Goal: Task Accomplishment & Management: Manage account settings

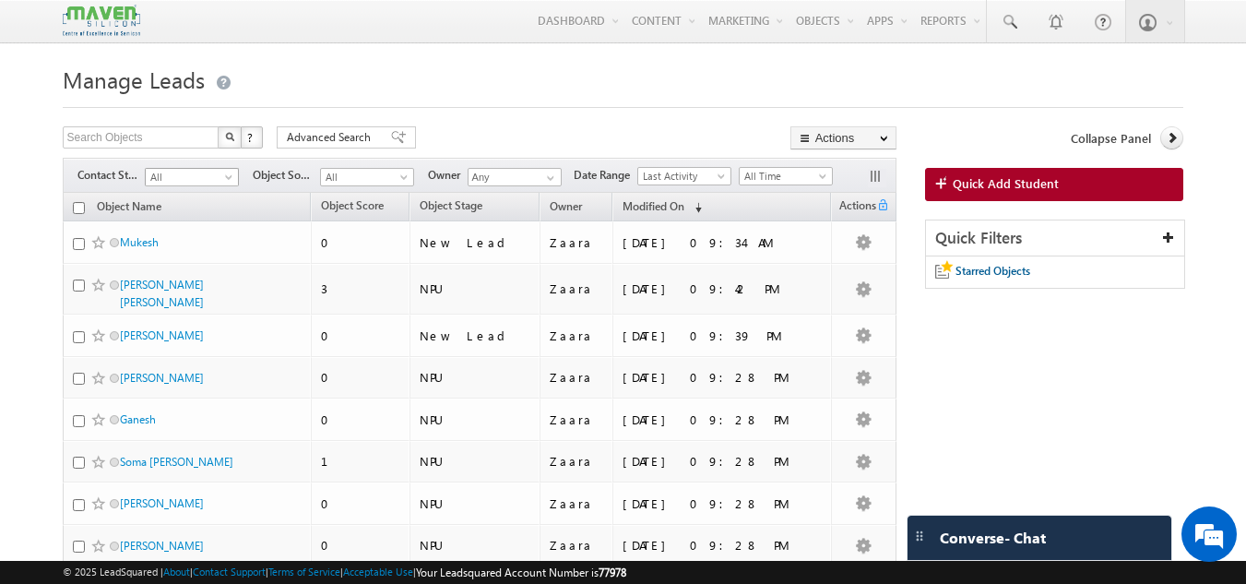
click at [202, 181] on span "All" at bounding box center [190, 177] width 88 height 17
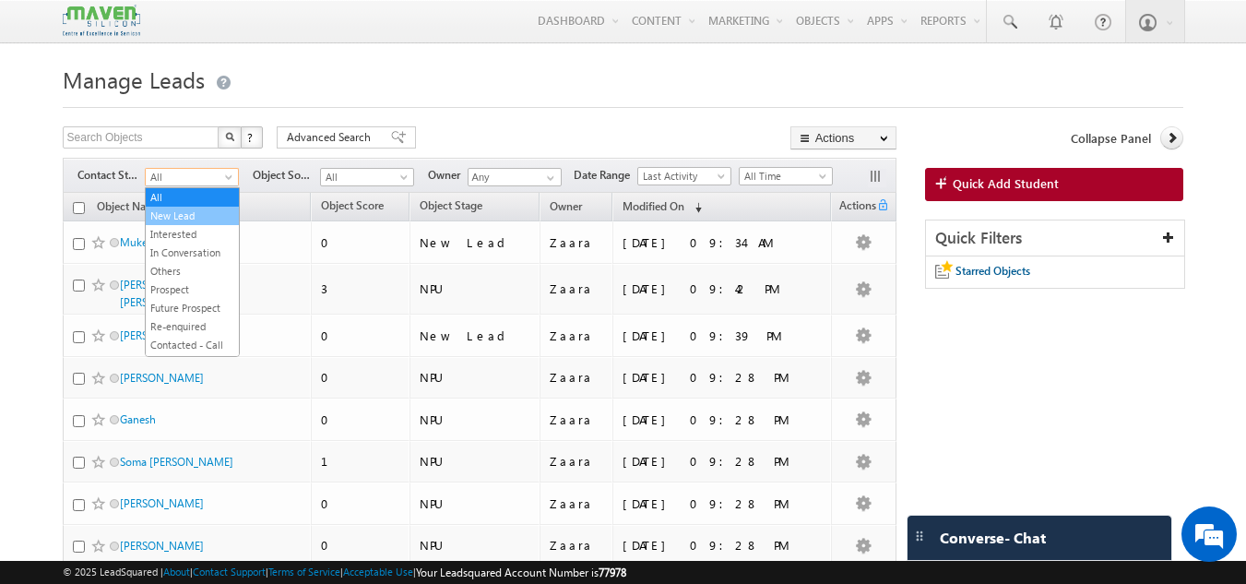
click at [190, 209] on link "New Lead" at bounding box center [192, 215] width 93 height 17
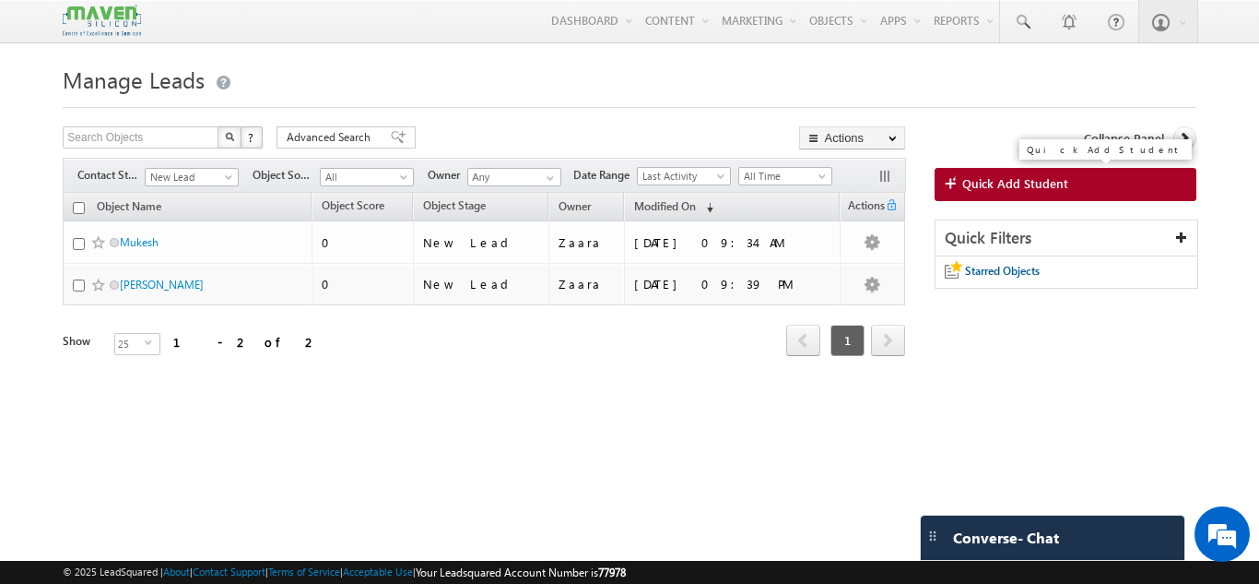
click at [986, 196] on link "Quick Add Student" at bounding box center [1066, 184] width 262 height 33
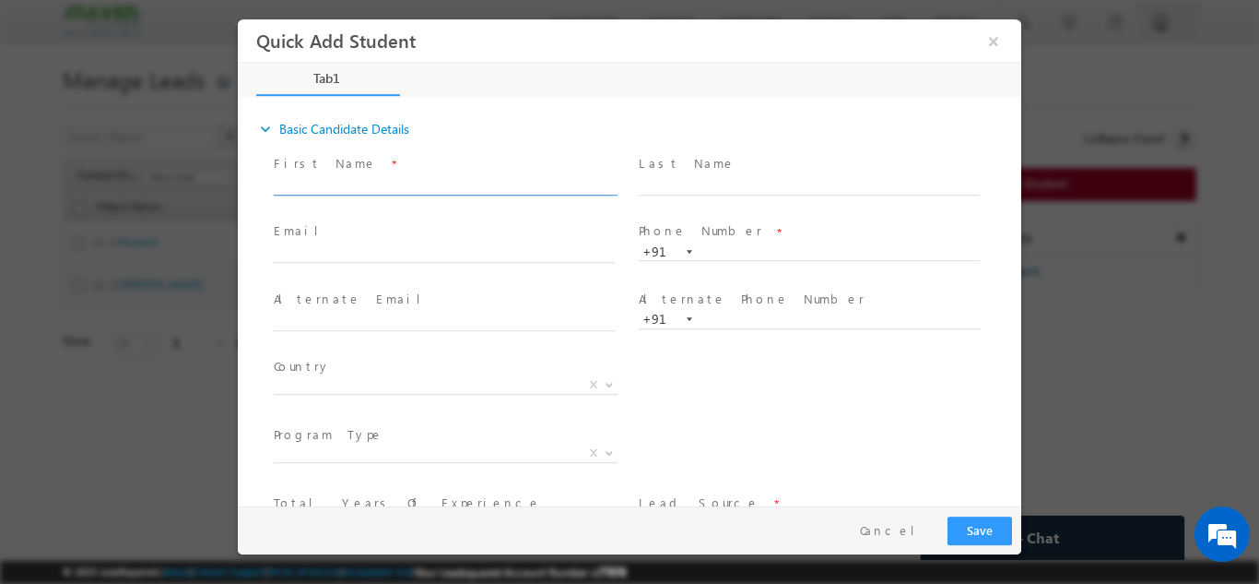
click at [337, 188] on input "text" at bounding box center [444, 185] width 341 height 18
drag, startPoint x: 372, startPoint y: 182, endPoint x: 491, endPoint y: 191, distance: 119.3
click at [491, 191] on input "Sumathi S ssumathi7741@gmail.com 7204762090" at bounding box center [444, 185] width 341 height 18
type input "Sumathi S 7204762090"
click at [400, 249] on input "text" at bounding box center [444, 253] width 341 height 18
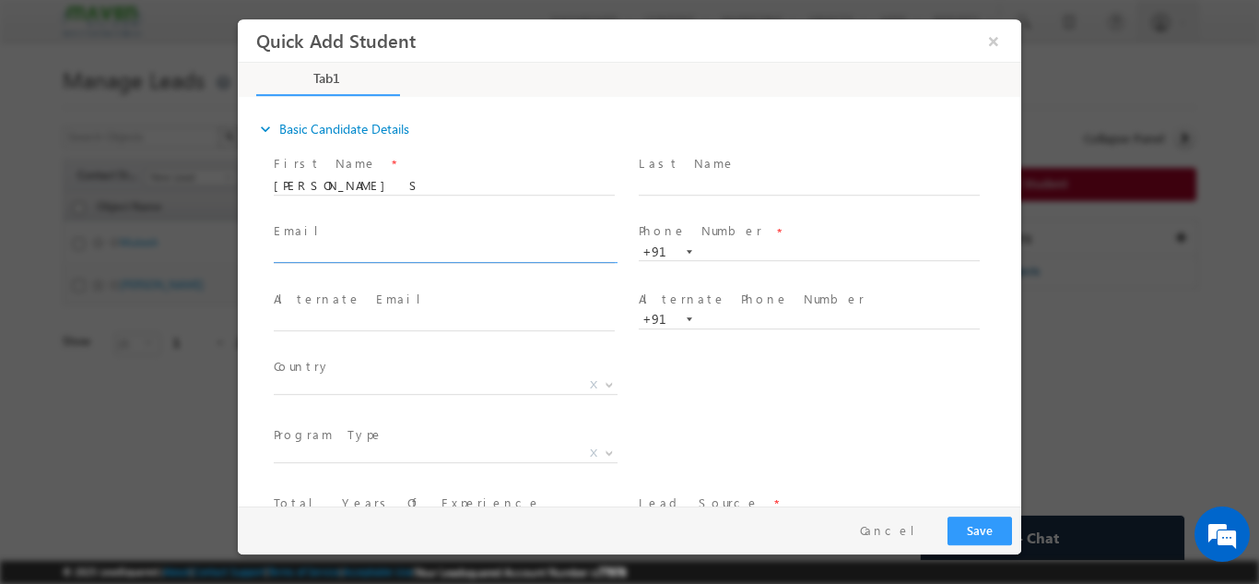
paste input "[EMAIL_ADDRESS][DOMAIN_NAME]"
type input "[EMAIL_ADDRESS][DOMAIN_NAME]"
click at [415, 186] on input "Sumathi S 7204762090" at bounding box center [444, 185] width 341 height 18
type input "Sumathi S"
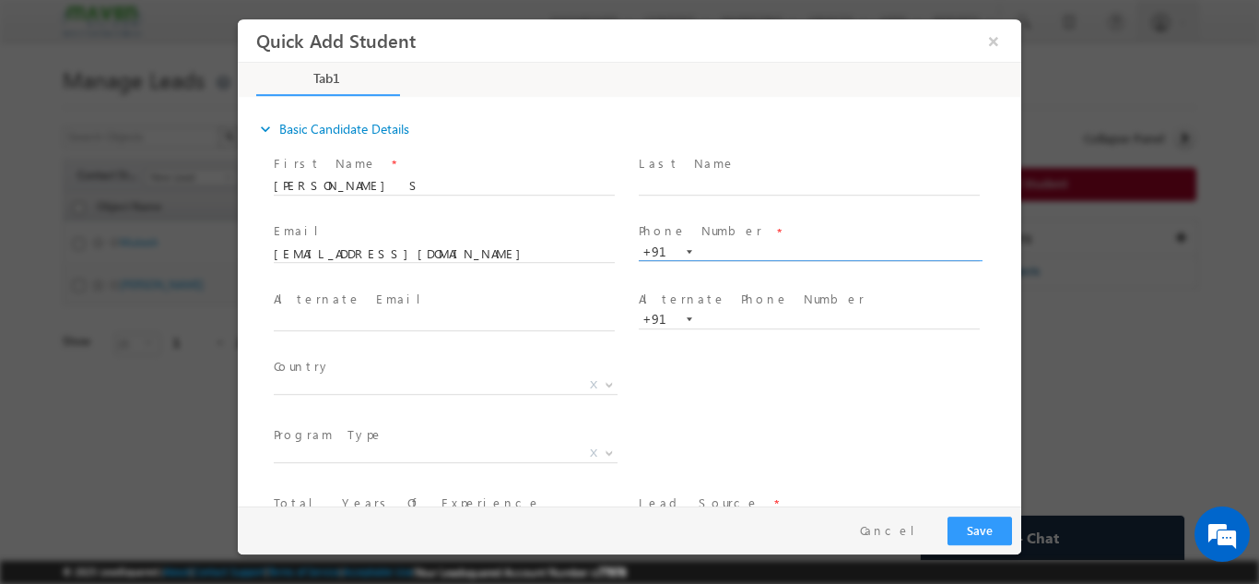
click at [760, 253] on input "text" at bounding box center [809, 251] width 341 height 18
paste input "7204762090"
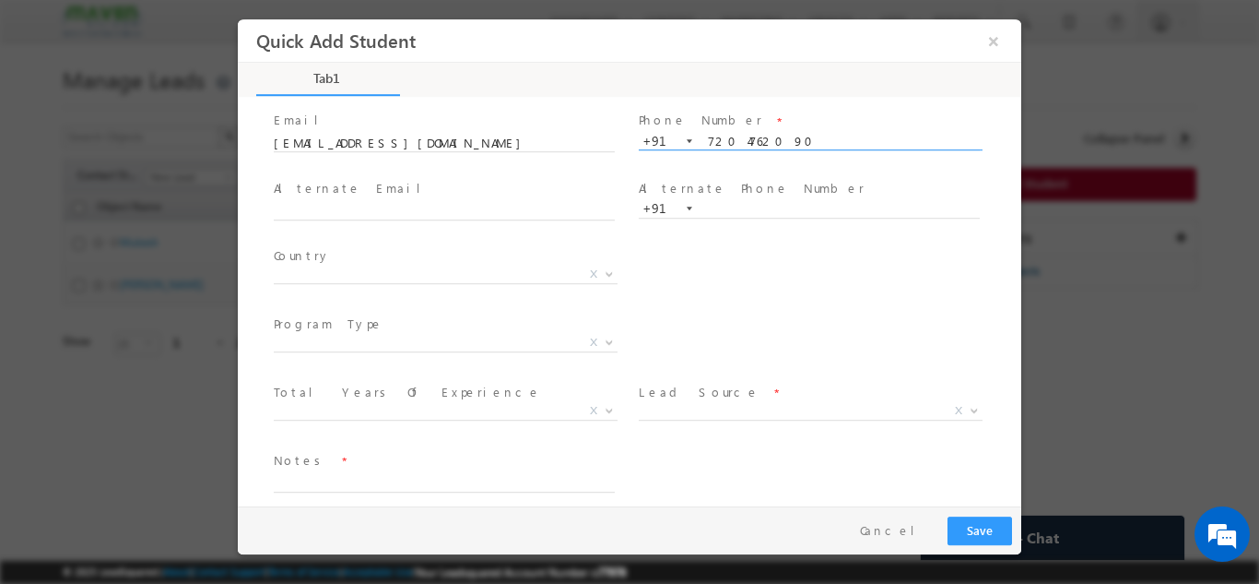
scroll to position [126, 0]
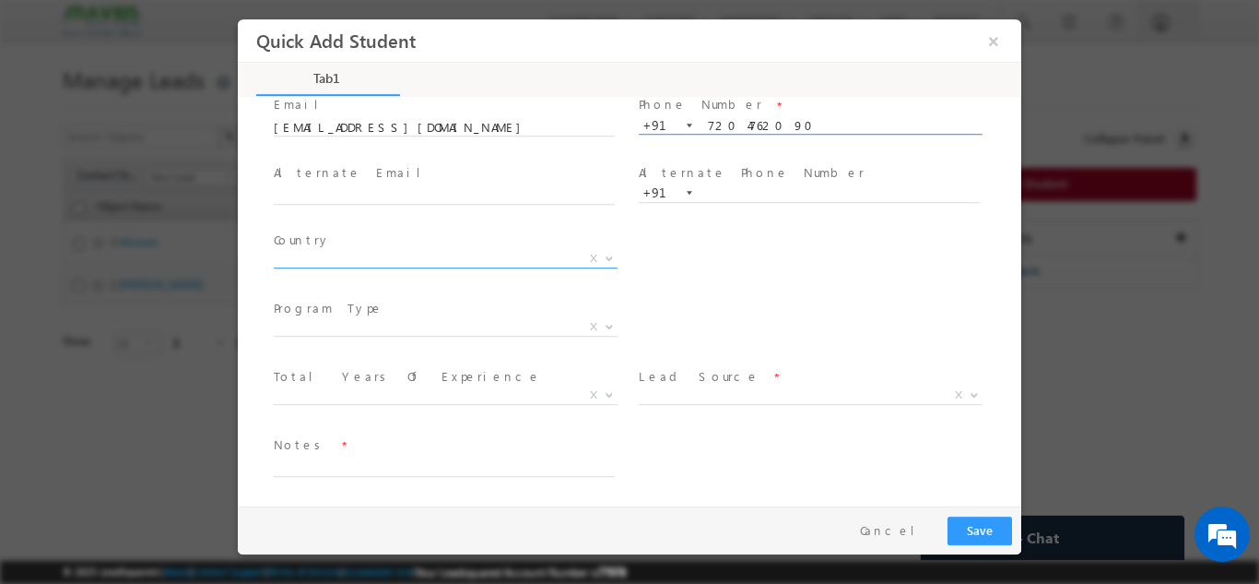
type input "7204762090"
click at [319, 256] on span "X" at bounding box center [446, 258] width 344 height 18
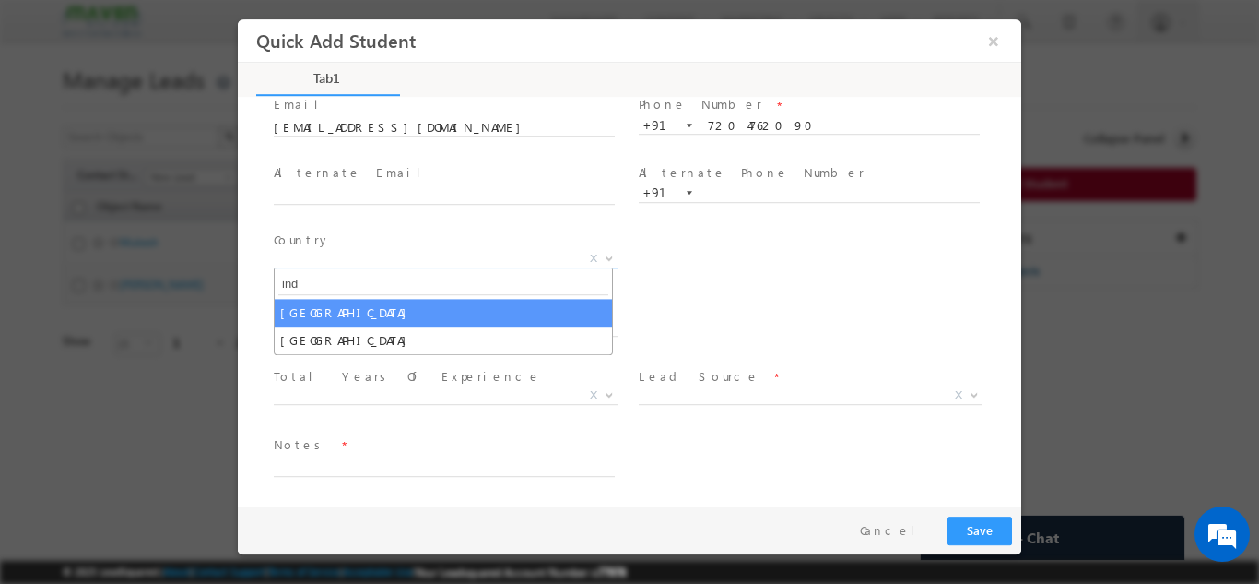
type input "ind"
select select "[GEOGRAPHIC_DATA]"
select select
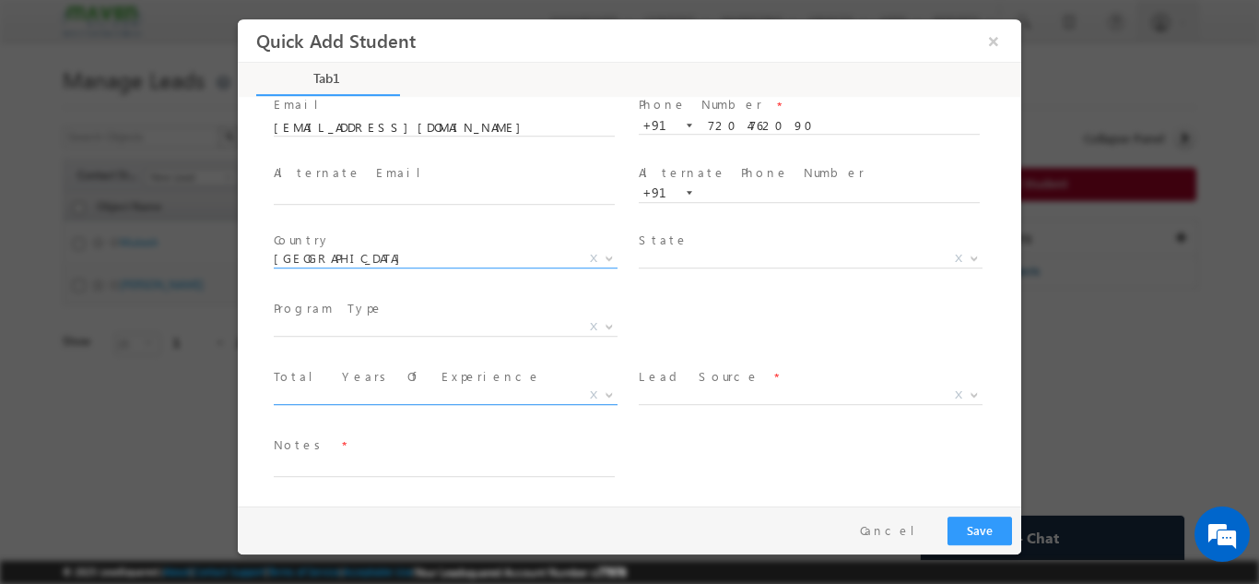
click at [378, 396] on span "X" at bounding box center [446, 394] width 344 height 18
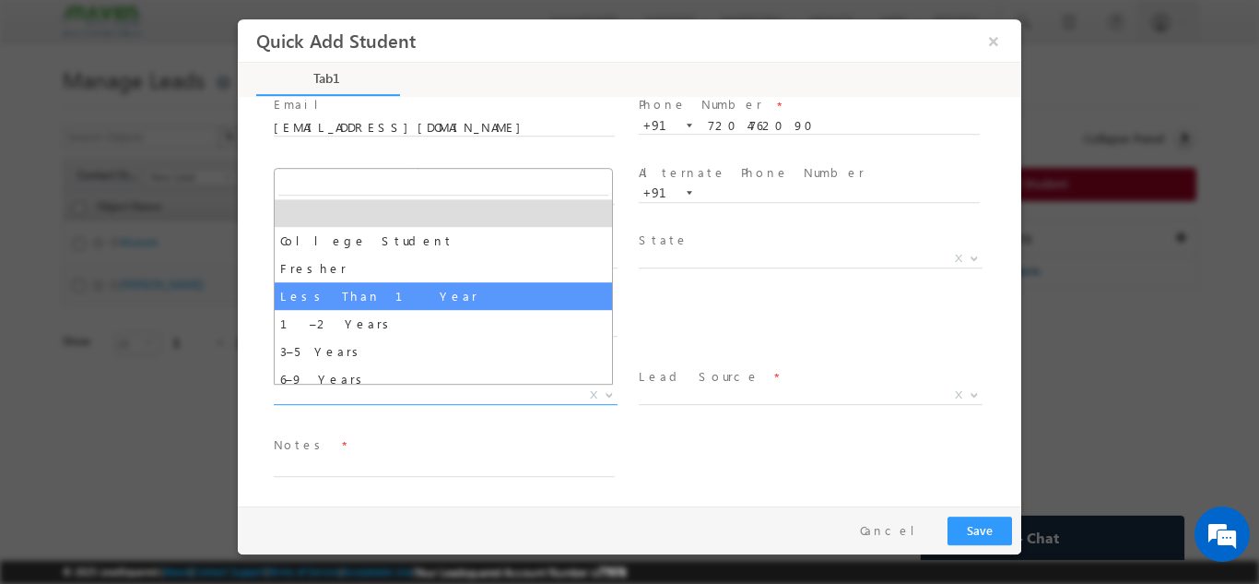
select select "Less Than 1 Year"
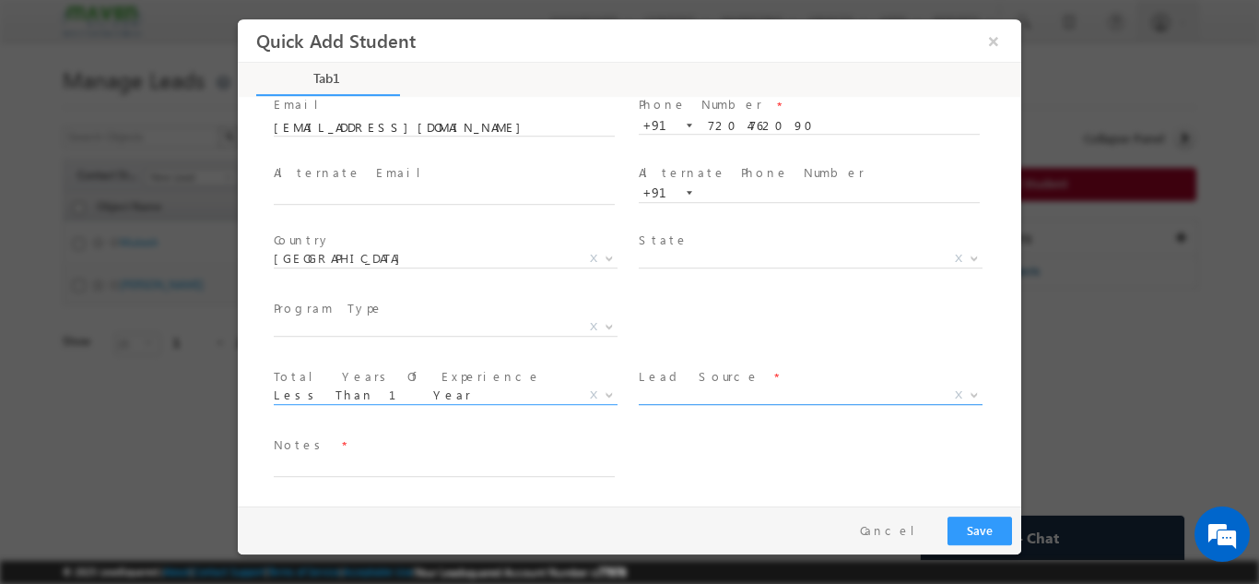
click at [682, 392] on span "X" at bounding box center [811, 394] width 344 height 18
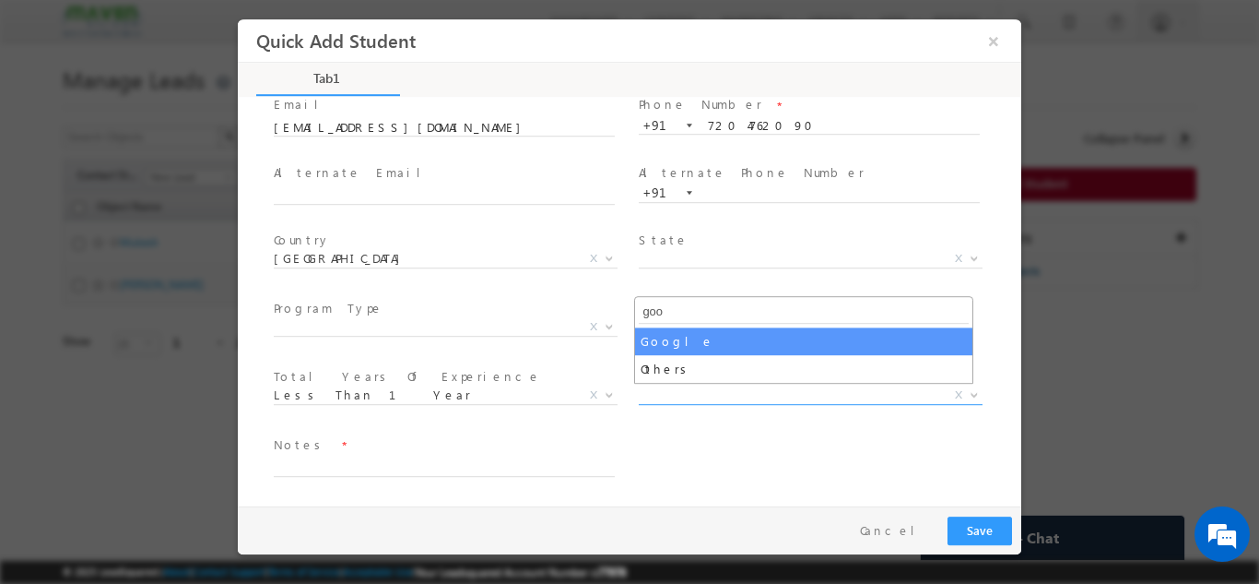
type input "goo"
select select "Google"
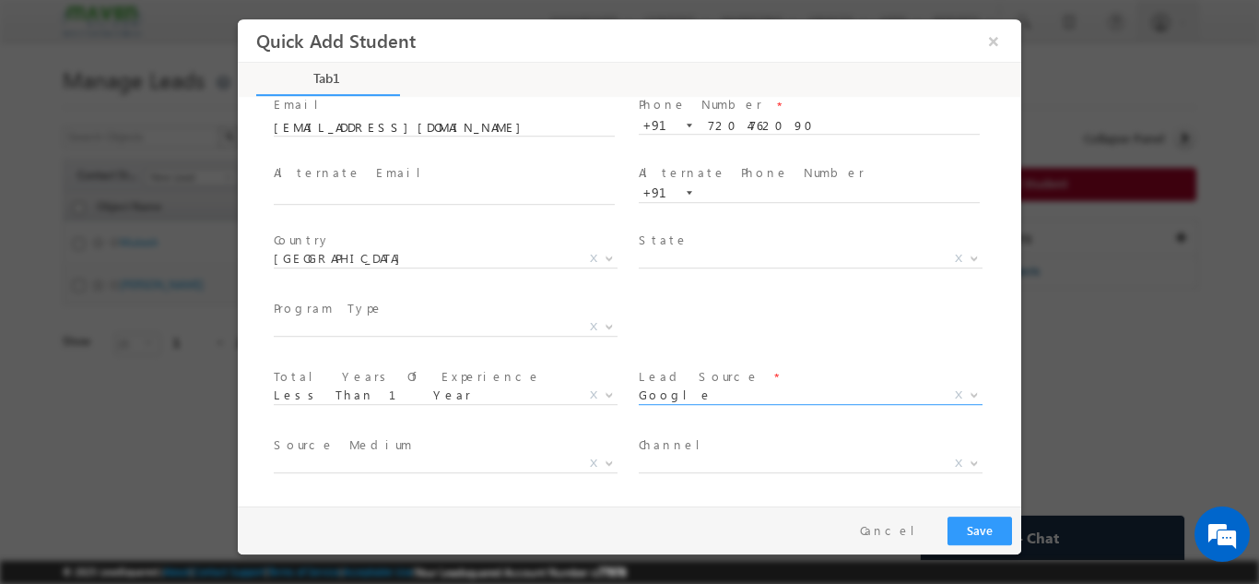
scroll to position [195, 0]
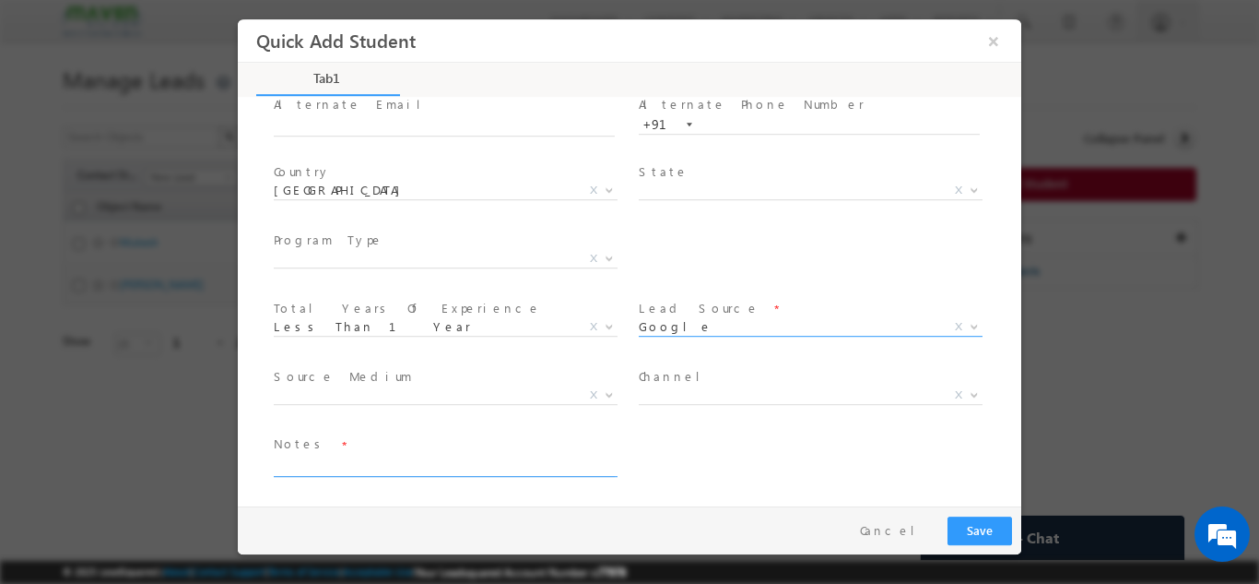
click at [367, 457] on textarea at bounding box center [444, 465] width 341 height 21
type textarea "Lead added"
click at [696, 401] on span "X" at bounding box center [811, 394] width 344 height 18
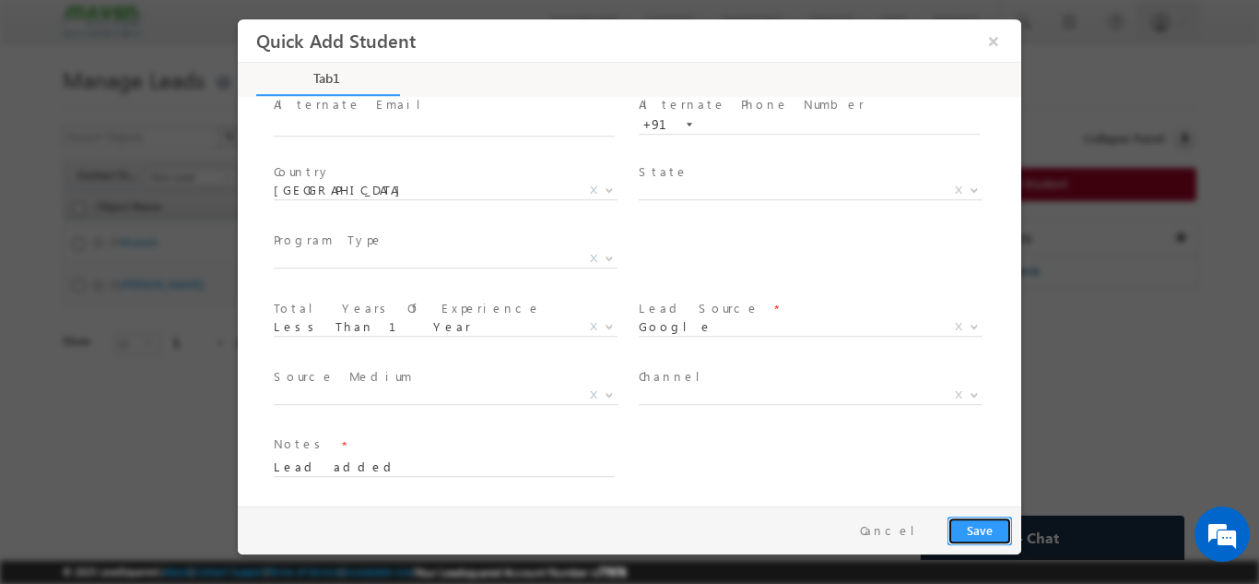
click at [988, 525] on button "Save" at bounding box center [980, 529] width 65 height 29
click at [968, 81] on div "Object created sucessfully. close" at bounding box center [630, 77] width 784 height 31
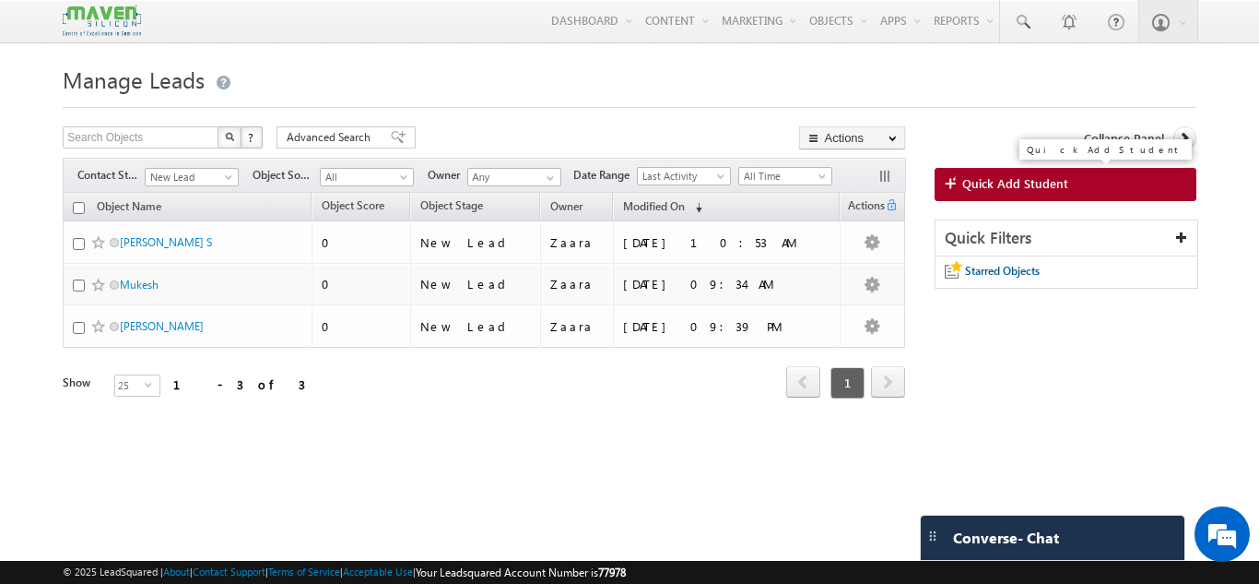
click at [1052, 193] on link "Quick Add Student" at bounding box center [1066, 184] width 262 height 33
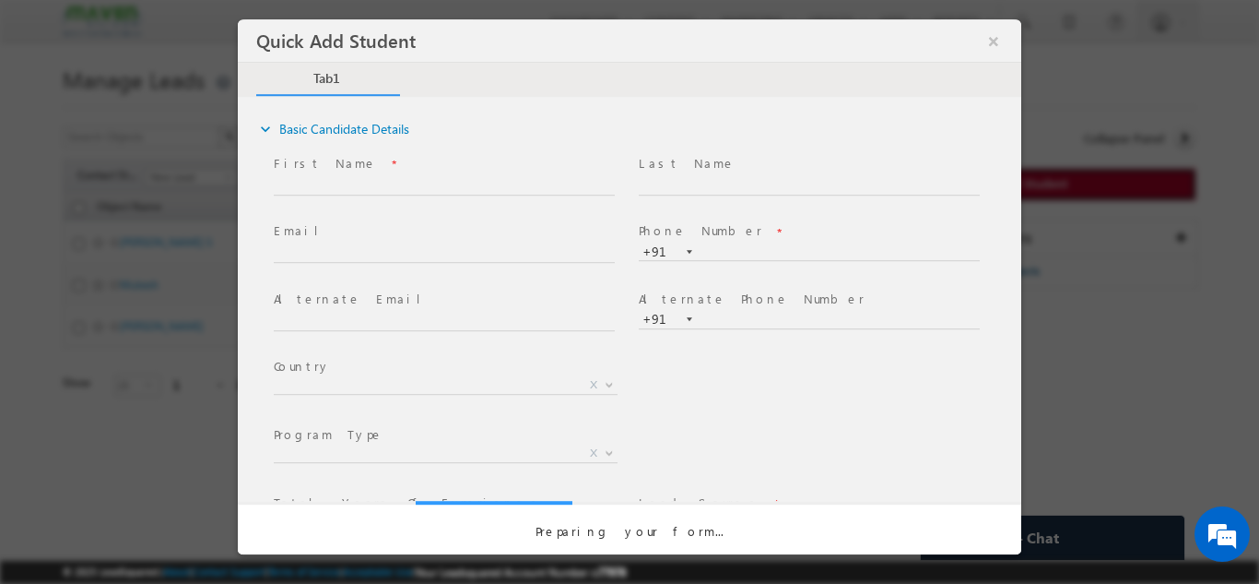
scroll to position [0, 0]
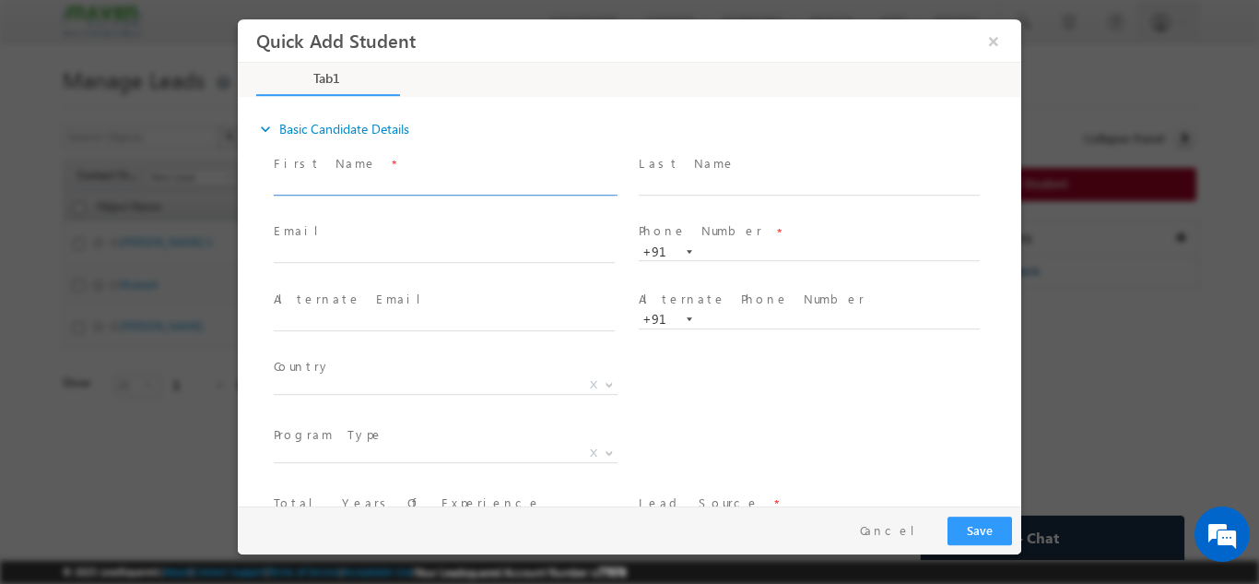
click at [327, 176] on input "text" at bounding box center [444, 185] width 341 height 18
paste input "ತೇಜಾ ನಾಯ್ಕ tejanaik52@yahoo.in 7259328471"
click at [355, 188] on input "ತೇಜಾ ನಾಯ್ಕ tejanaik52@yahoo.in 7259328471" at bounding box center [444, 185] width 341 height 18
click at [345, 186] on input "ತೇಜಾ ನಾಯ್ಕ tejanaik52@yahoo.in 7259328471" at bounding box center [444, 185] width 341 height 18
drag, startPoint x: 348, startPoint y: 185, endPoint x: 465, endPoint y: 175, distance: 117.5
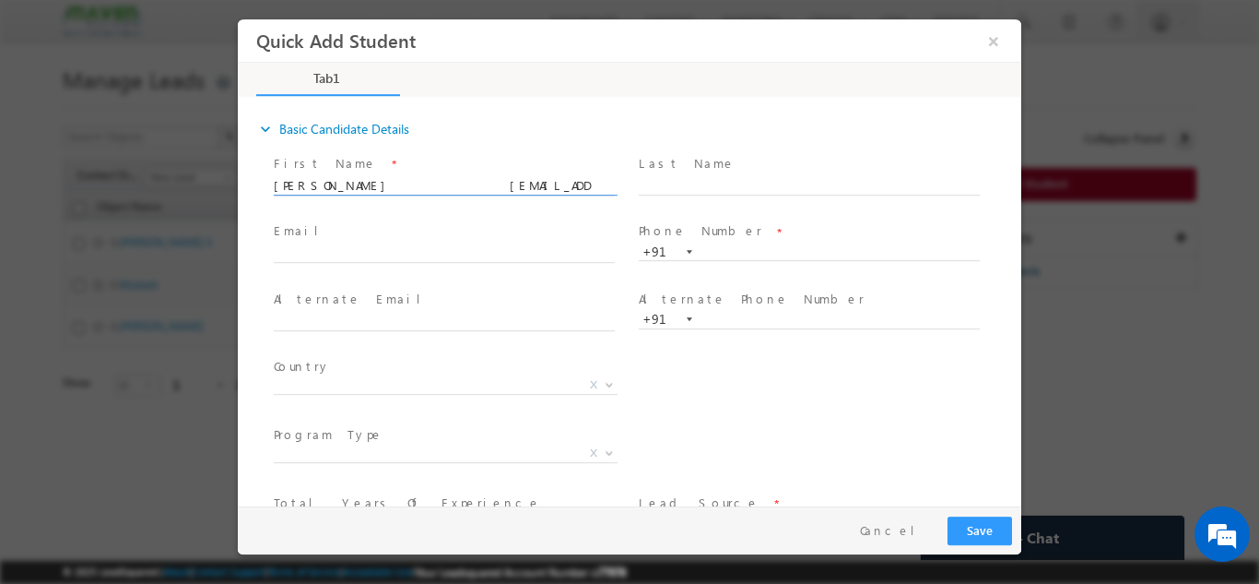
click at [465, 176] on input "ತೇಜಾ ನಾಯ್ಕ tejanaik52@yahoo.in 7259328471" at bounding box center [444, 185] width 341 height 18
type input "ತೇಜಾ ನಾಯ್ಕ 7259328471"
click at [317, 252] on input "text" at bounding box center [444, 253] width 341 height 18
paste input "tejanaik52@yahoo.in"
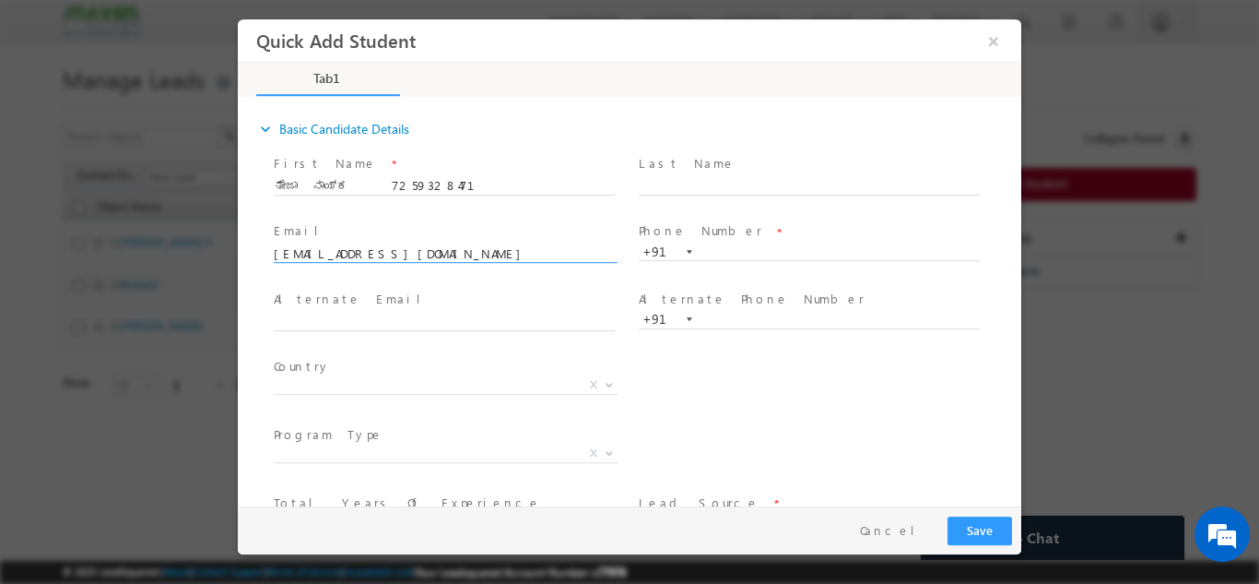
type input "tejanaik52@yahoo.in"
drag, startPoint x: 298, startPoint y: 241, endPoint x: 322, endPoint y: 289, distance: 53.6
click at [298, 242] on div "Email * tejanaik52@yahoo.in" at bounding box center [453, 242] width 358 height 42
click at [373, 188] on input "ತೇಜಾ ನಾಯ್ಕ 7259328471" at bounding box center [444, 185] width 341 height 18
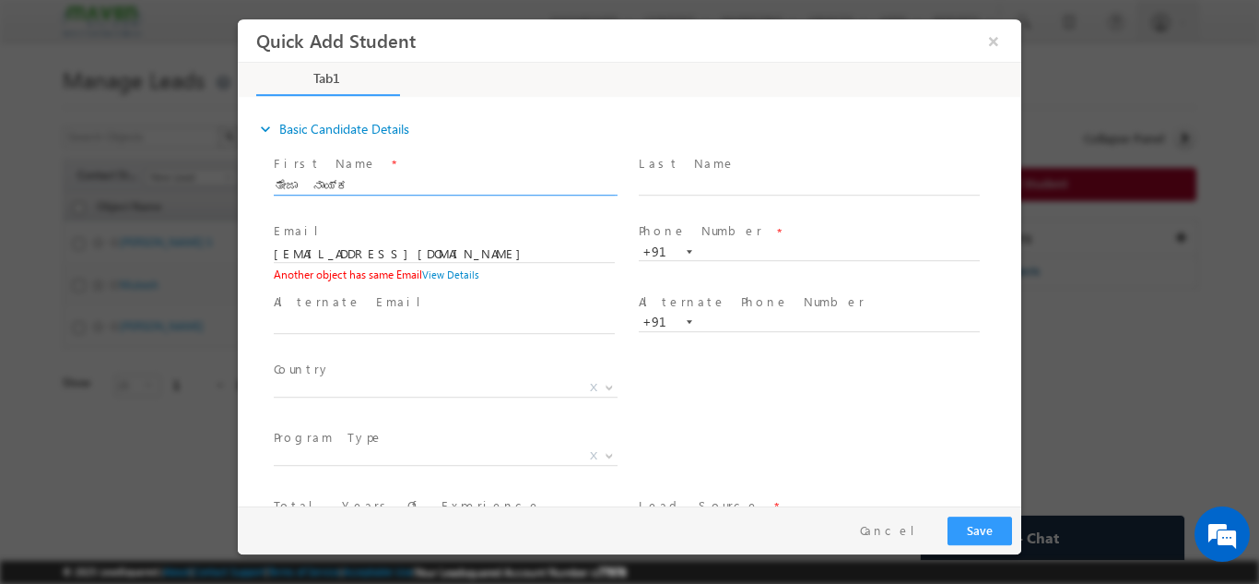
type input "ತೇಜಾ ನಾಯ್ಕ"
click at [773, 263] on span at bounding box center [809, 268] width 340 height 20
click at [770, 247] on input "text" at bounding box center [809, 251] width 341 height 18
paste input "7259328471"
type input "7259328471"
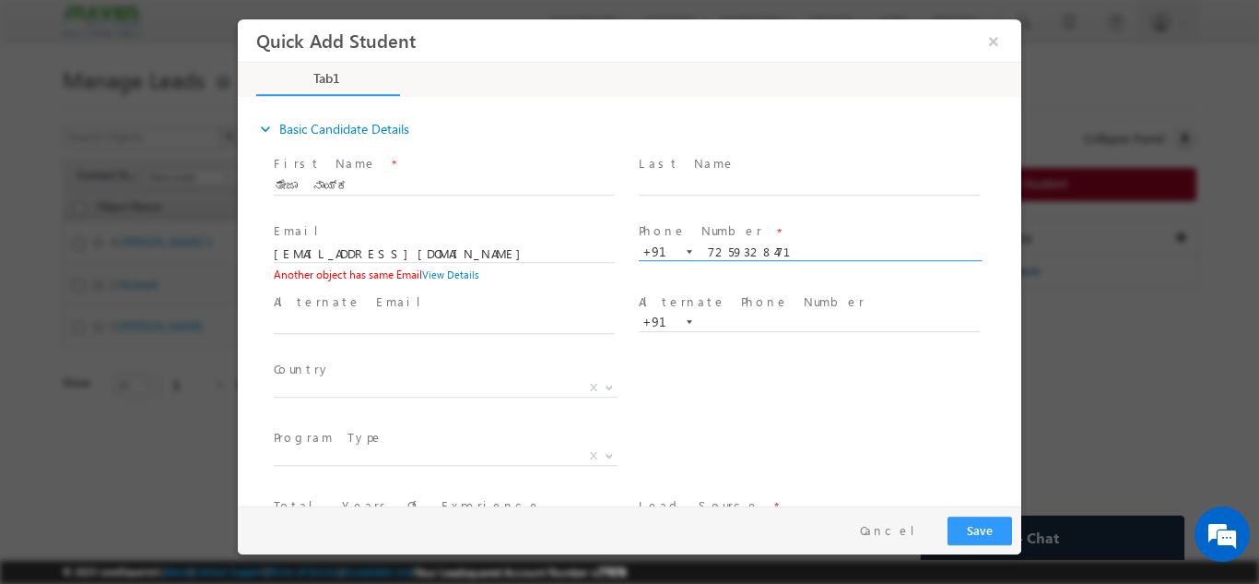
click at [772, 215] on div "First Name * ತೇಜಾ ನಾಯ್ಕ Last Name * Email *" at bounding box center [638, 388] width 765 height 478
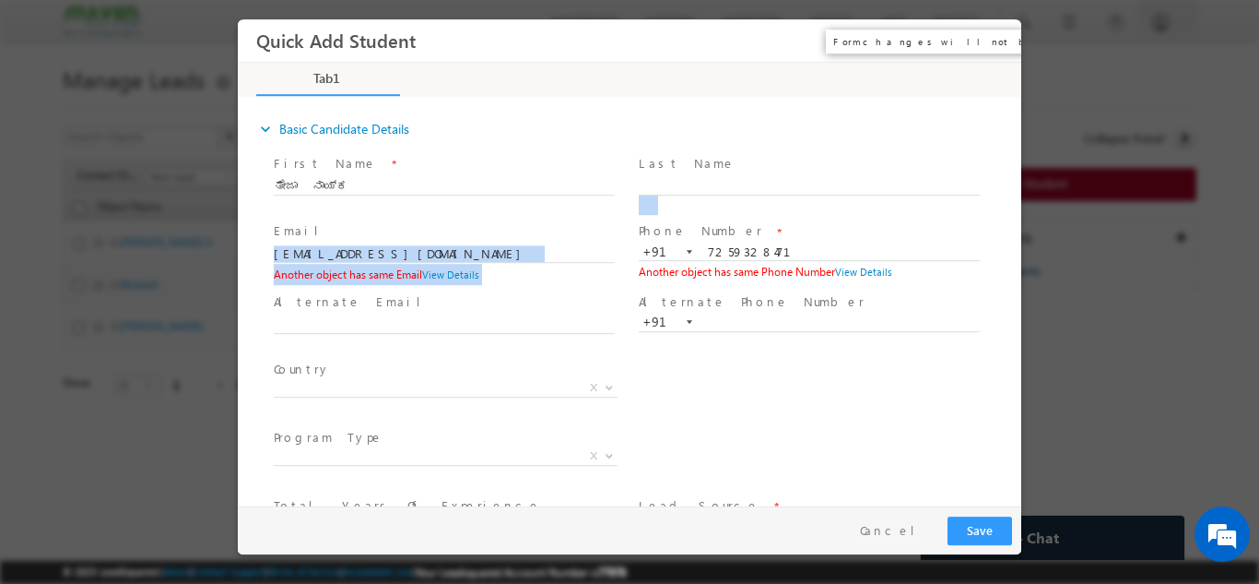
click at [997, 44] on button "×" at bounding box center [993, 40] width 31 height 34
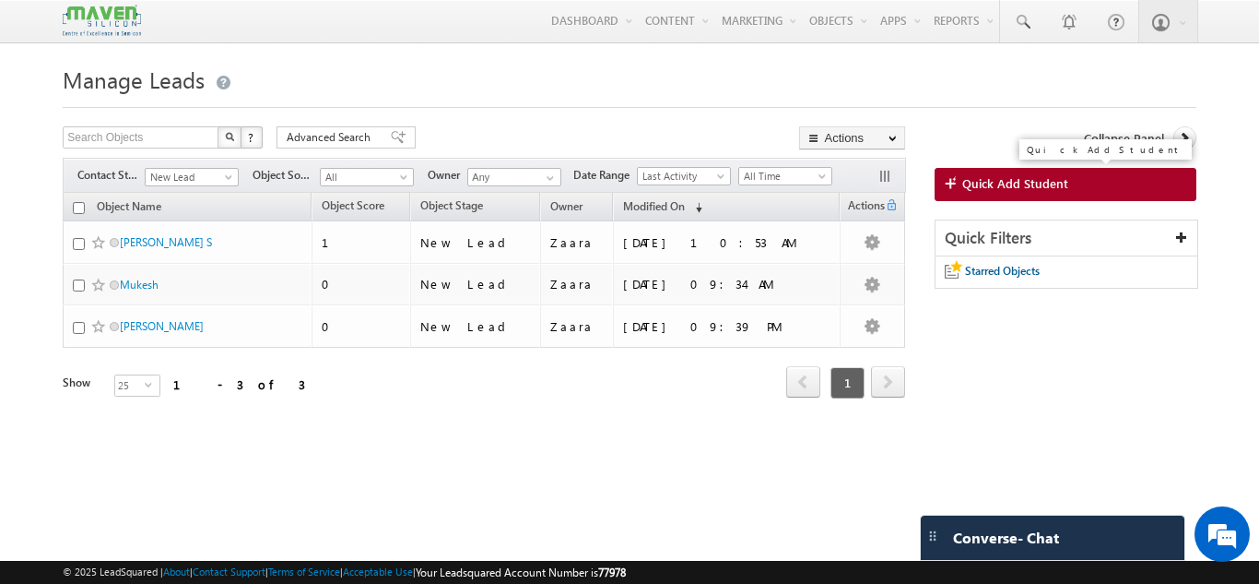
click at [1021, 183] on span "Quick Add Student" at bounding box center [1015, 183] width 106 height 17
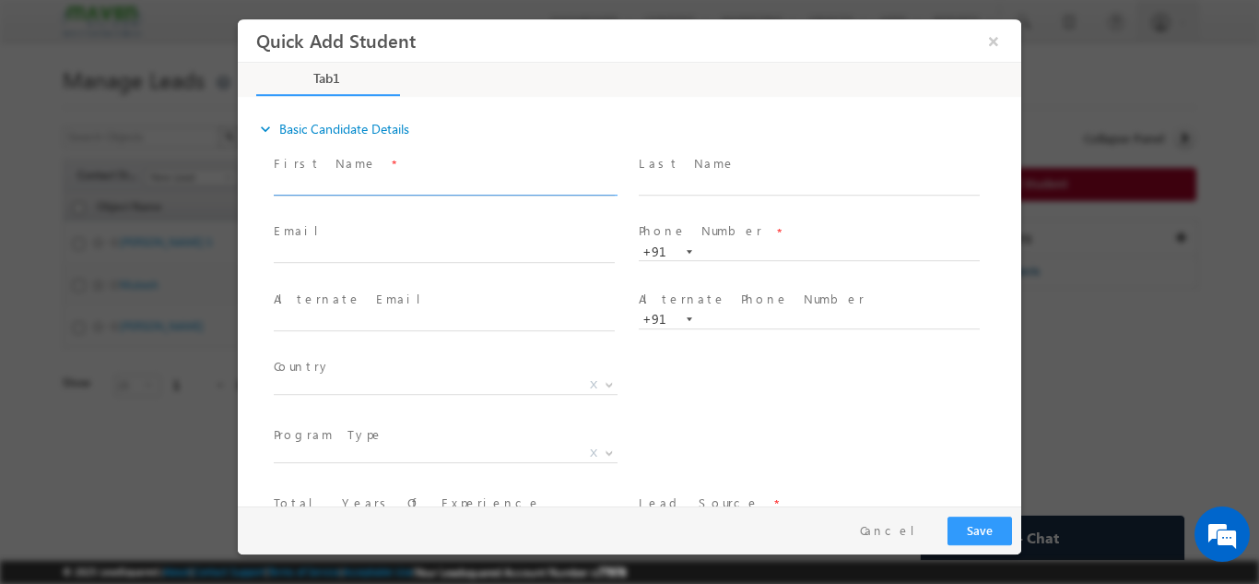
paste input "STITHA RAJ stitharaj180@gmail.com 9606188779"
click at [459, 131] on div "expand_more Basic Candidate Details" at bounding box center [638, 128] width 765 height 33
drag, startPoint x: 512, startPoint y: 172, endPoint x: 513, endPoint y: 184, distance: 12.0
click at [513, 172] on div "First Name * STITHA RAJ stitharaj180@gmail.com 9606188779" at bounding box center [453, 174] width 358 height 42
click at [513, 185] on input "STITHA RAJ stitharaj180@gmail.com 9606188779" at bounding box center [444, 185] width 341 height 18
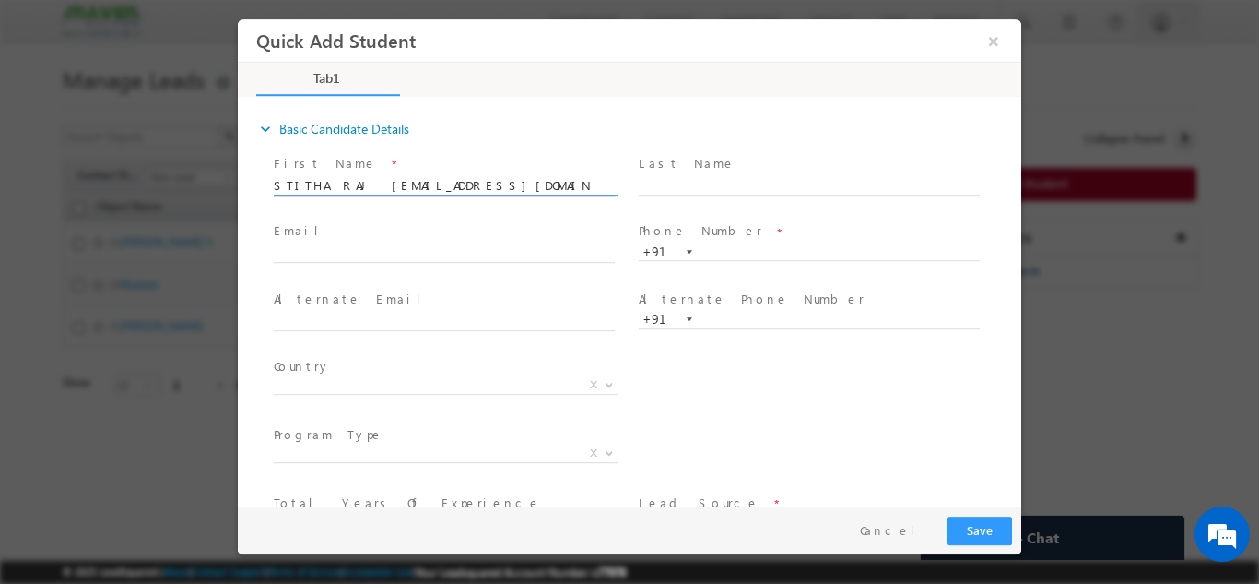
click at [513, 185] on input "STITHA RAJ stitharaj180@gmail.com 9606188779" at bounding box center [444, 185] width 341 height 18
type input "STITHA RAJ stitharaj180@gmail.com"
paste input "9606188779"
type input "9606188779"
click at [728, 151] on div "Last Name *" at bounding box center [817, 183] width 365 height 68
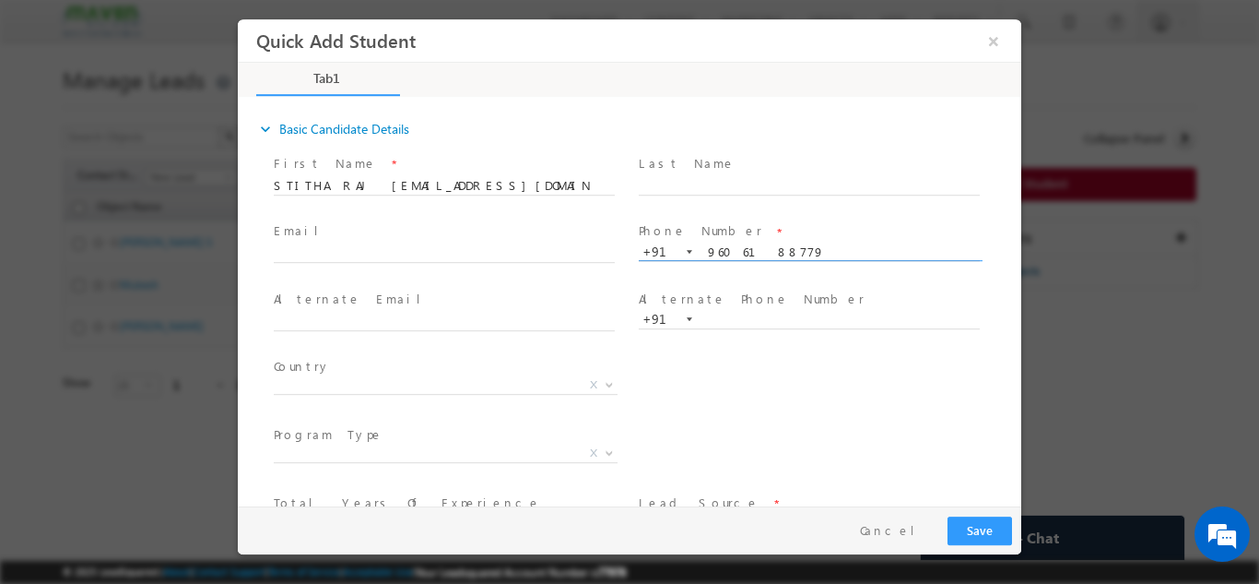
click at [703, 251] on input "9606188779" at bounding box center [809, 251] width 341 height 18
drag, startPoint x: 353, startPoint y: 187, endPoint x: 517, endPoint y: 189, distance: 164.1
click at [517, 189] on input "STITHA RAJ stitharaj180@gmail.com" at bounding box center [444, 185] width 341 height 18
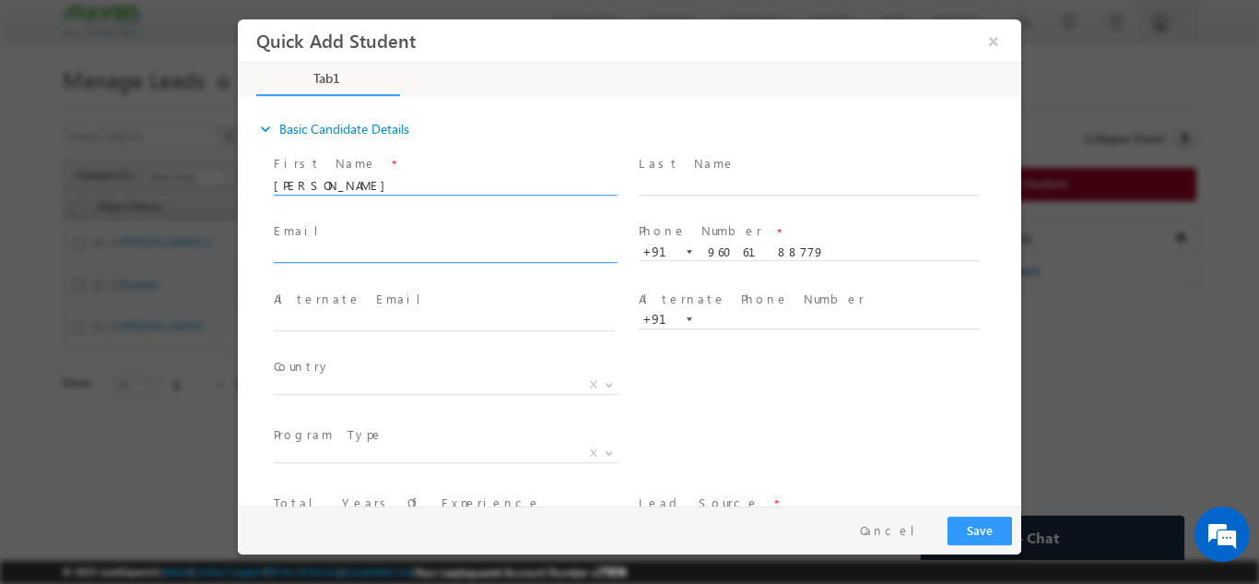
type input "STITHA RAJ"
drag, startPoint x: 339, startPoint y: 261, endPoint x: 266, endPoint y: 248, distance: 74.0
click at [266, 248] on div "First Name * STITHA RAJ Last Name * Email * *" at bounding box center [638, 387] width 765 height 476
click at [274, 248] on input "text" at bounding box center [444, 253] width 341 height 18
paste input "stitharaj180@gmail.com"
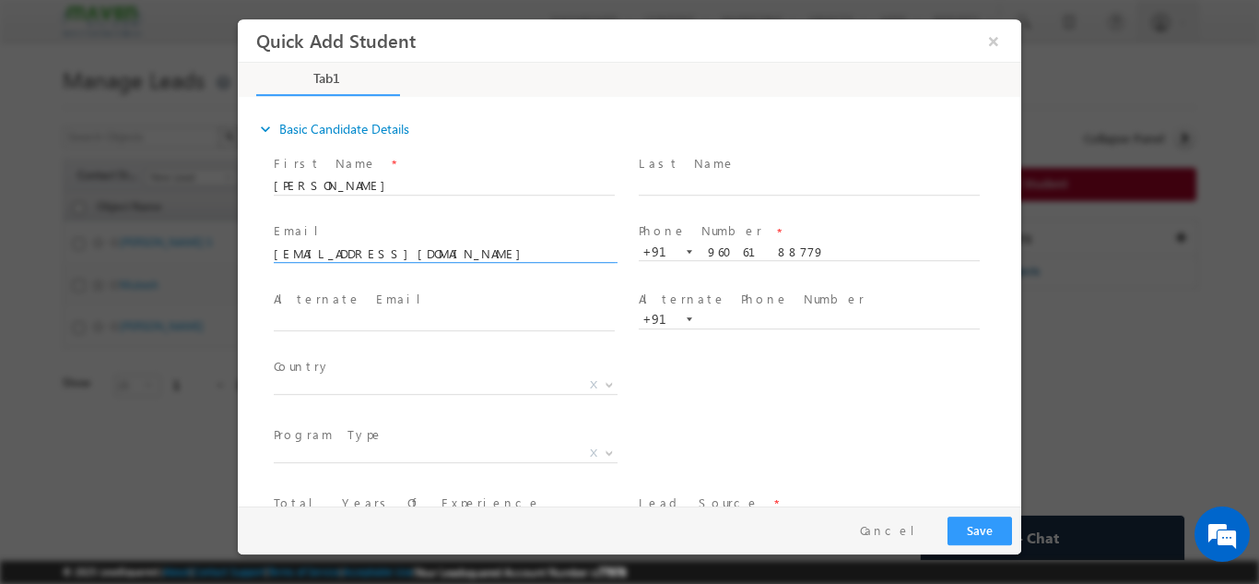
type input "stitharaj180@gmail.com"
click at [345, 302] on label "Alternate Email" at bounding box center [354, 298] width 161 height 18
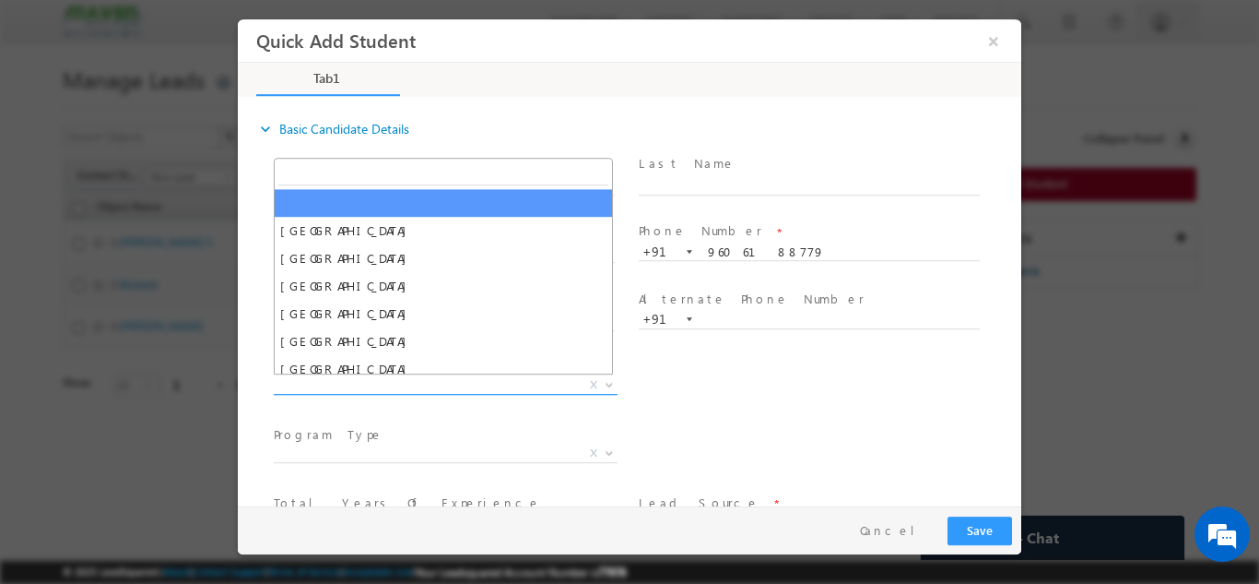
click at [371, 383] on span "X" at bounding box center [446, 384] width 344 height 18
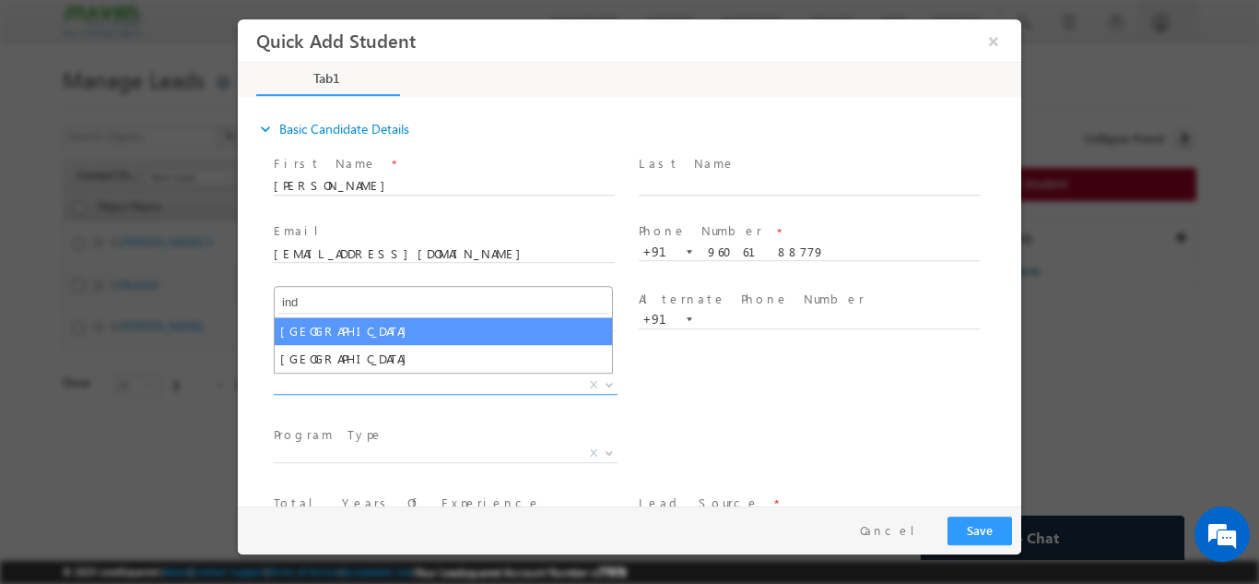
type input "ind"
select select "[GEOGRAPHIC_DATA]"
select select
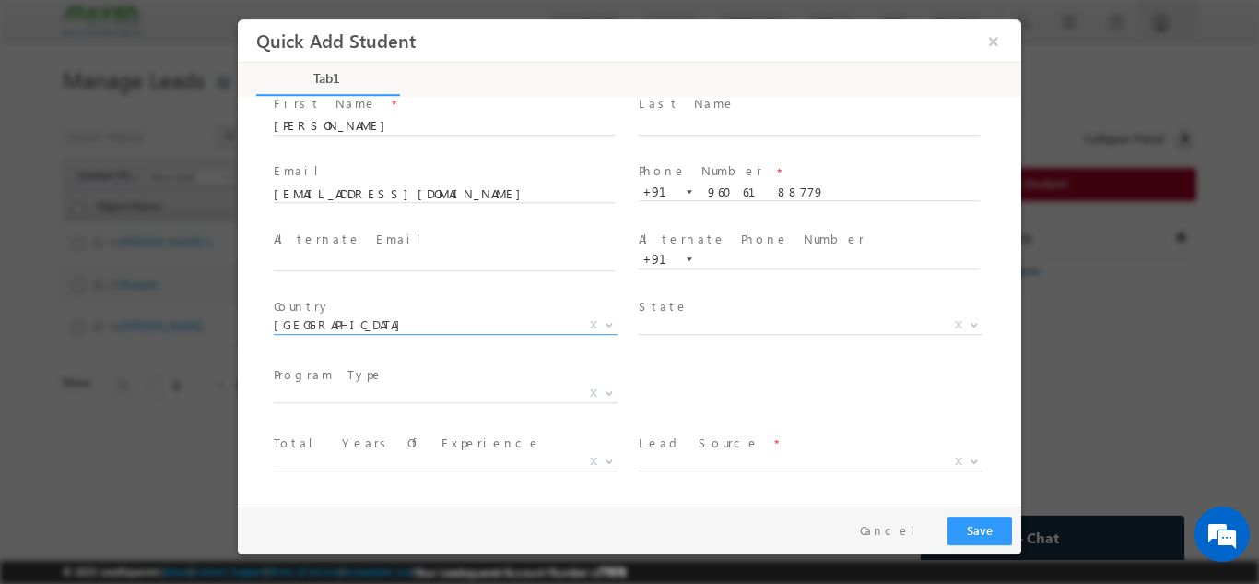
scroll to position [92, 0]
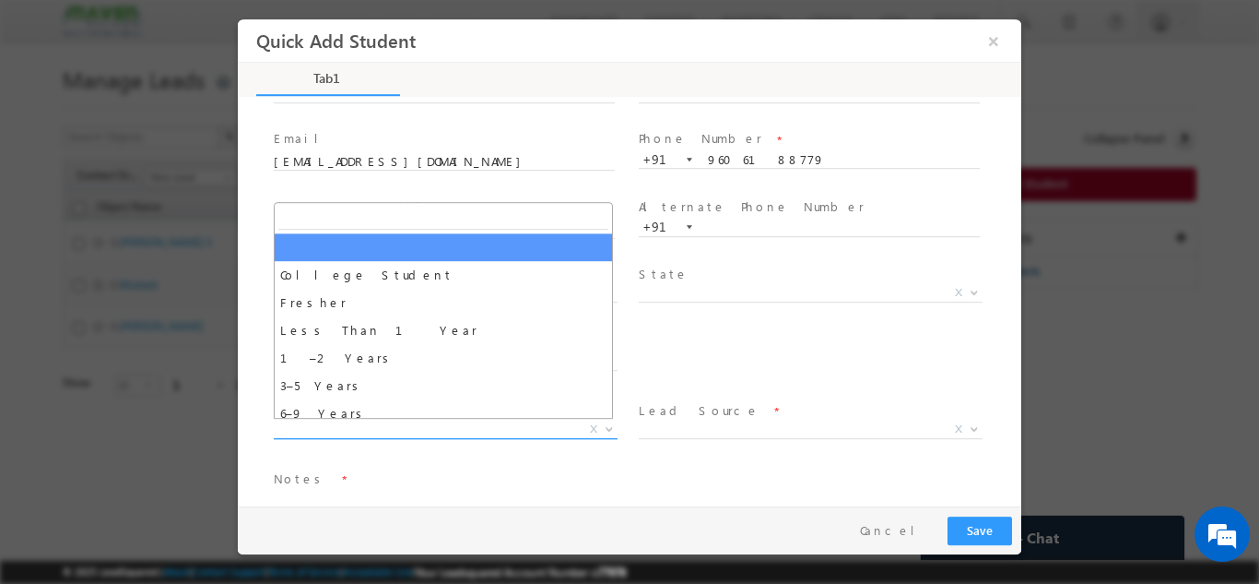
click at [378, 430] on span "X" at bounding box center [446, 428] width 344 height 18
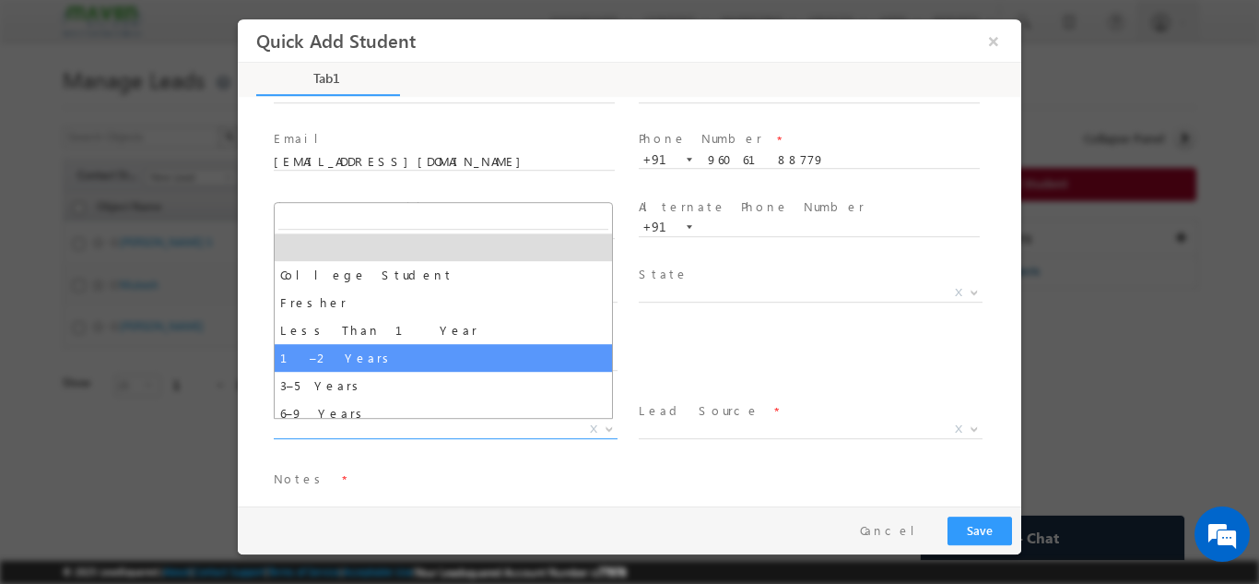
select select "1–2 Years"
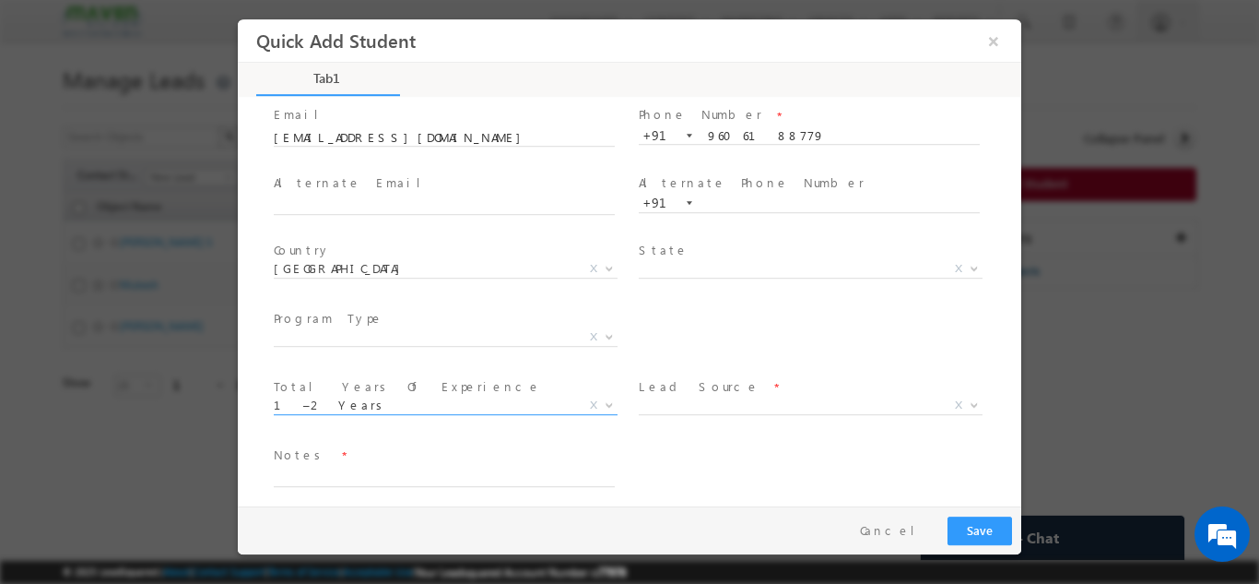
scroll to position [126, 0]
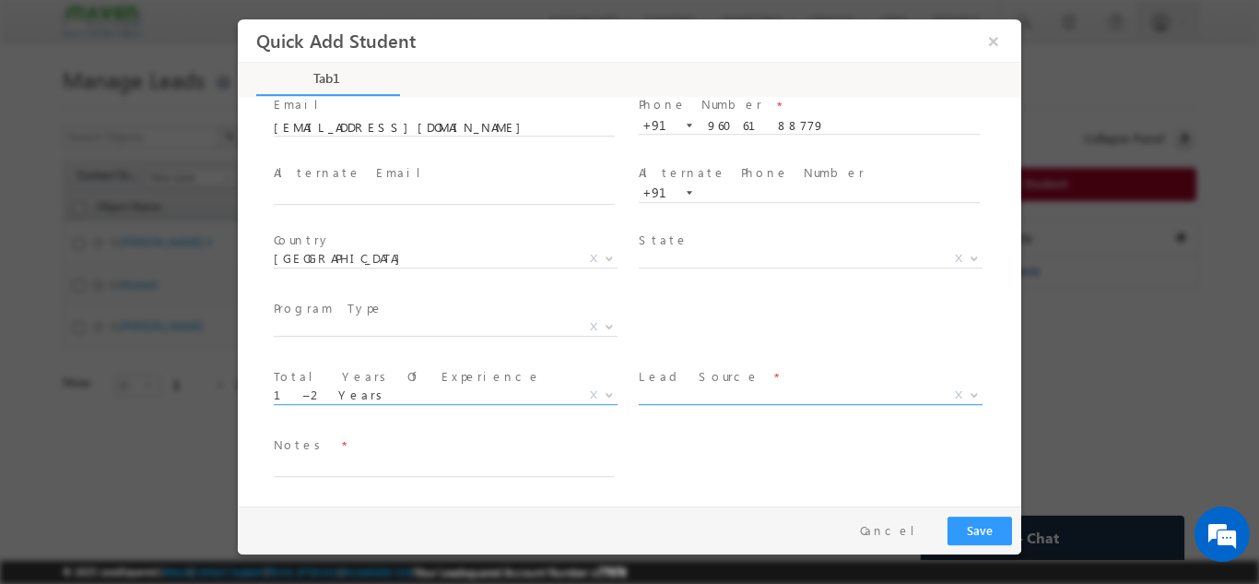
click at [656, 395] on span "X" at bounding box center [811, 394] width 344 height 18
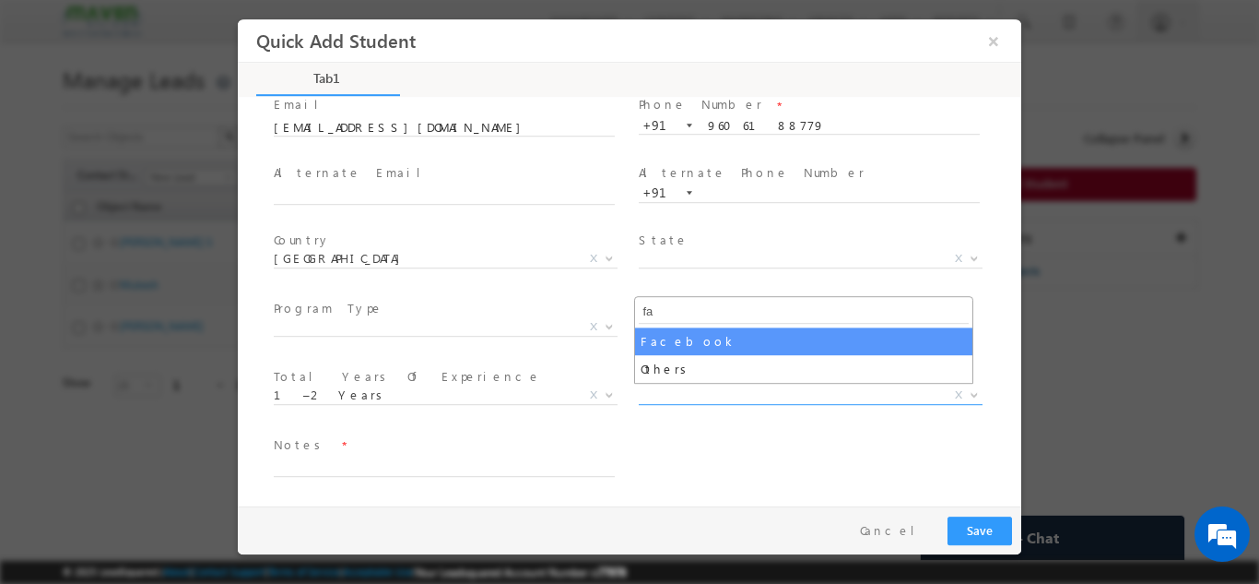
type input "fa"
select select "Facebook"
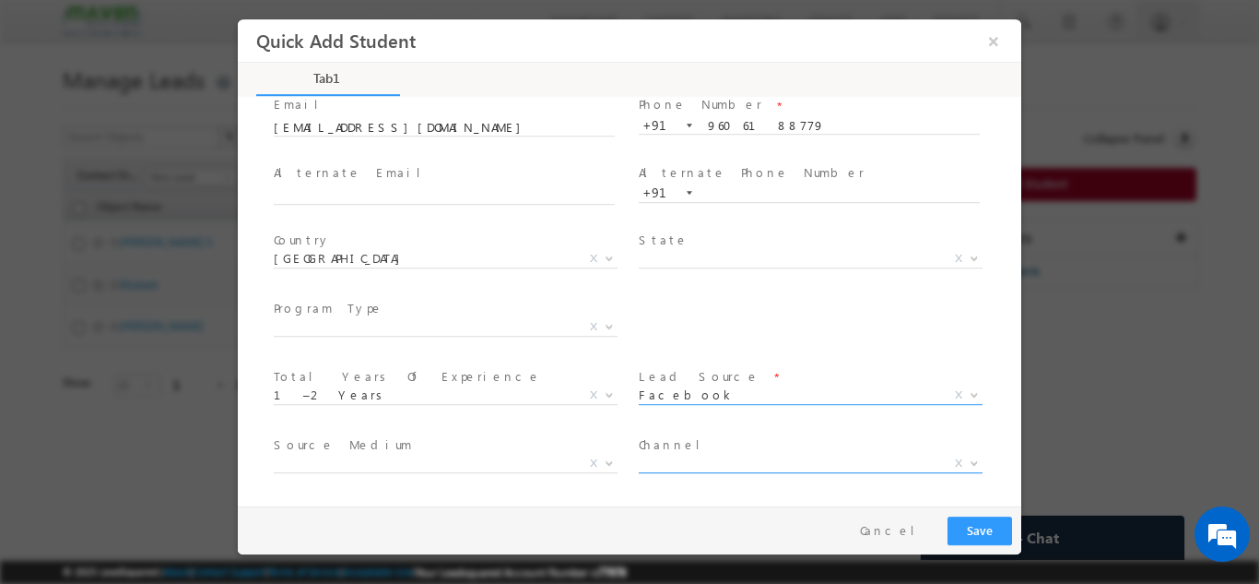
scroll to position [195, 0]
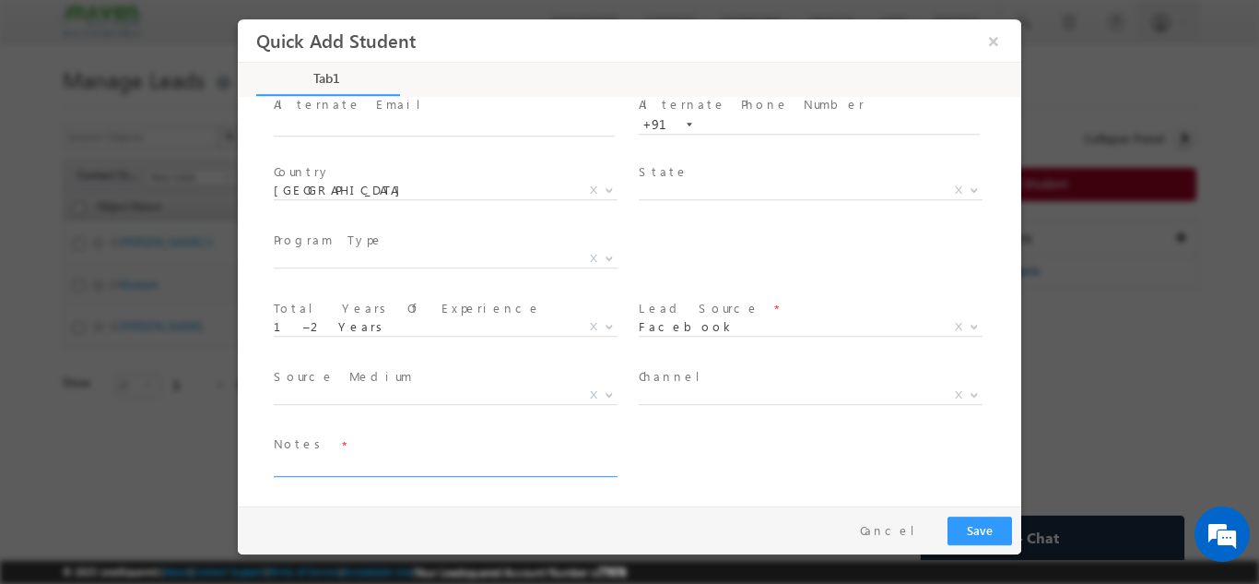
click at [490, 458] on textarea at bounding box center [444, 465] width 341 height 21
type textarea "Lead added"
click at [1007, 533] on button "Save" at bounding box center [980, 529] width 65 height 29
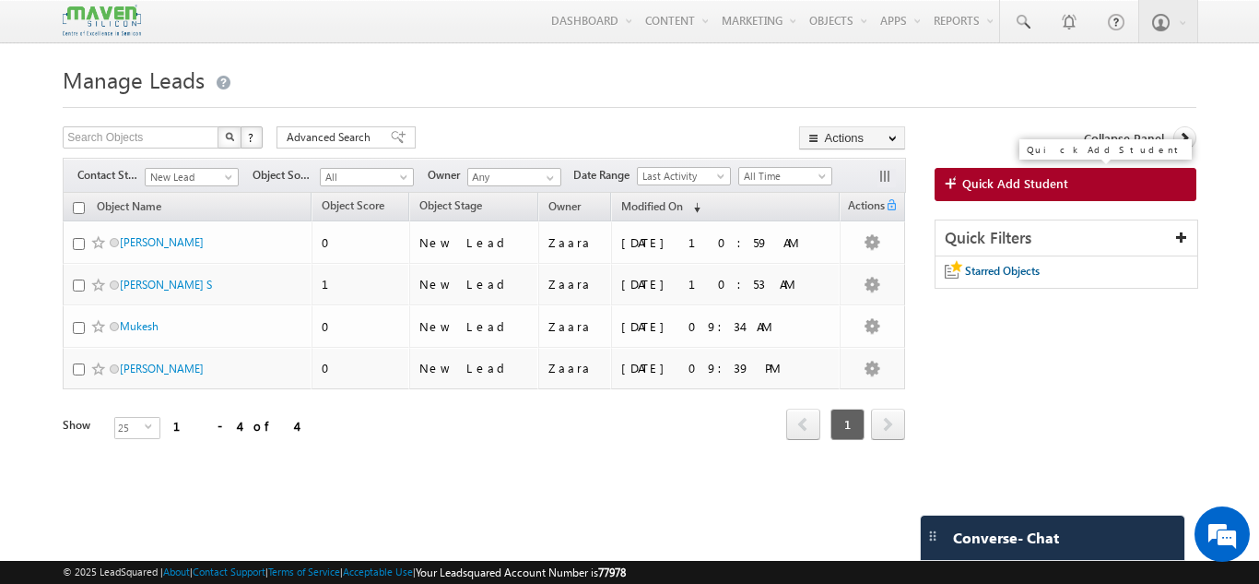
click at [993, 181] on span "Quick Add Student" at bounding box center [1015, 183] width 106 height 17
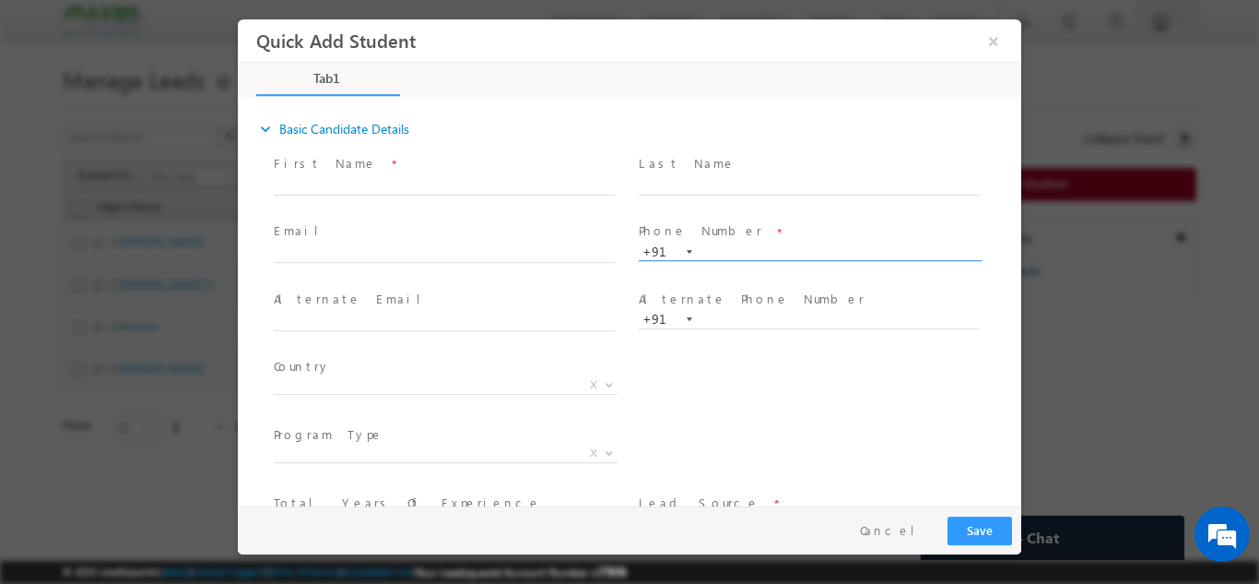
click at [719, 251] on input "text" at bounding box center [809, 251] width 341 height 18
paste input "[EMAIL_ADDRESS][DOMAIN_NAME]"
click at [731, 196] on span at bounding box center [809, 204] width 340 height 20
click at [394, 244] on input "text" at bounding box center [444, 253] width 341 height 18
paste input "stitharaj180@gmail.com"
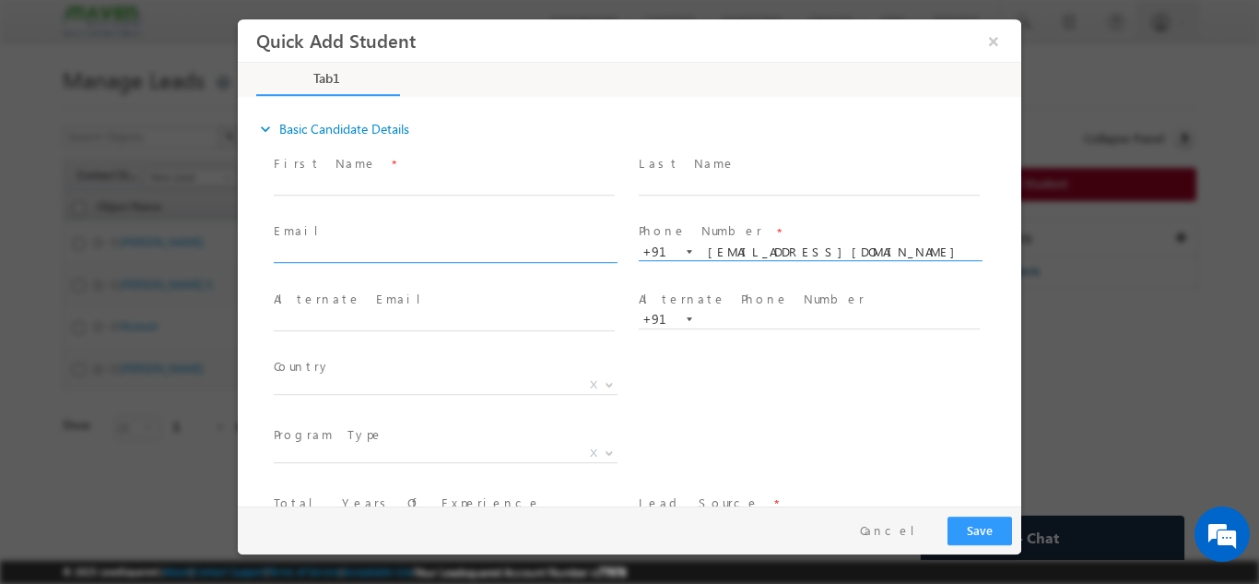
type input "180180"
click at [373, 252] on input "text" at bounding box center [444, 253] width 341 height 18
type input "+91st"
click at [379, 257] on input "text" at bounding box center [444, 253] width 341 height 18
click at [381, 251] on input "text" at bounding box center [444, 253] width 341 height 18
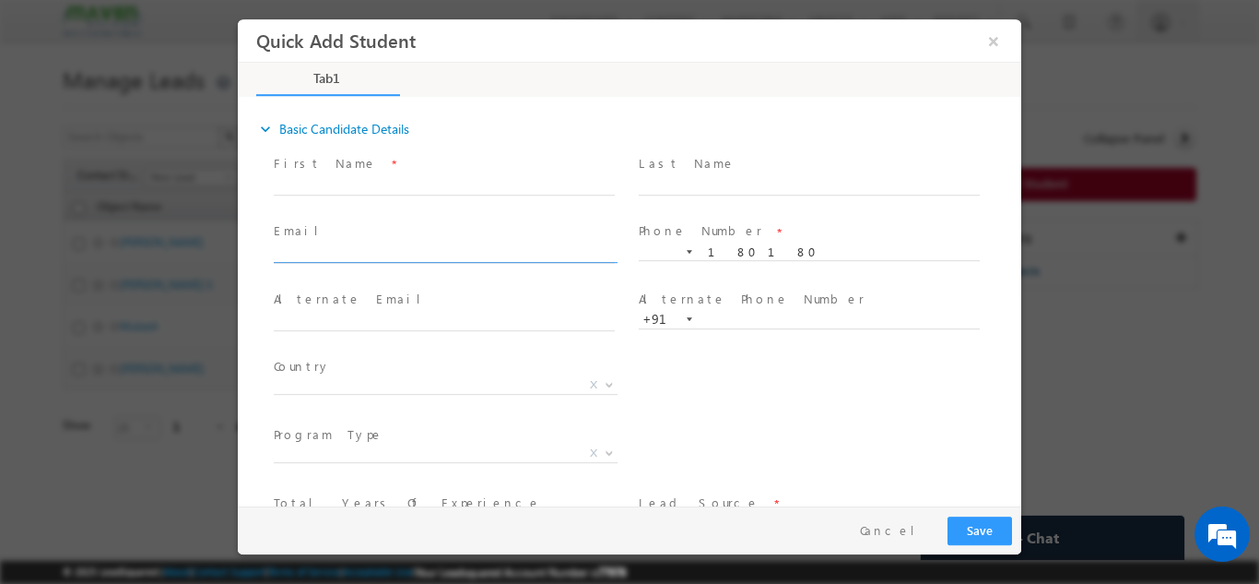
paste input "stitharaj180@gmail.com"
type input "stitharaj180@gmail.com"
click at [393, 218] on div "Email * stitharaj180@gmail.com" at bounding box center [452, 252] width 365 height 68
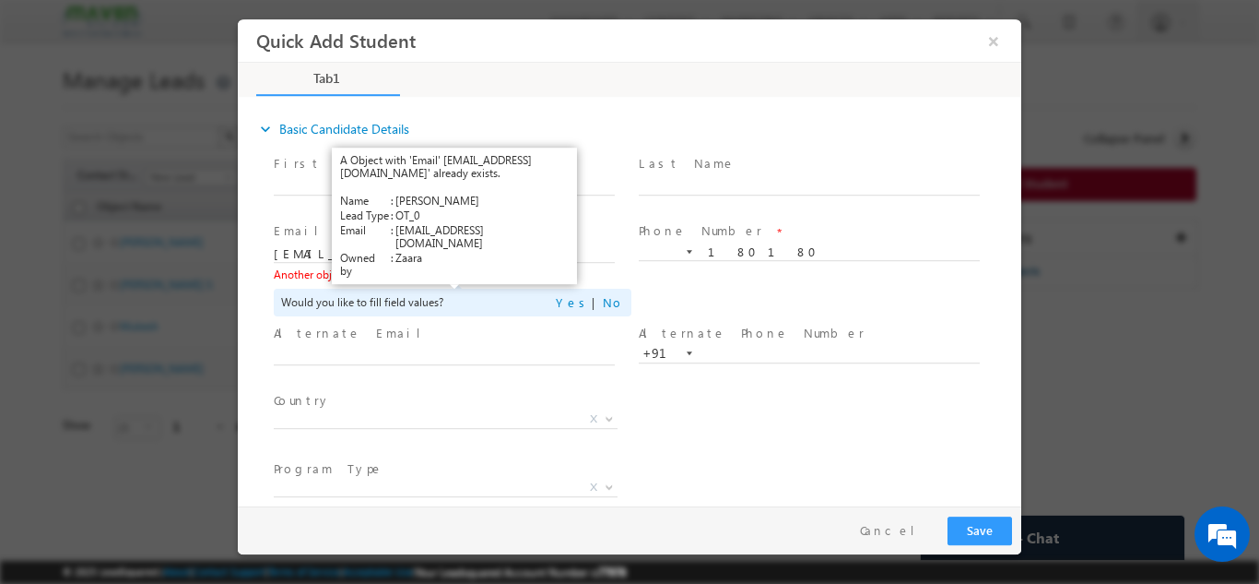
click at [461, 274] on link "View Details" at bounding box center [450, 273] width 57 height 12
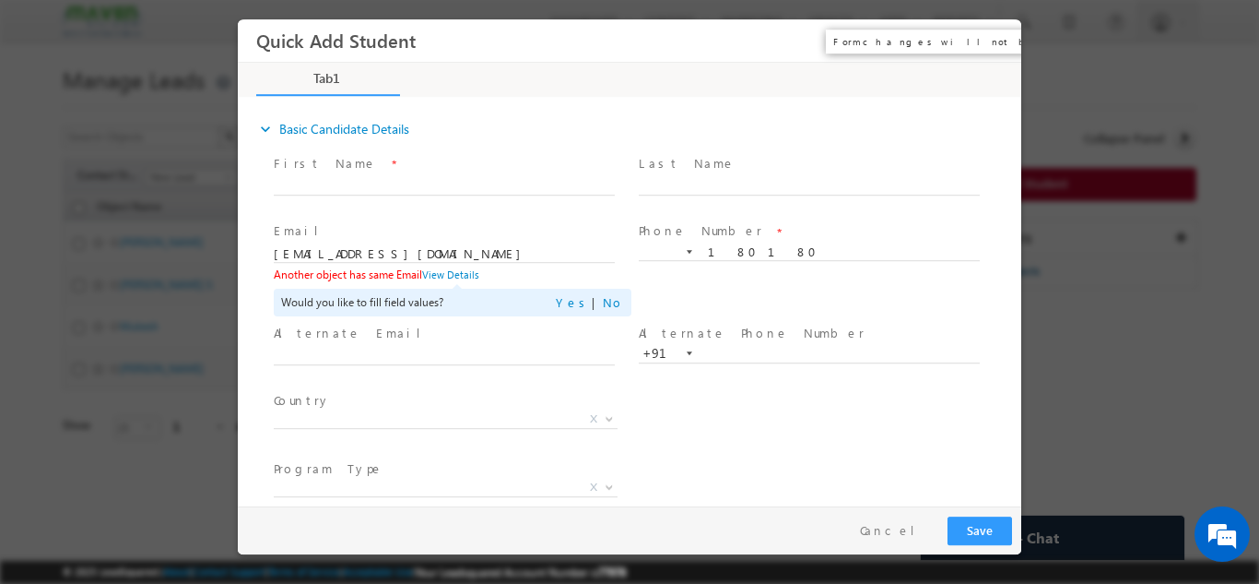
click at [988, 48] on button "×" at bounding box center [993, 40] width 31 height 34
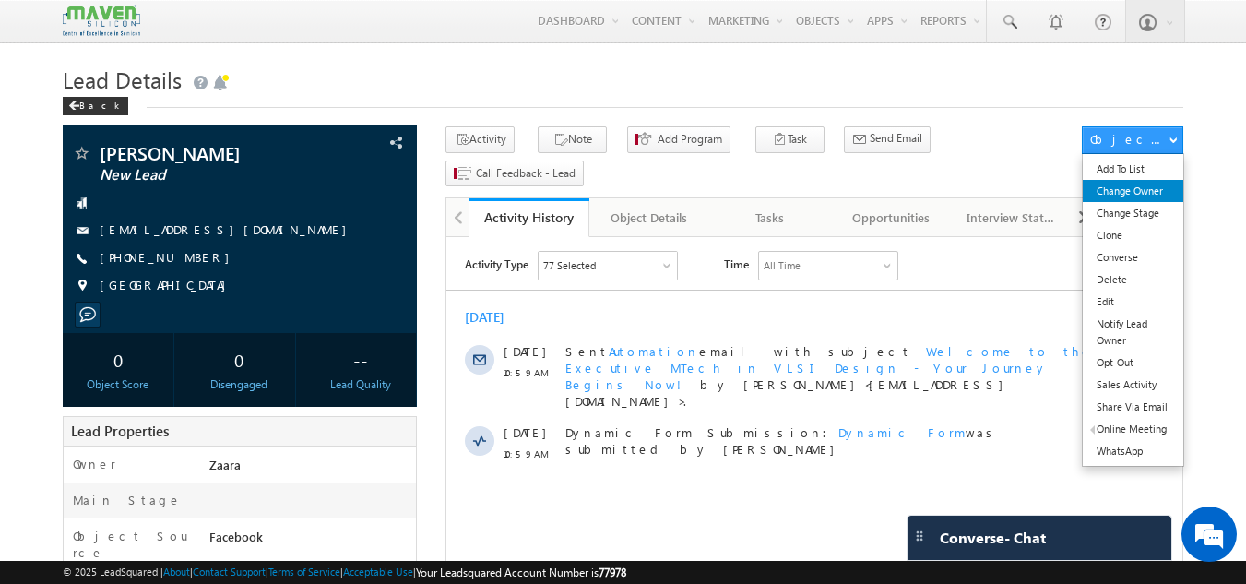
click at [1138, 200] on link "Change Owner" at bounding box center [1132, 191] width 100 height 22
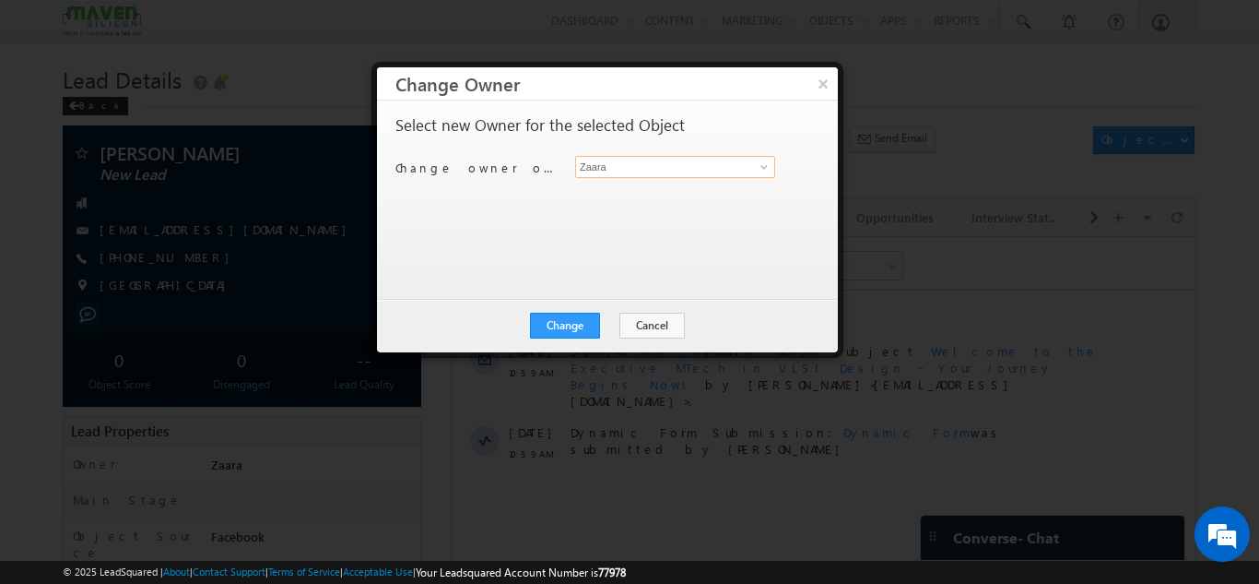
click at [610, 170] on input "Zaara" at bounding box center [675, 167] width 200 height 22
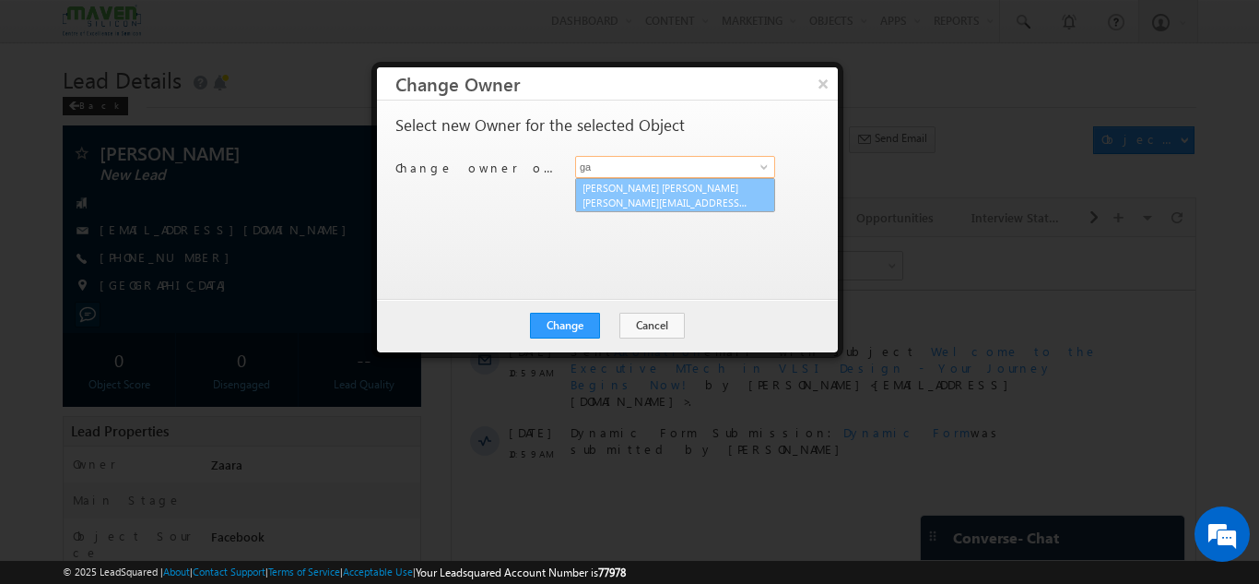
click at [626, 210] on link "[PERSON_NAME] Saini [EMAIL_ADDRESS][DOMAIN_NAME]" at bounding box center [675, 195] width 200 height 35
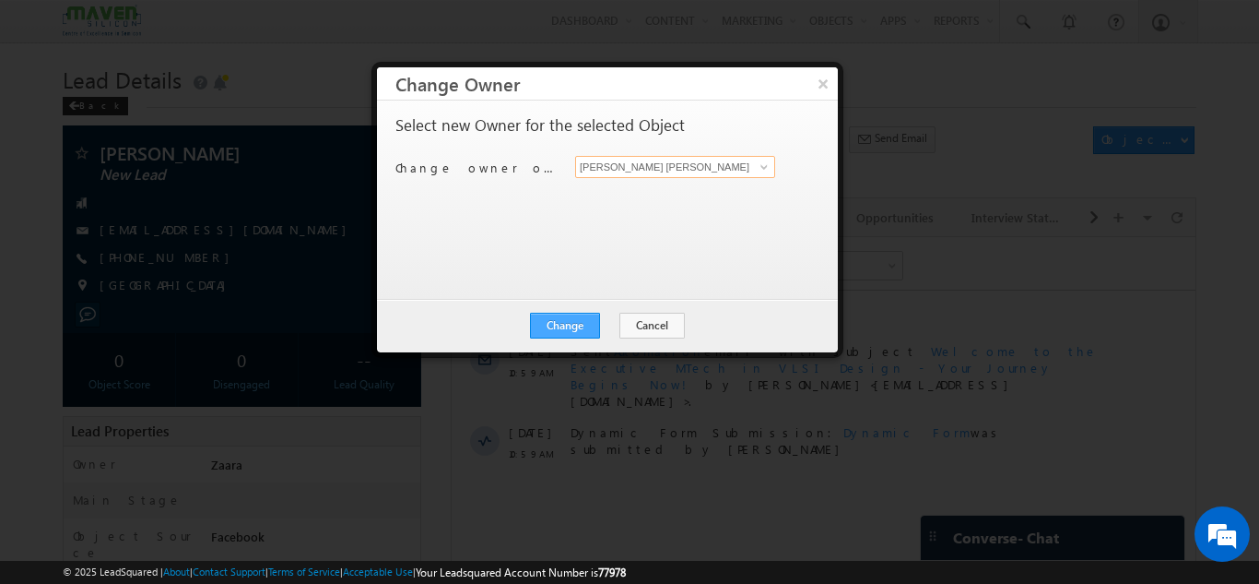
type input "[PERSON_NAME] [PERSON_NAME]"
click at [568, 326] on button "Change" at bounding box center [565, 326] width 70 height 26
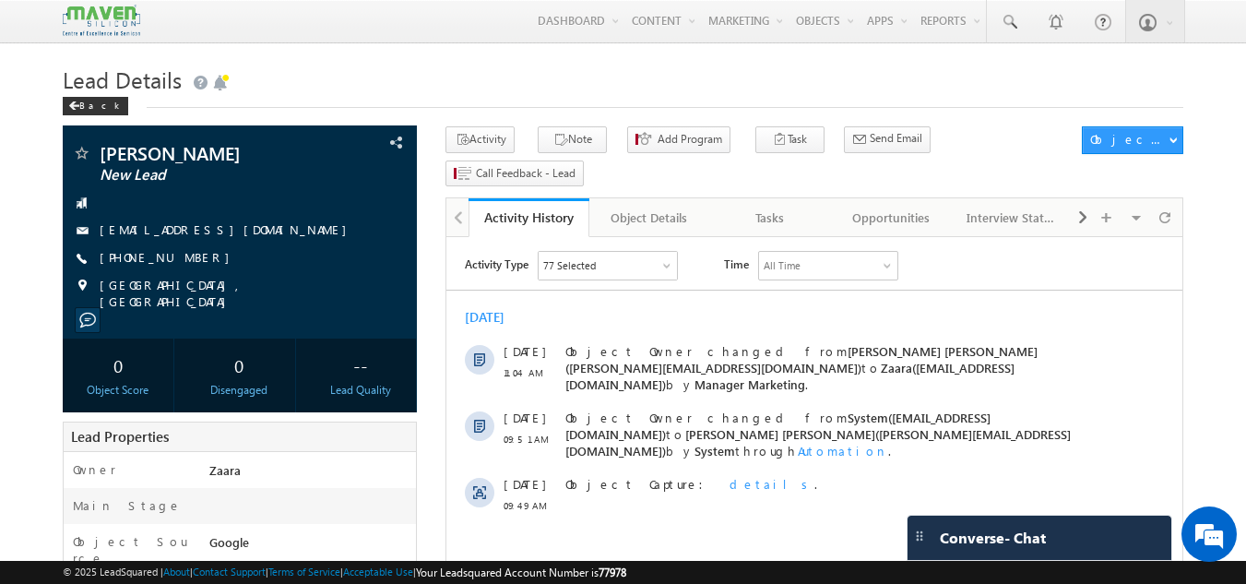
click at [391, 90] on h1 "Lead Details" at bounding box center [623, 78] width 1121 height 36
click at [782, 207] on div "Tasks" at bounding box center [769, 218] width 89 height 22
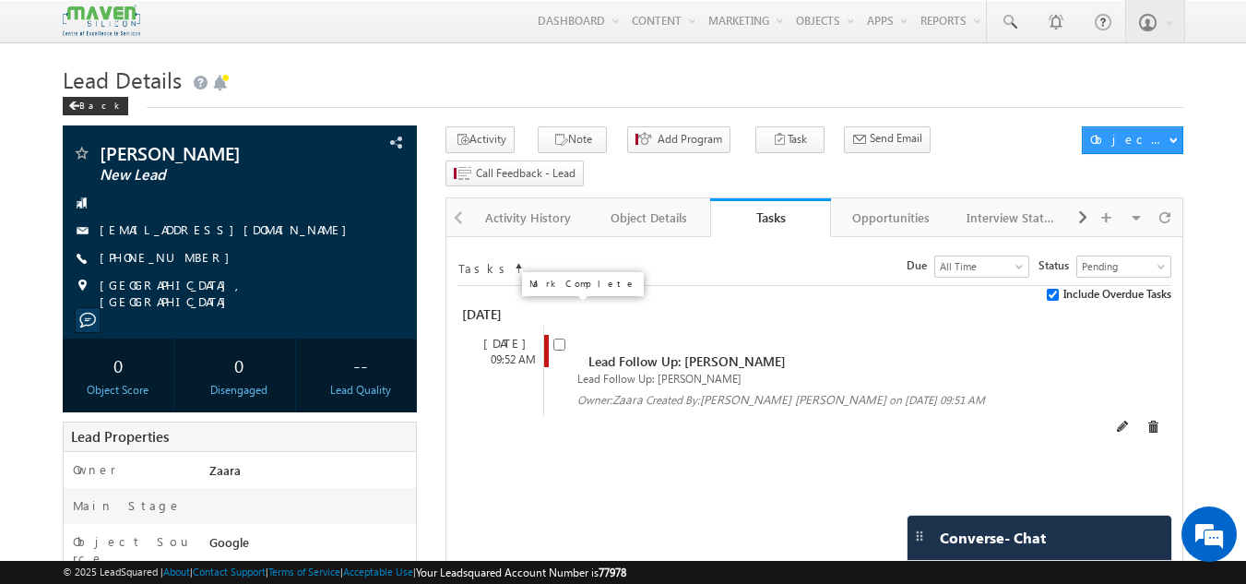
click at [554, 338] on input "checkbox" at bounding box center [559, 344] width 12 height 12
checkbox input "false"
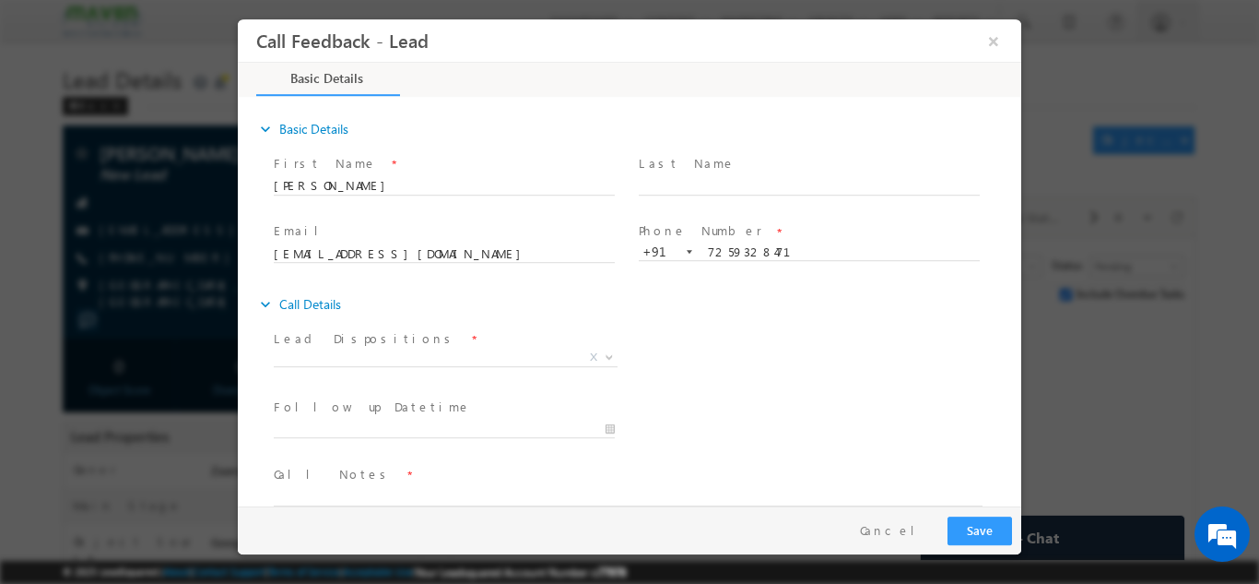
scroll to position [30, 0]
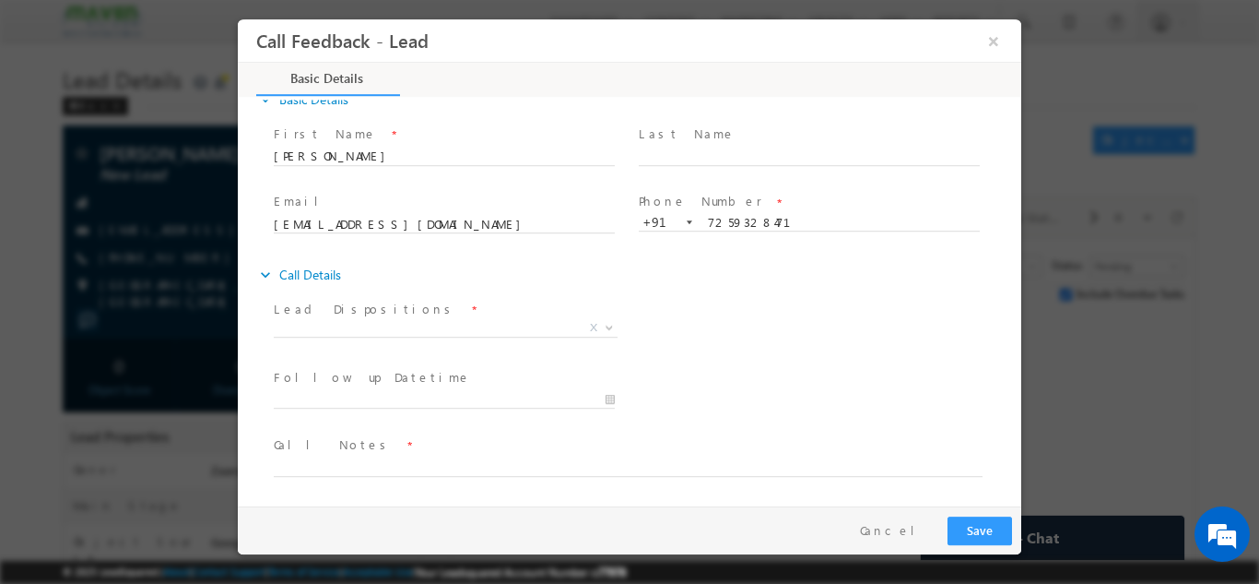
click at [342, 446] on span "Call Notes *" at bounding box center [618, 444] width 689 height 20
click at [337, 470] on textarea at bounding box center [628, 465] width 709 height 21
click at [713, 216] on input "7259328471" at bounding box center [809, 222] width 341 height 18
click at [537, 451] on span "Call Notes *" at bounding box center [618, 444] width 689 height 20
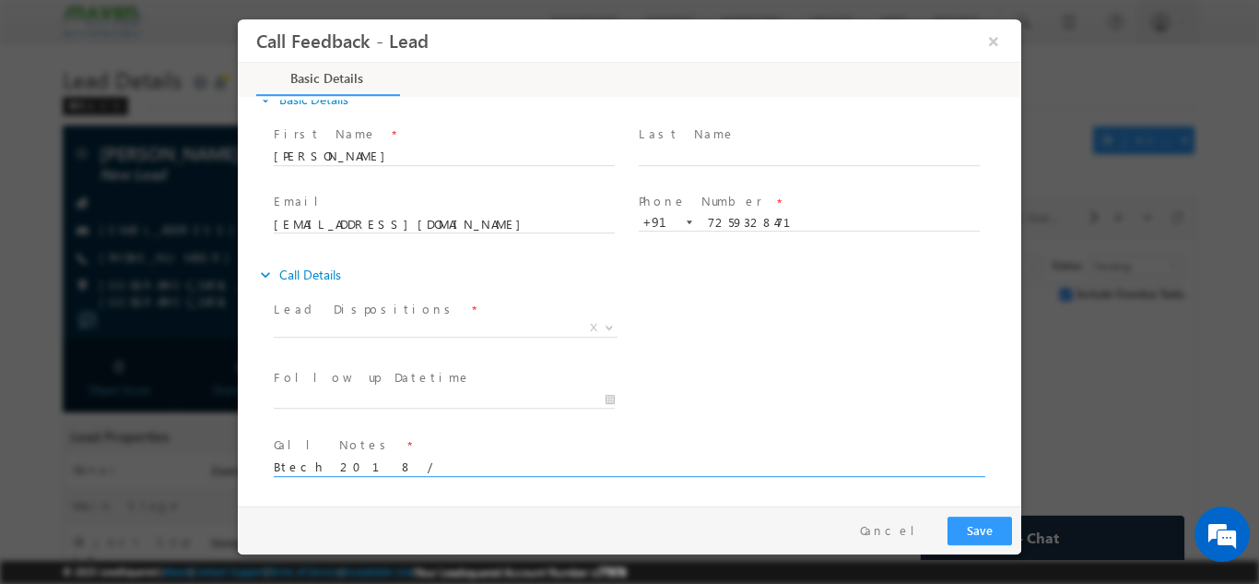
click at [473, 459] on textarea "Btech 2018 /" at bounding box center [628, 465] width 709 height 21
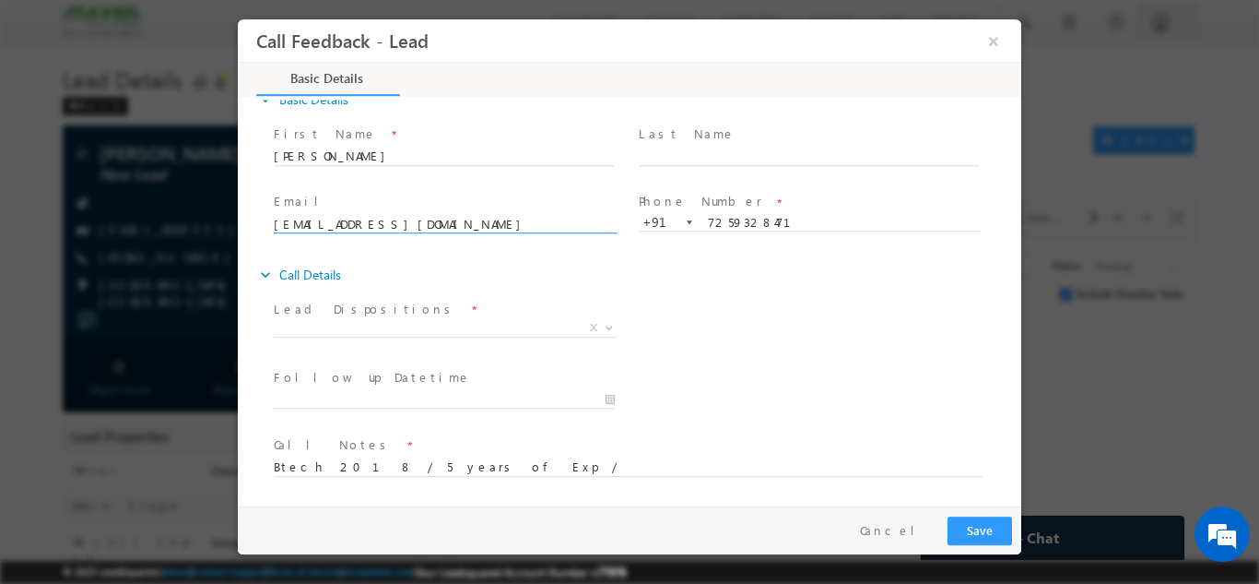
drag, startPoint x: 393, startPoint y: 221, endPoint x: 271, endPoint y: 224, distance: 121.7
click at [271, 224] on div "Email * tejanaik52@yahoo.in" at bounding box center [452, 222] width 365 height 68
click at [553, 471] on textarea "Btech 2018 / 5 years of Exp /" at bounding box center [628, 465] width 709 height 21
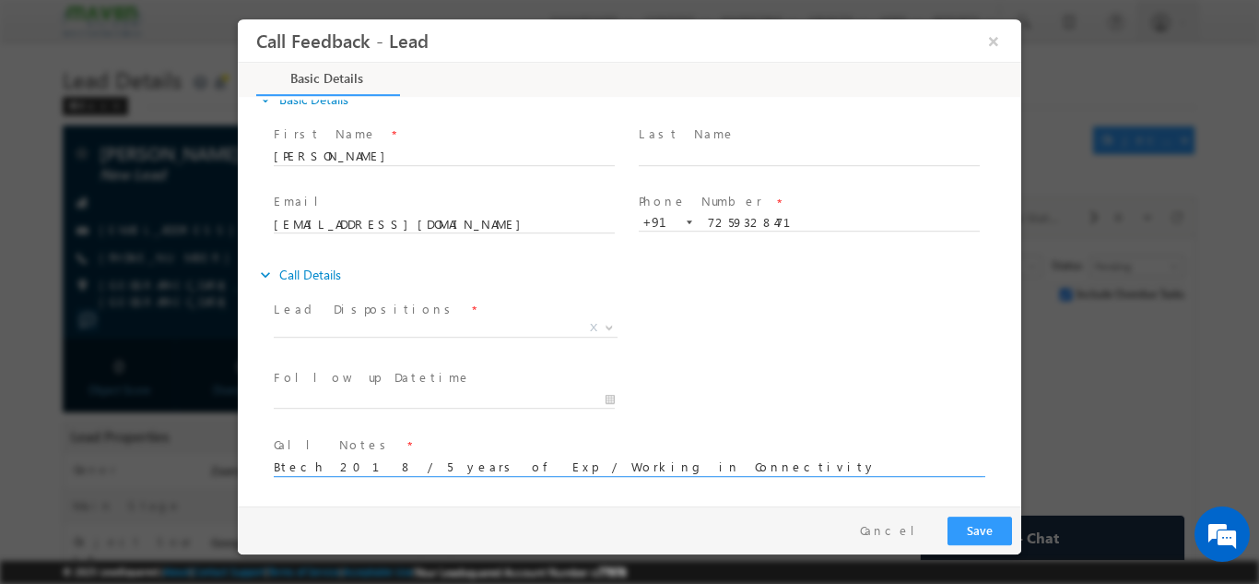
click at [492, 471] on textarea "Btech 2018 / 5 years of Exp / Working in Connectivity" at bounding box center [628, 465] width 709 height 21
click at [622, 465] on textarea "Btech 2018 / 5 years of Exp / Working in TConnectivity" at bounding box center [628, 465] width 709 height 21
drag, startPoint x: 487, startPoint y: 469, endPoint x: 561, endPoint y: 472, distance: 74.7
click at [561, 472] on textarea "Btech 2018 / 5 years of Exp / Working in TConnectivity project Man" at bounding box center [628, 465] width 709 height 21
paste textarea "TConnectivity"
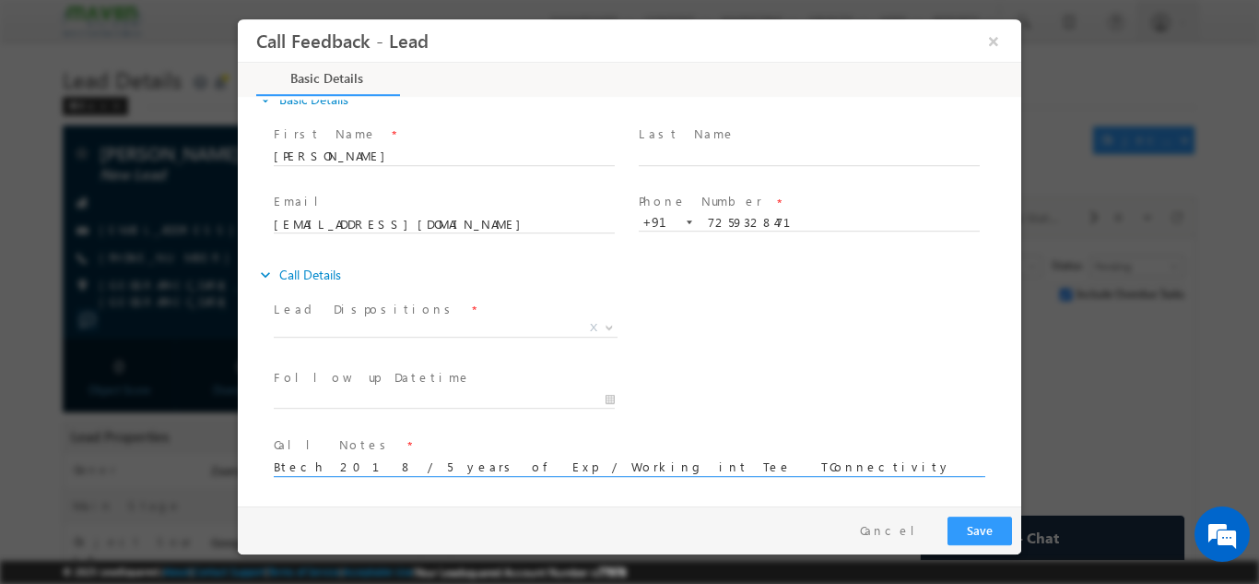
click at [523, 469] on textarea "Btech 2018 / 5 years of Exp / Working int Tee TConnectivity project Man" at bounding box center [628, 465] width 709 height 21
click at [655, 468] on textarea "Btech 2018 / 5 years of Exp / Working int Tee Connectivity project Man" at bounding box center [628, 465] width 709 height 21
type textarea "Btech 2018 / 5 years of Exp / Working int Tee Connectivity project Man"
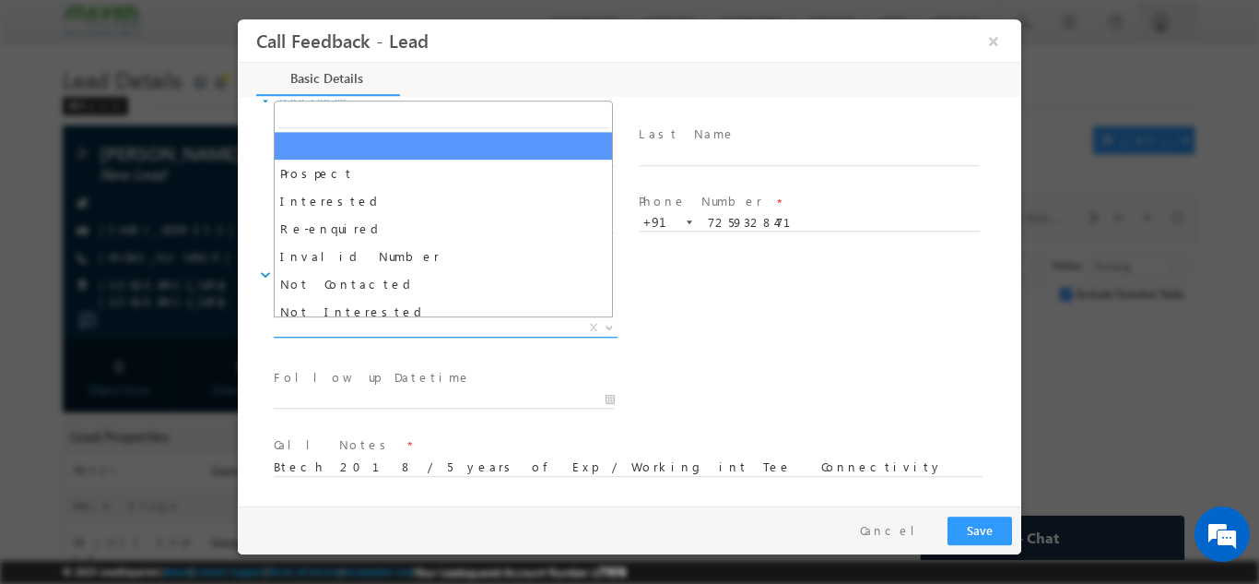
click at [381, 331] on span "X" at bounding box center [446, 327] width 344 height 18
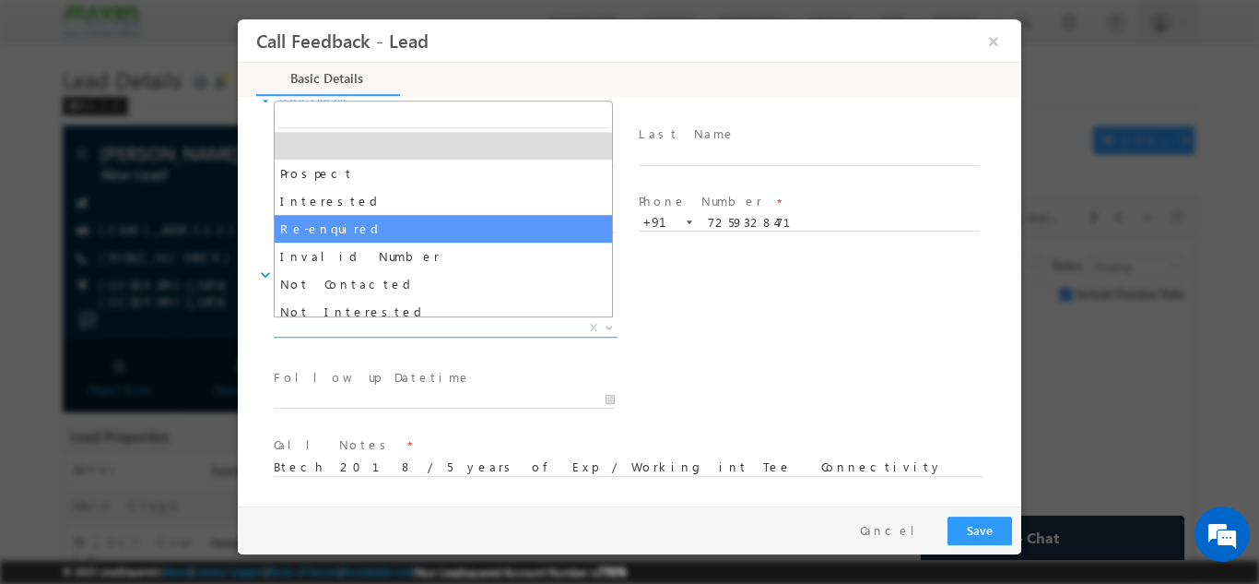
scroll to position [92, 0]
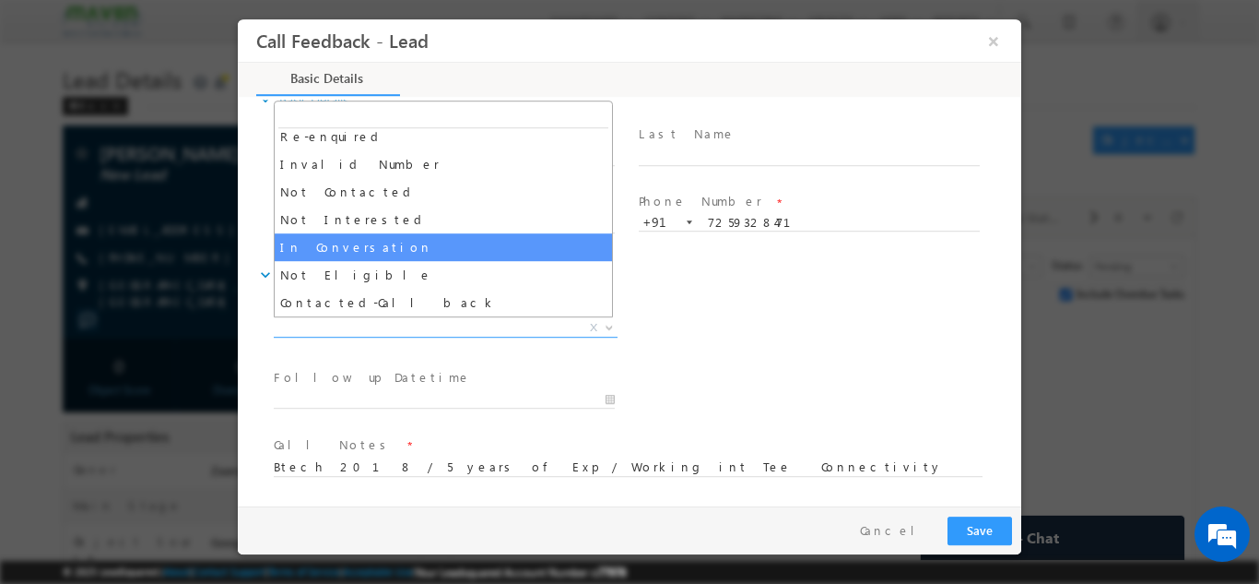
select select "In Conversation"
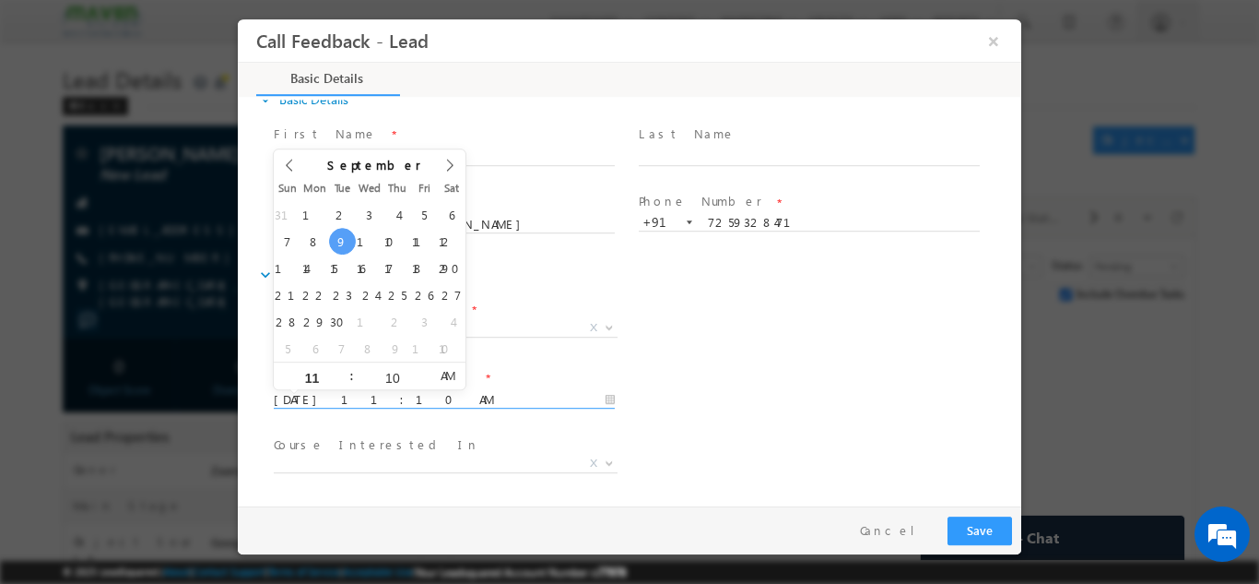
click at [350, 397] on input "09/09/2025 11:10 AM" at bounding box center [444, 399] width 341 height 18
type input "11/09/2025 11:10 AM"
click at [923, 416] on div "Follow up Datetime * 11/09/2025 11:10 AM Program Type * Long Term Short Term X" at bounding box center [645, 397] width 751 height 68
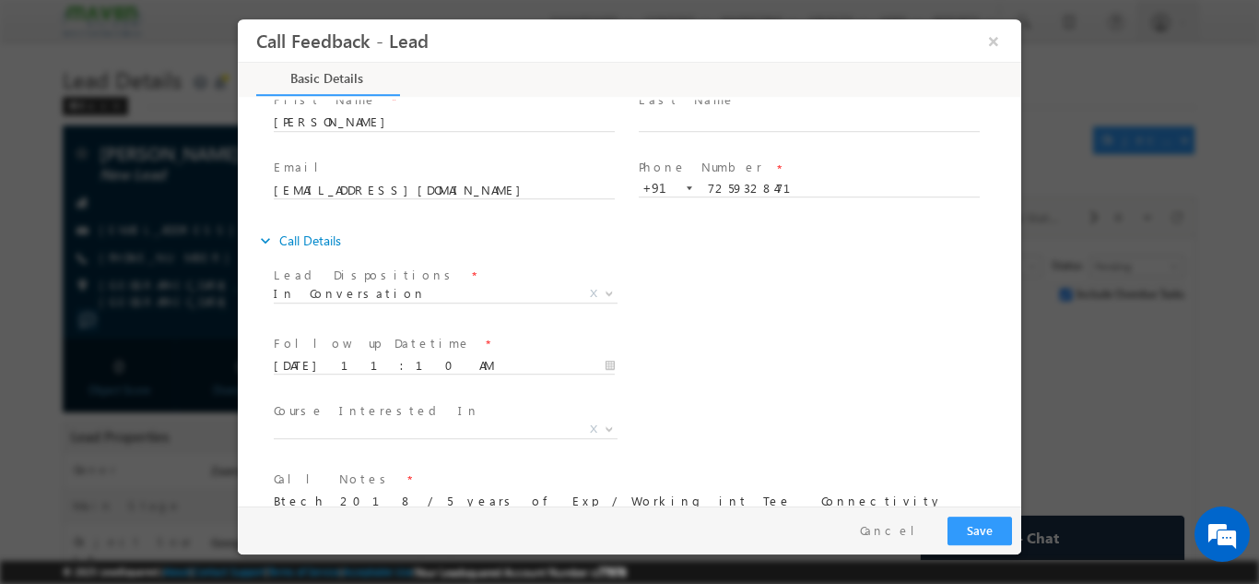
scroll to position [98, 0]
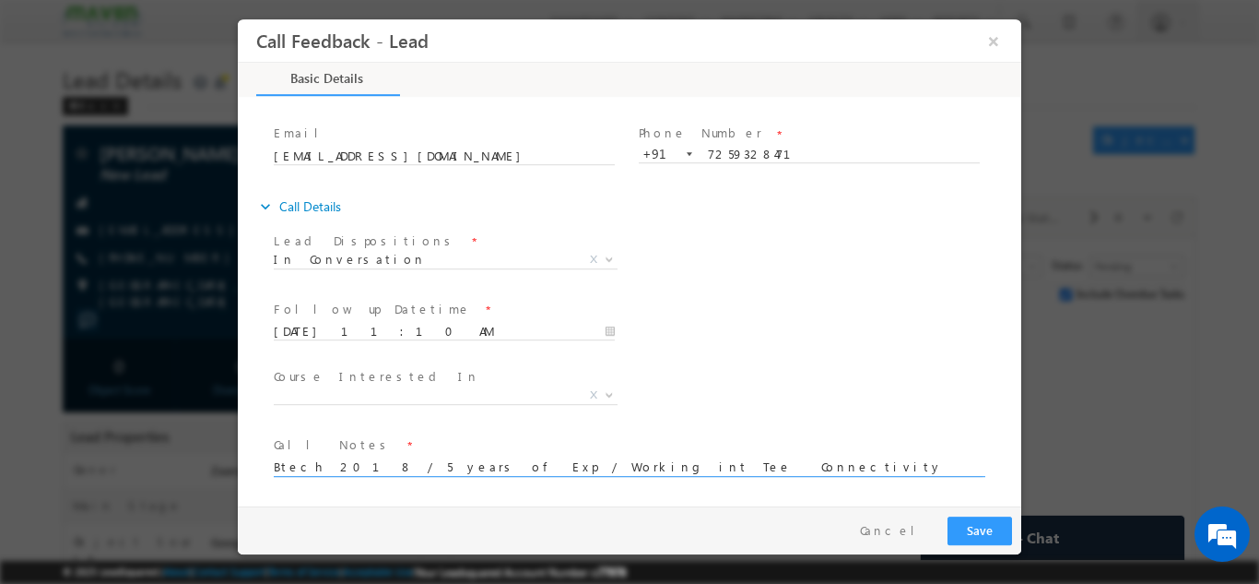
click at [713, 466] on textarea "Btech 2018 / 5 years of Exp / Working int Tee Connectivity project Man" at bounding box center [628, 465] width 709 height 21
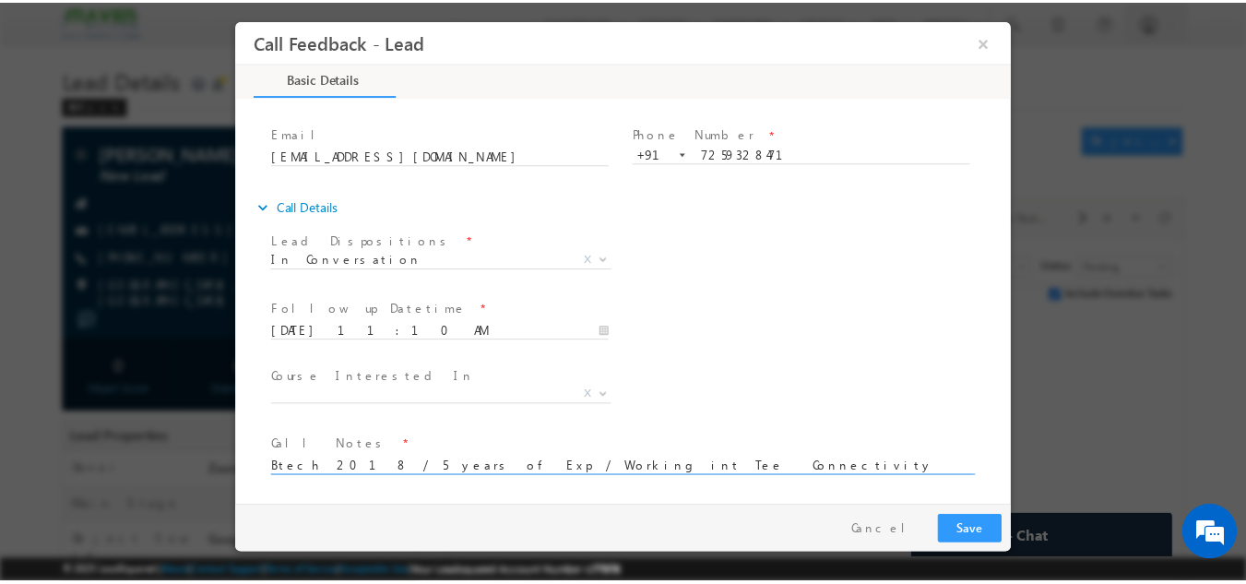
scroll to position [4, 0]
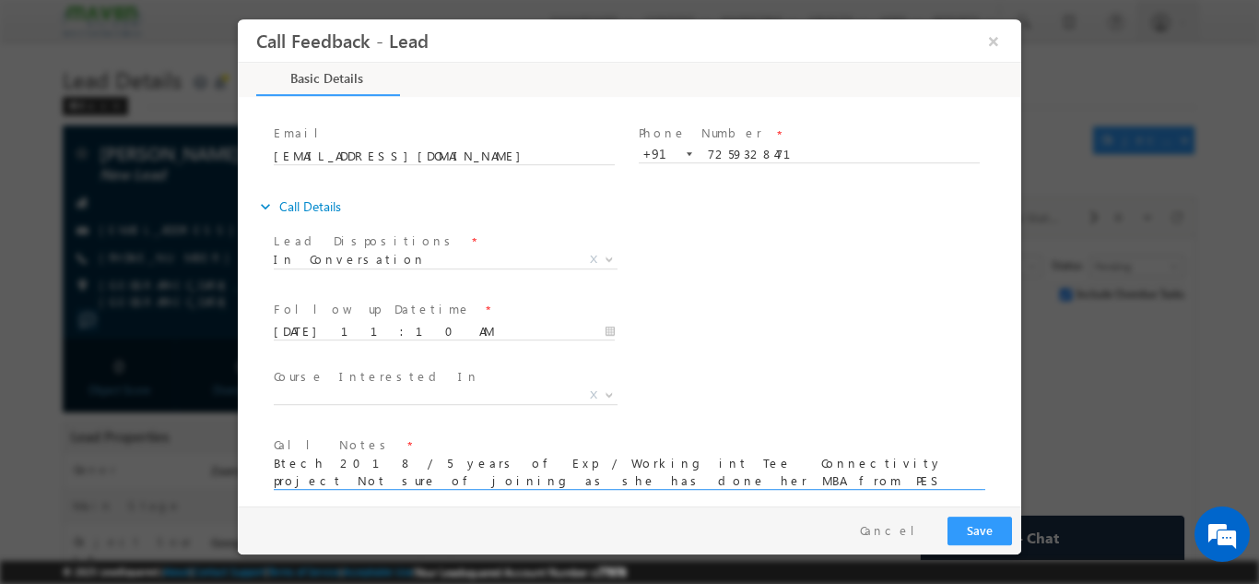
type textarea "Btech 2018 / 5 years of Exp / Working int Tee Connectivity project Not sure of …"
click at [980, 534] on button "Save" at bounding box center [980, 529] width 65 height 29
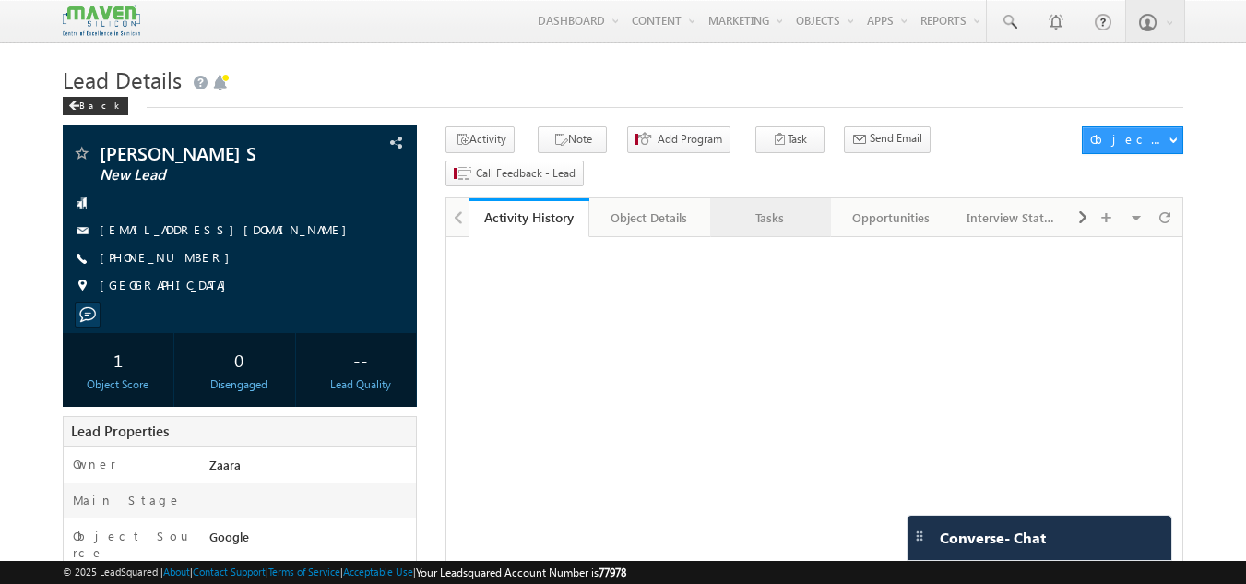
click at [774, 207] on div "Tasks" at bounding box center [769, 218] width 89 height 22
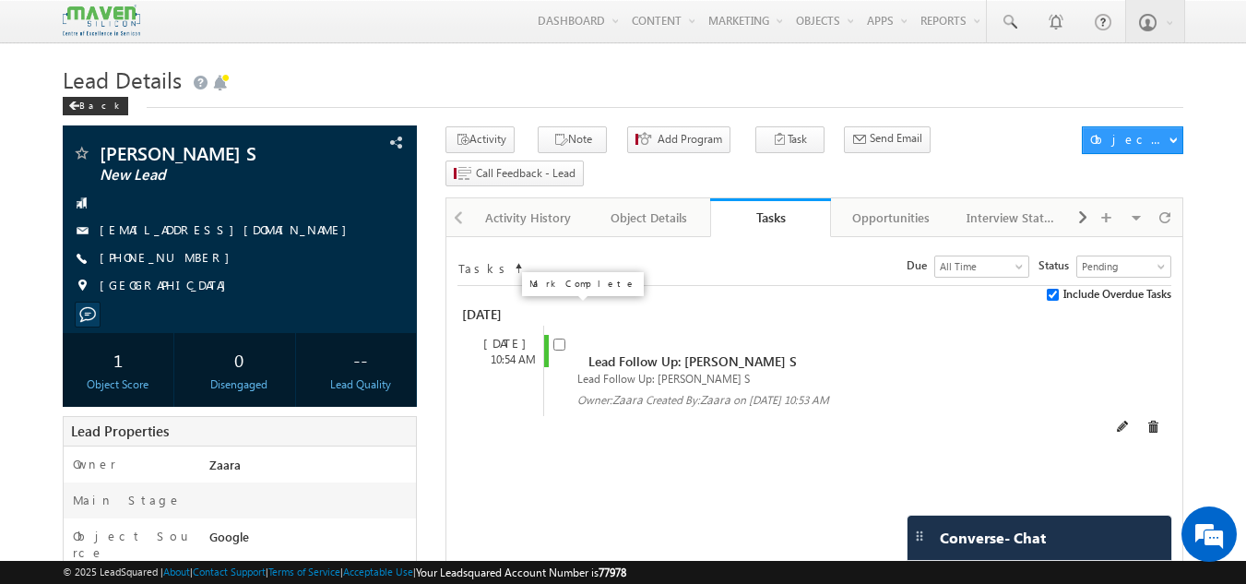
click at [560, 338] on input "checkbox" at bounding box center [559, 344] width 12 height 12
checkbox input "false"
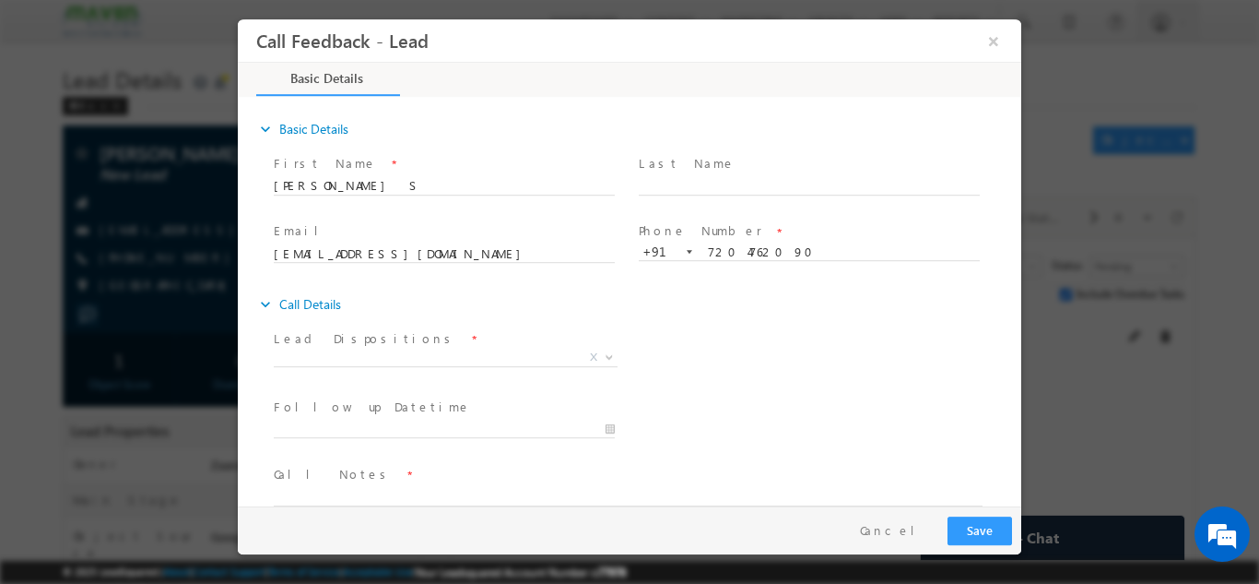
scroll to position [30, 0]
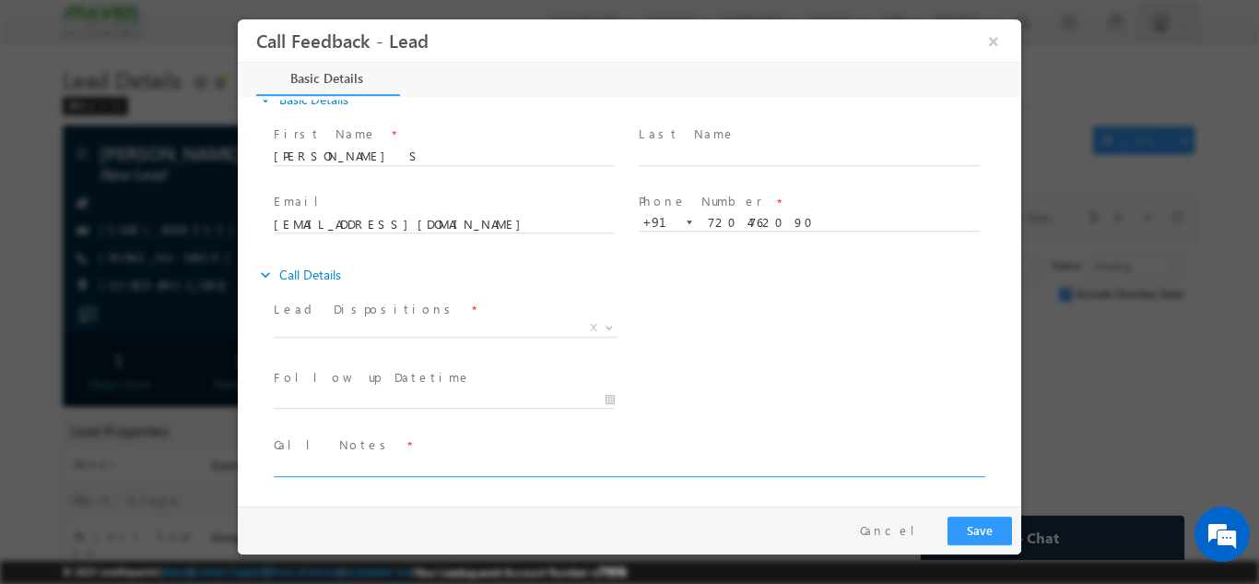
click at [391, 460] on textarea at bounding box center [628, 465] width 709 height 21
type textarea "2024 pass out"
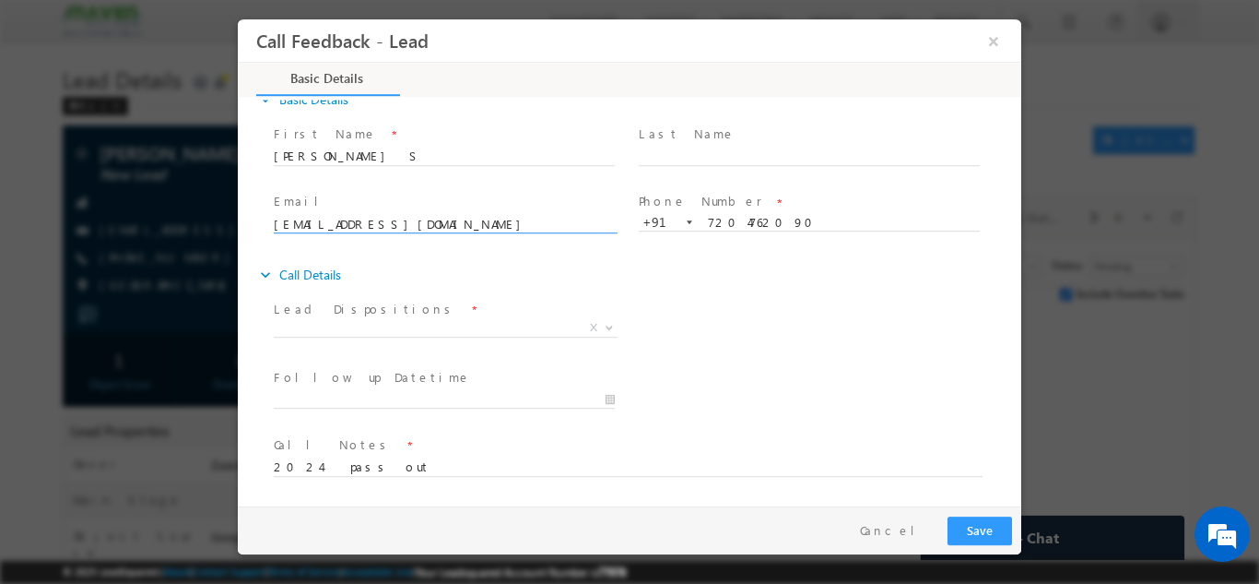
drag, startPoint x: 436, startPoint y: 221, endPoint x: 262, endPoint y: 220, distance: 174.2
click at [262, 220] on div "First Name * Sumathi S Last Name * Email * ssumathi7741@gmail.com" at bounding box center [638, 188] width 765 height 136
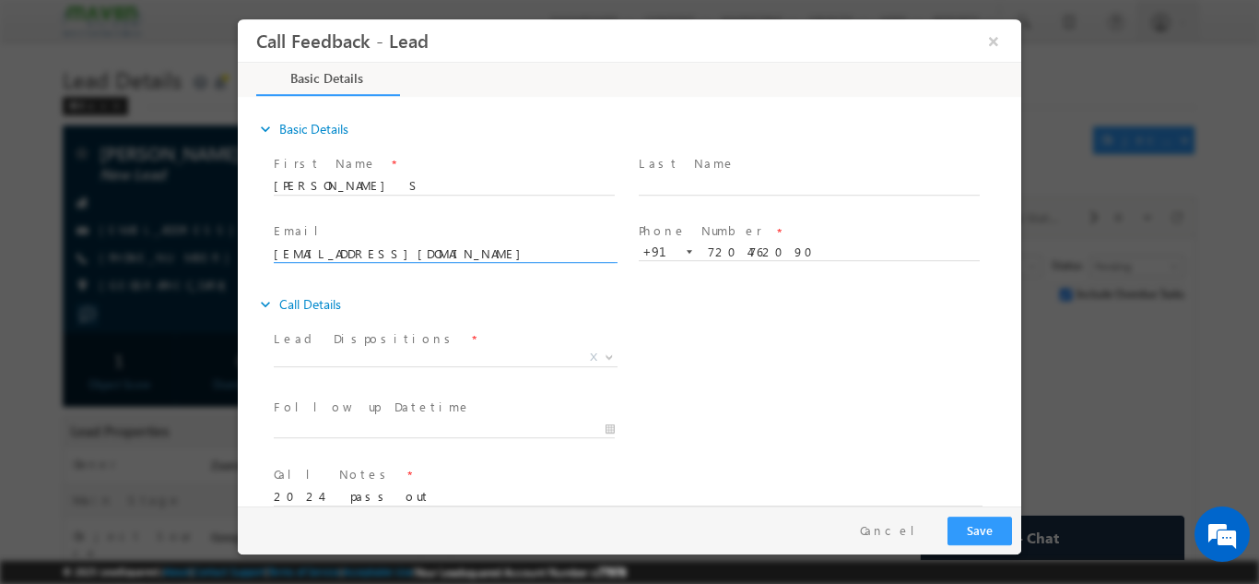
click at [1096, 318] on div at bounding box center [629, 292] width 1259 height 584
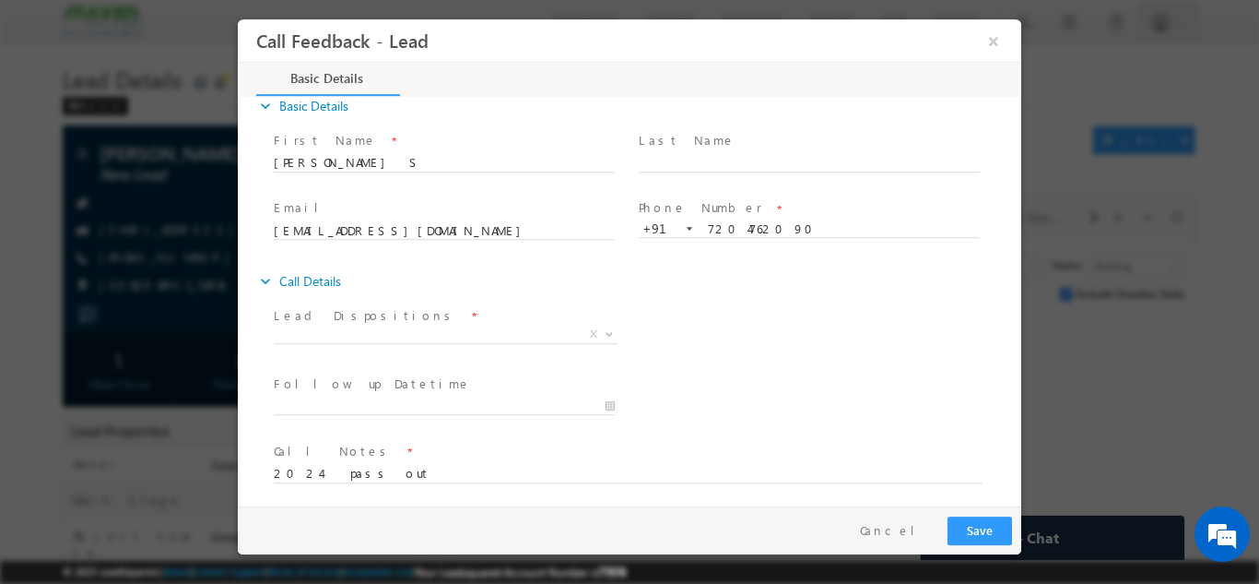
scroll to position [30, 0]
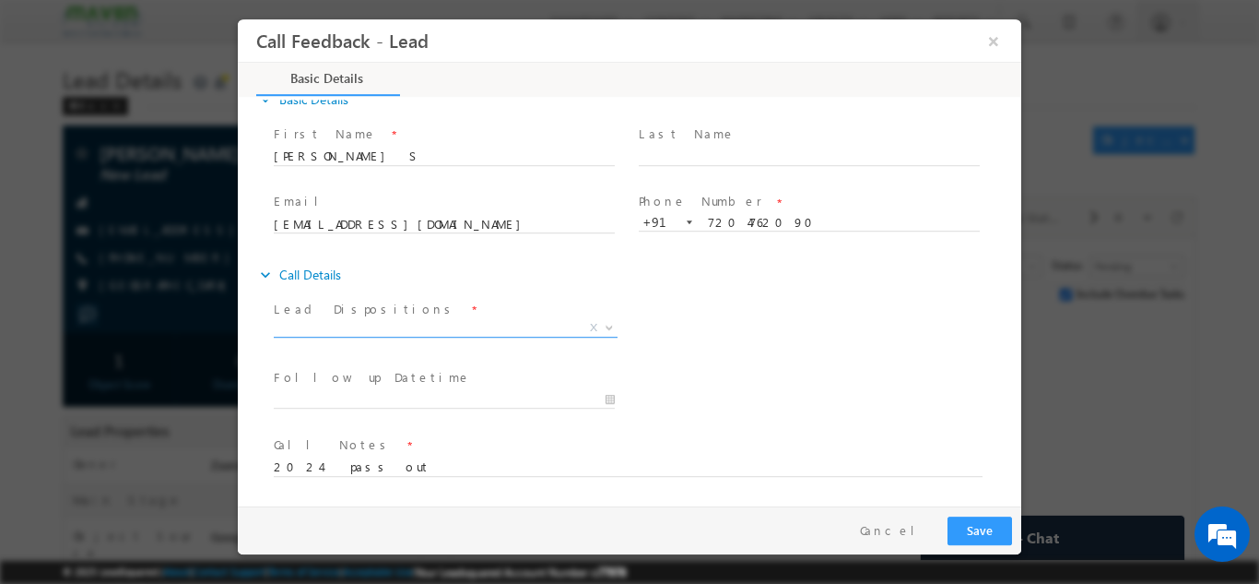
click at [338, 328] on span "X" at bounding box center [446, 327] width 344 height 18
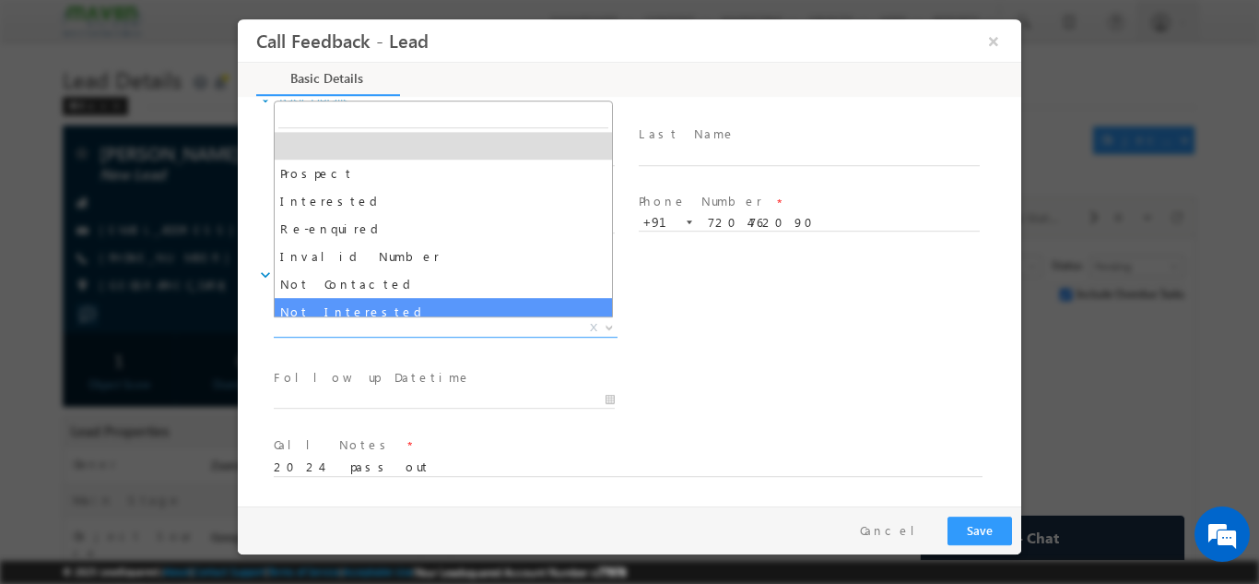
select select "Not Interested"
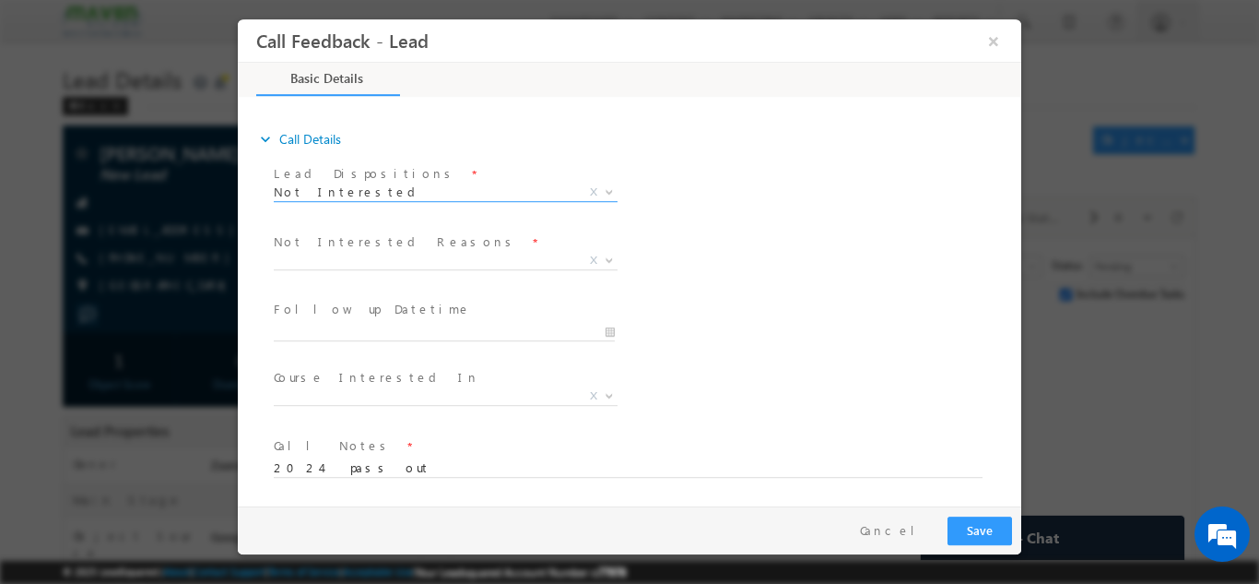
scroll to position [166, 0]
click at [384, 471] on textarea "2024 pass out" at bounding box center [628, 465] width 709 height 21
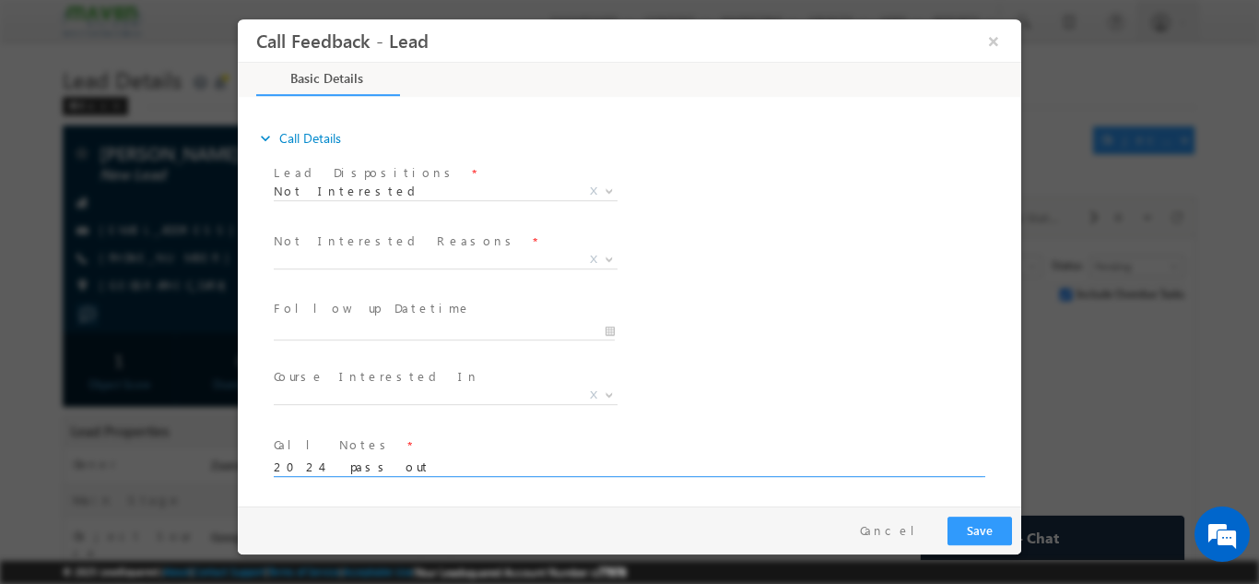
paste textarea "Lead Added to LSQ 2024 pass out suggested her IIT Roorkee program but not inter…"
type textarea "Lead Added to LSQ 2024 pass out suggested her IIT Roorkee program but not inter…"
click at [958, 524] on button "Save" at bounding box center [980, 529] width 65 height 29
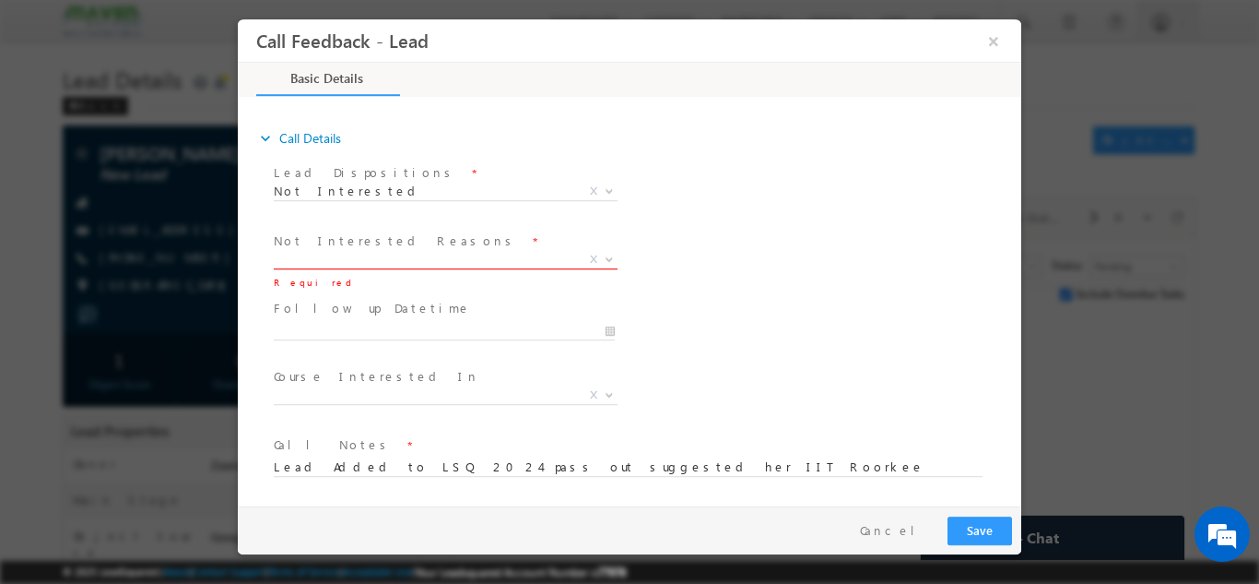
click at [316, 259] on span "X" at bounding box center [446, 259] width 344 height 18
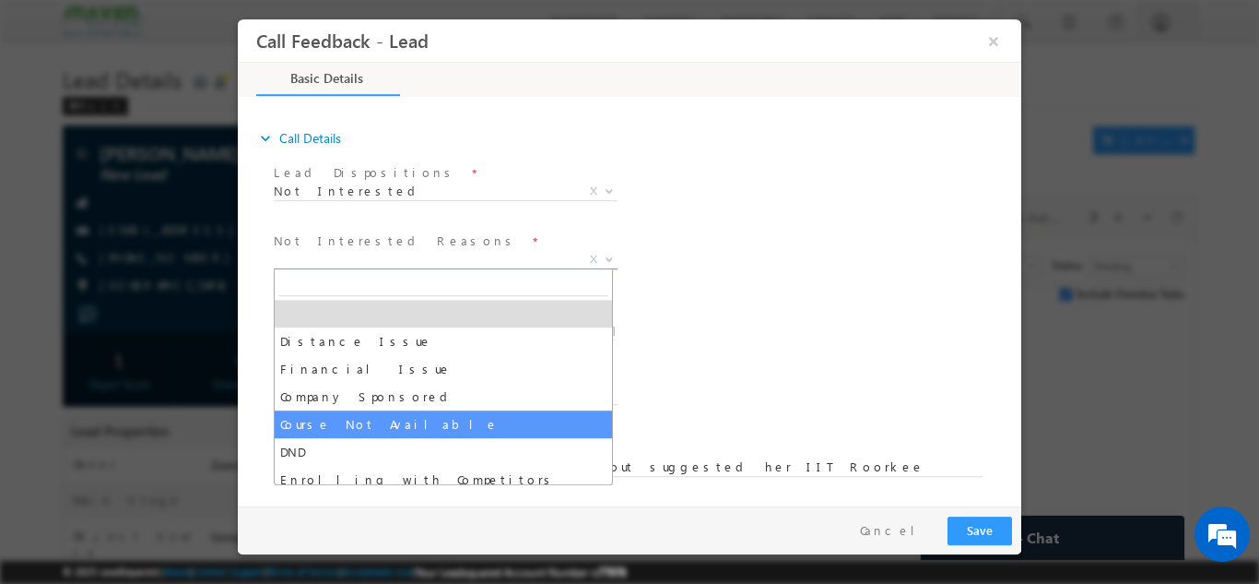
scroll to position [37, 0]
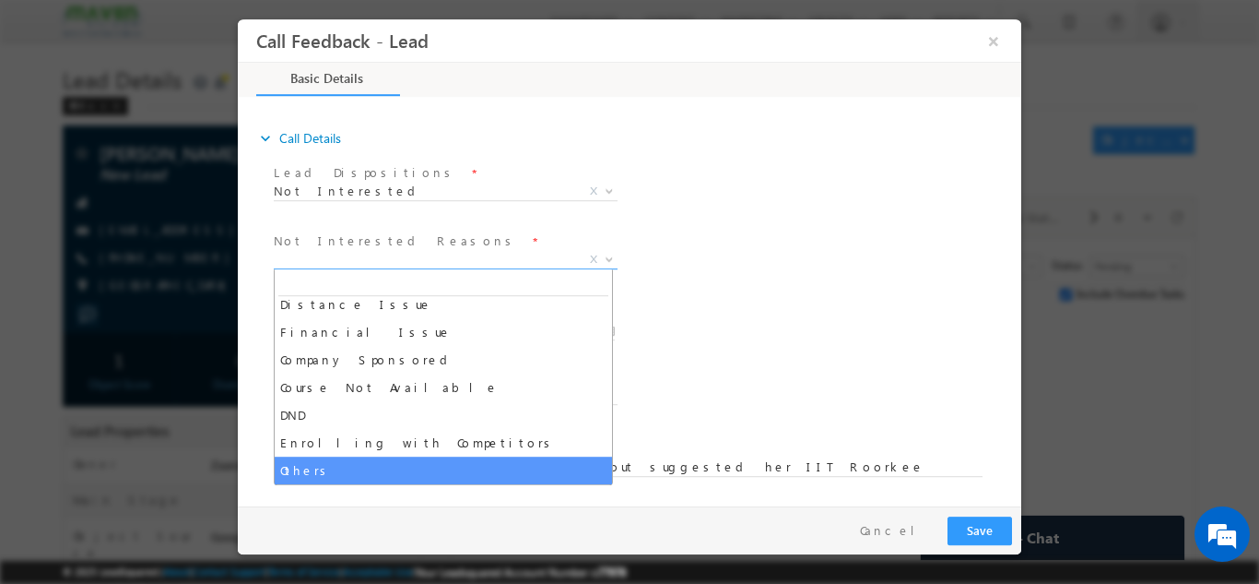
select select "Others"
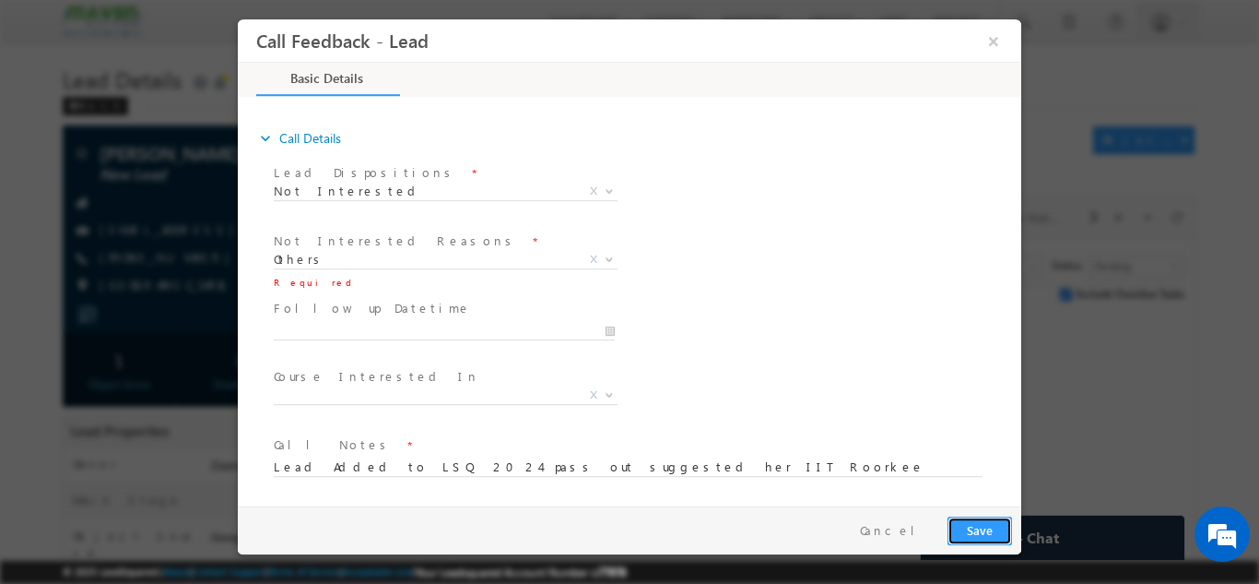
click at [969, 536] on button "Save" at bounding box center [980, 529] width 65 height 29
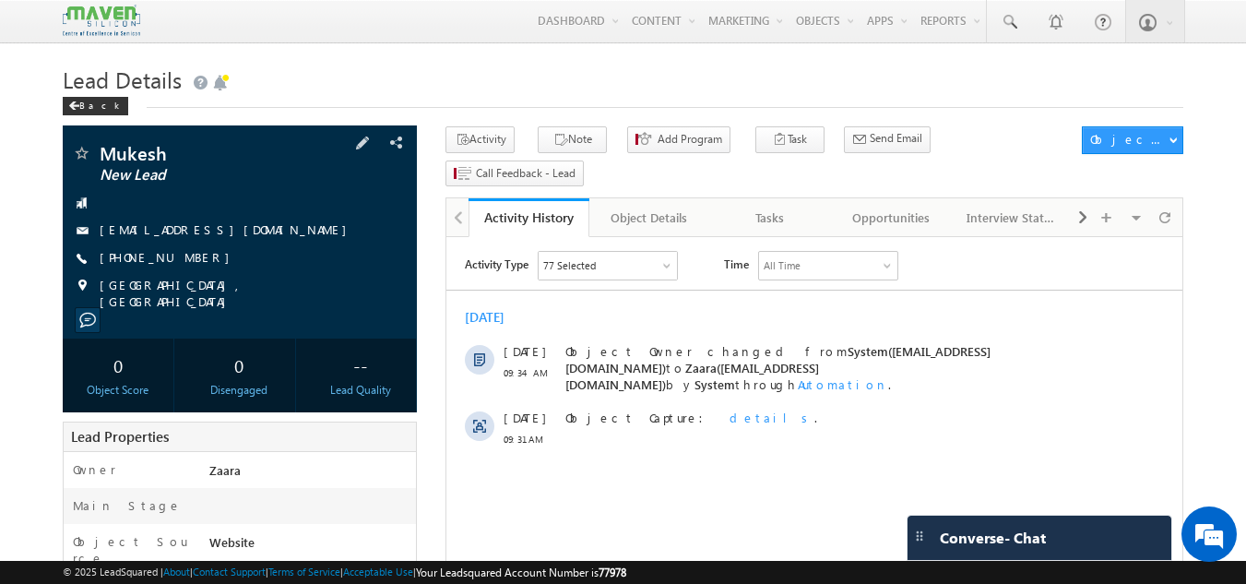
click at [213, 231] on div "[EMAIL_ADDRESS][DOMAIN_NAME]" at bounding box center [240, 230] width 337 height 18
click at [230, 239] on div "[EMAIL_ADDRESS][DOMAIN_NAME]" at bounding box center [240, 230] width 337 height 18
drag, startPoint x: 229, startPoint y: 230, endPoint x: 215, endPoint y: 231, distance: 13.9
click at [215, 231] on div "[EMAIL_ADDRESS][DOMAIN_NAME]" at bounding box center [240, 230] width 337 height 18
copy div "[EMAIL_ADDRESS][DOMAIN_NAME]"
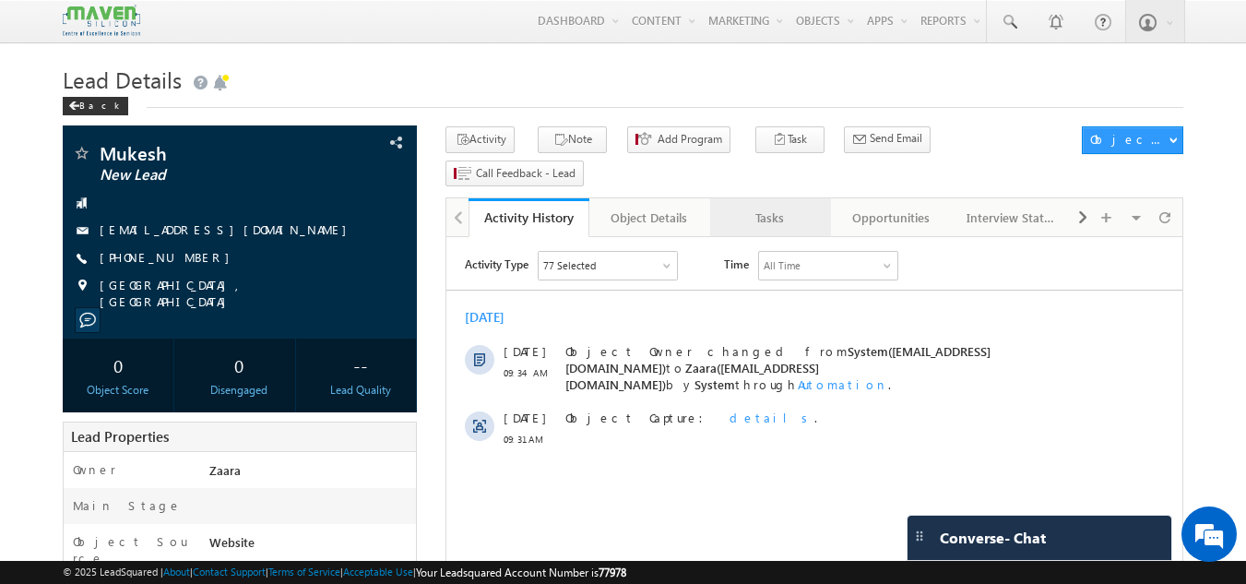
click at [775, 207] on div "Tasks" at bounding box center [769, 218] width 89 height 22
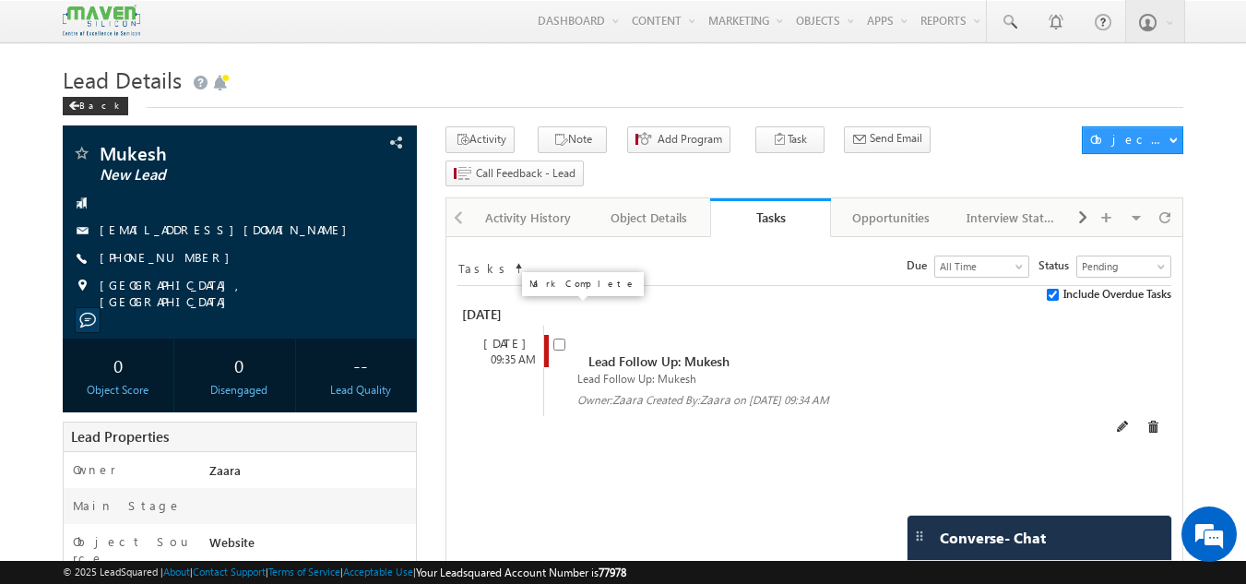
click at [554, 338] on input "checkbox" at bounding box center [559, 344] width 12 height 12
checkbox input "false"
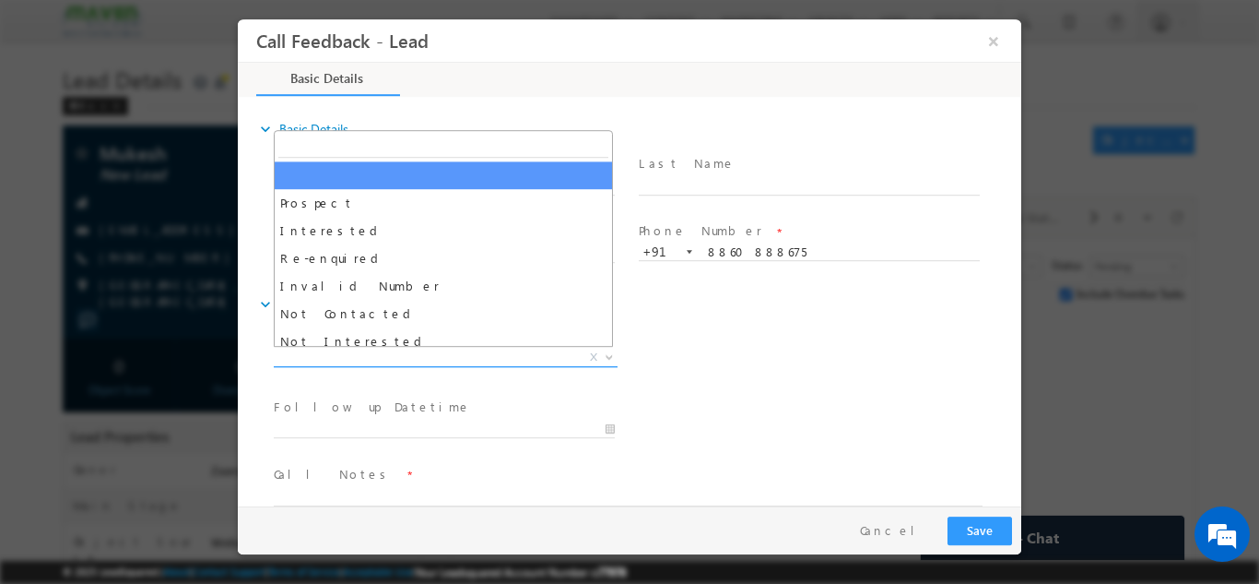
click at [376, 360] on span "X" at bounding box center [446, 357] width 344 height 18
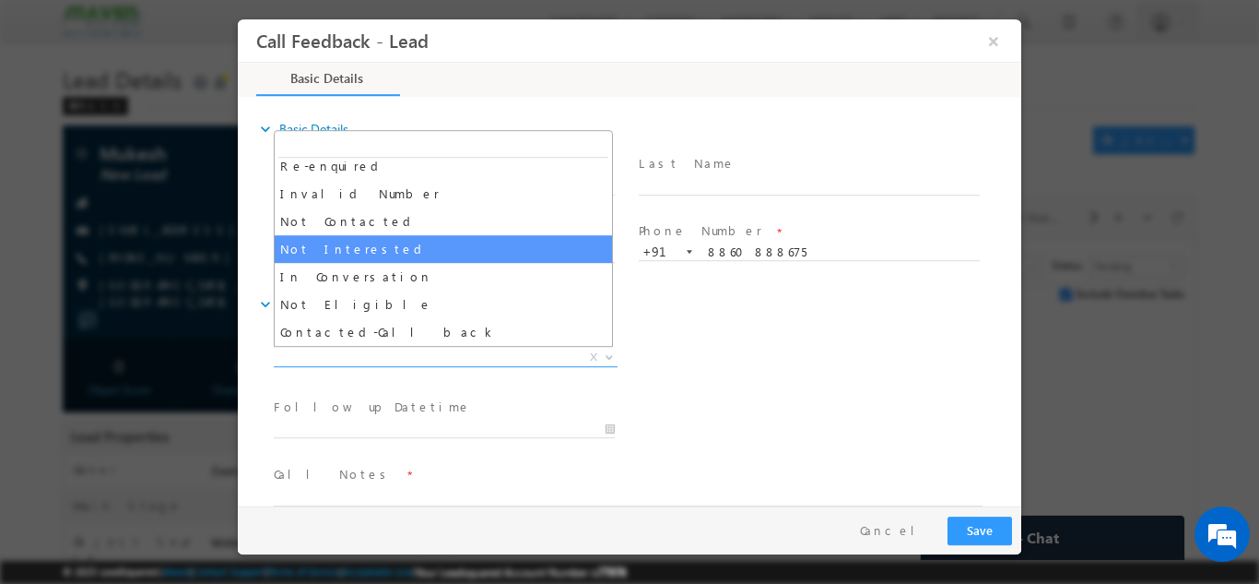
scroll to position [175, 0]
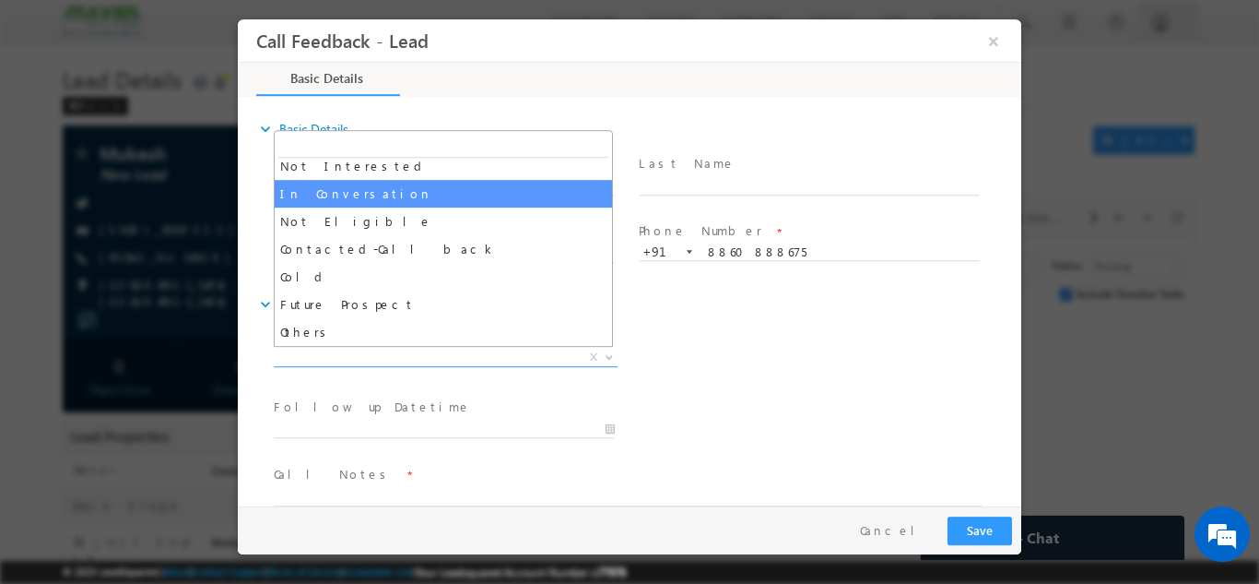
select select "In Conversation"
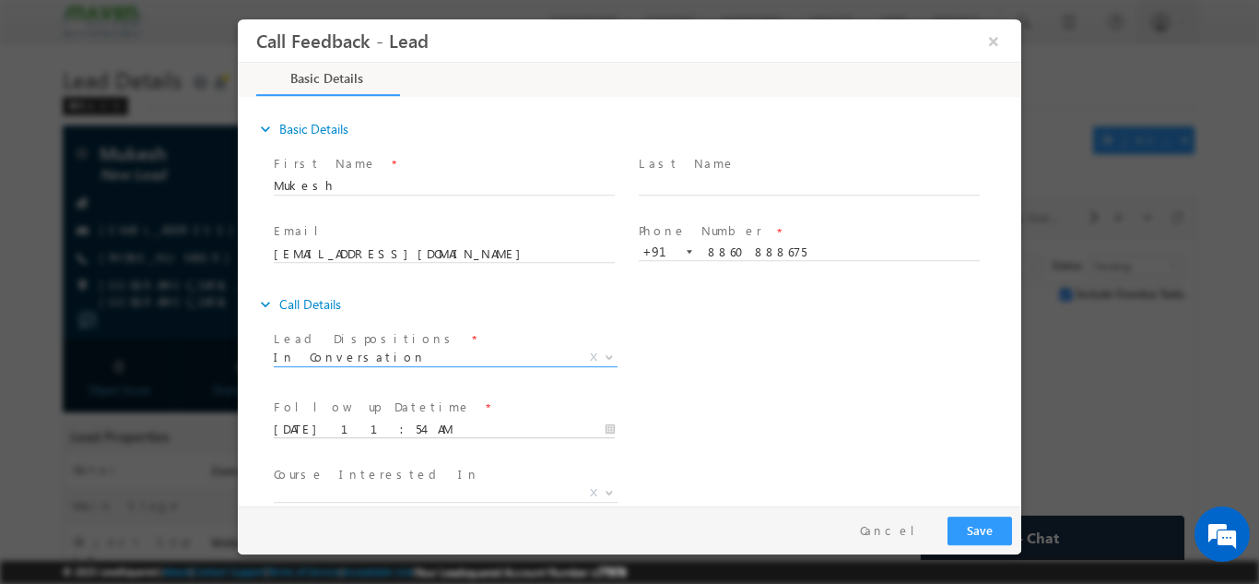
click at [335, 422] on input "09/09/2025 11:54 AM" at bounding box center [444, 428] width 341 height 18
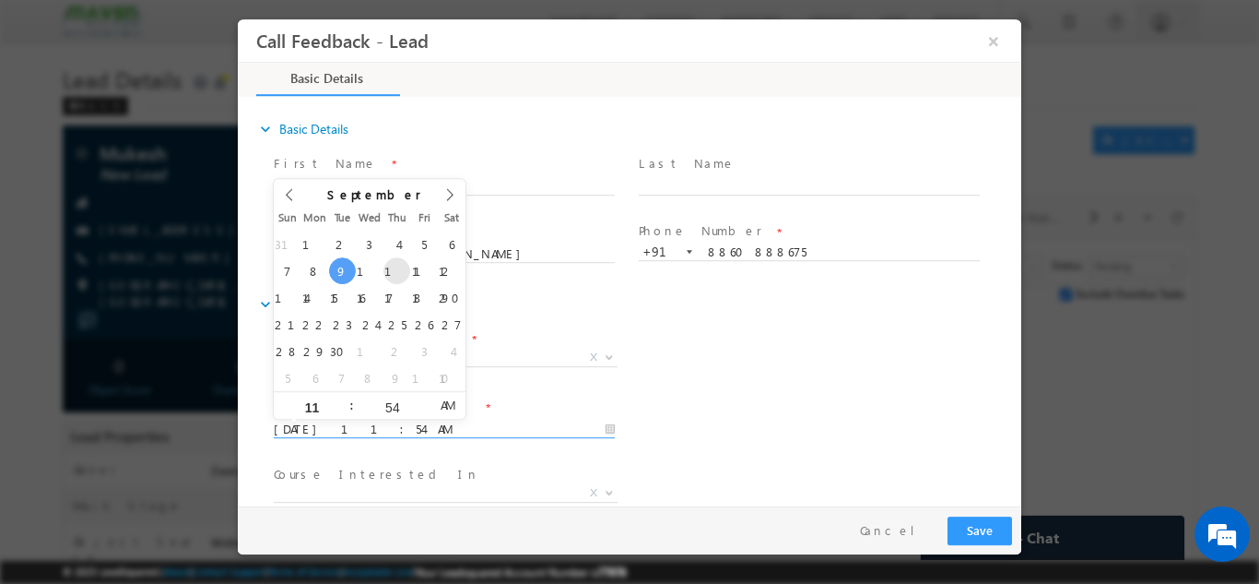
type input "11/09/2025 11:54 AM"
click at [693, 369] on div "Lead Dispositions * Prospect Interested Re-enquired Invalid Number Not Contacte…" at bounding box center [645, 359] width 751 height 68
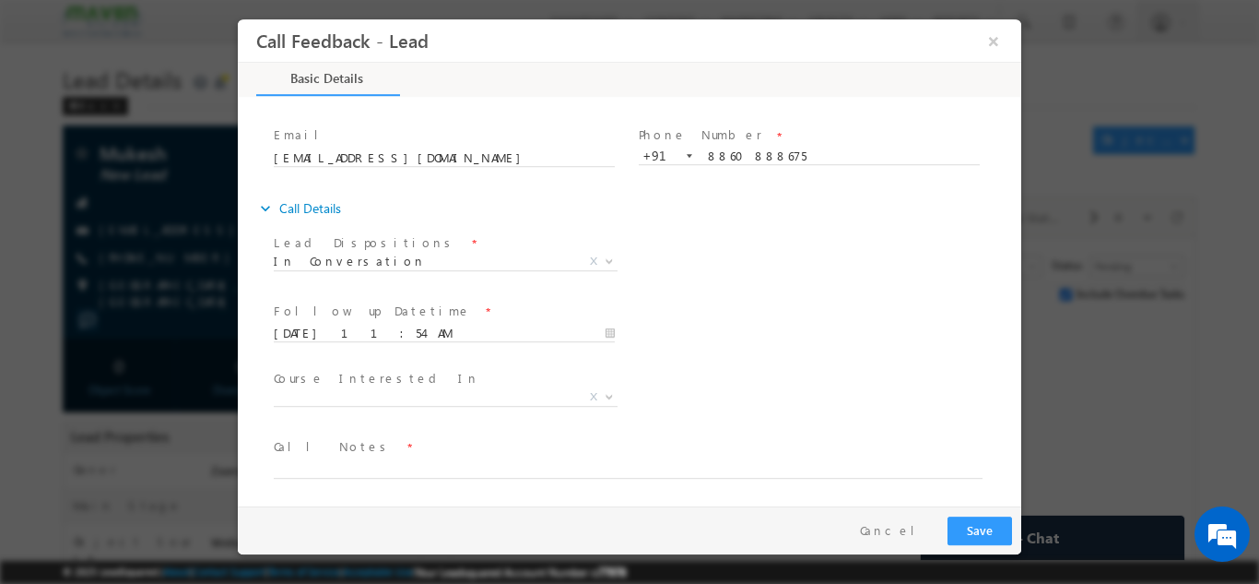
scroll to position [98, 0]
click at [404, 459] on textarea at bounding box center [628, 465] width 709 height 21
click at [512, 462] on textarea "He is pursuing his PhD / Suggested him for IIT" at bounding box center [628, 465] width 709 height 21
paste textarea "Roorkee Post Graduate Certification in VLSI SoC Design and Verification"
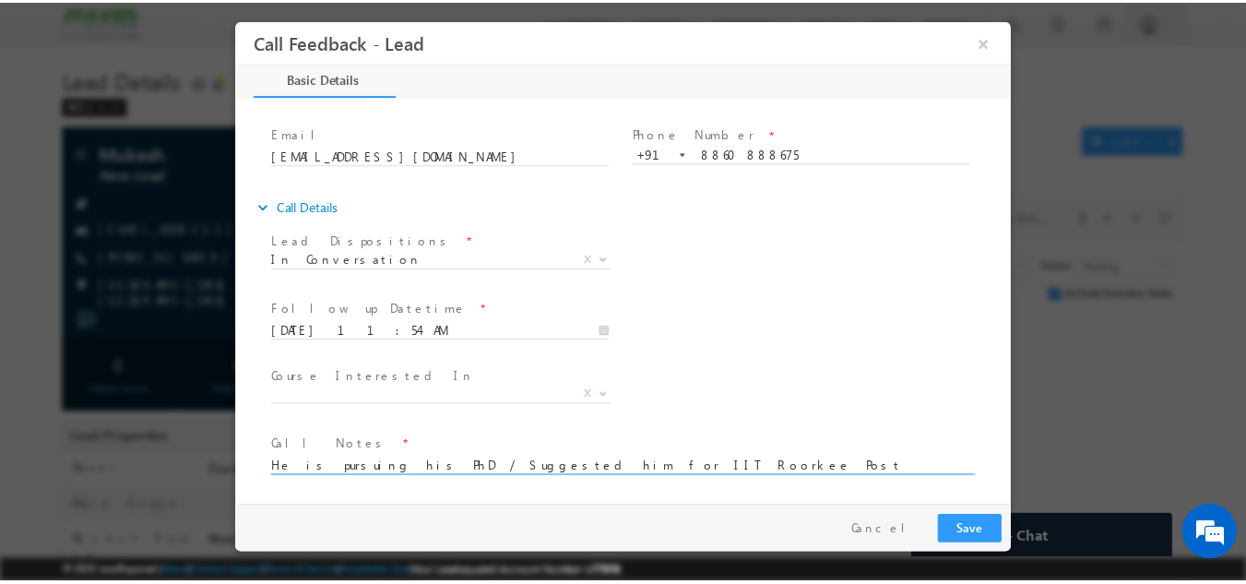
scroll to position [4, 0]
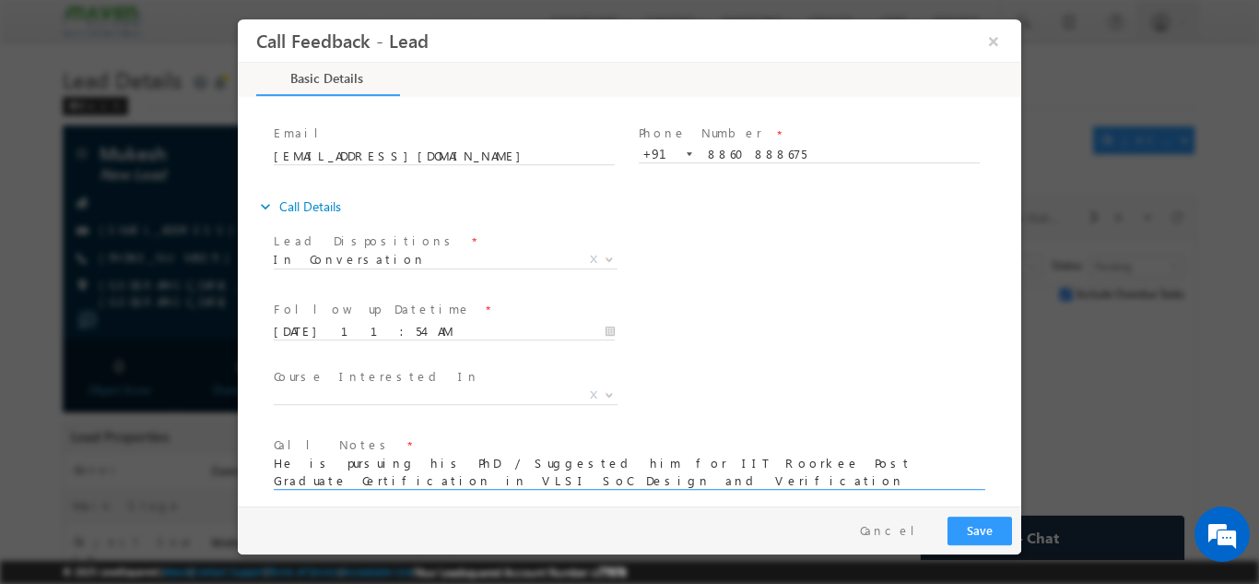
type textarea "He is pursuing his PhD / Suggested him for IIT Roorkee Post Graduate Certificat…"
click at [967, 538] on button "Save" at bounding box center [980, 529] width 65 height 29
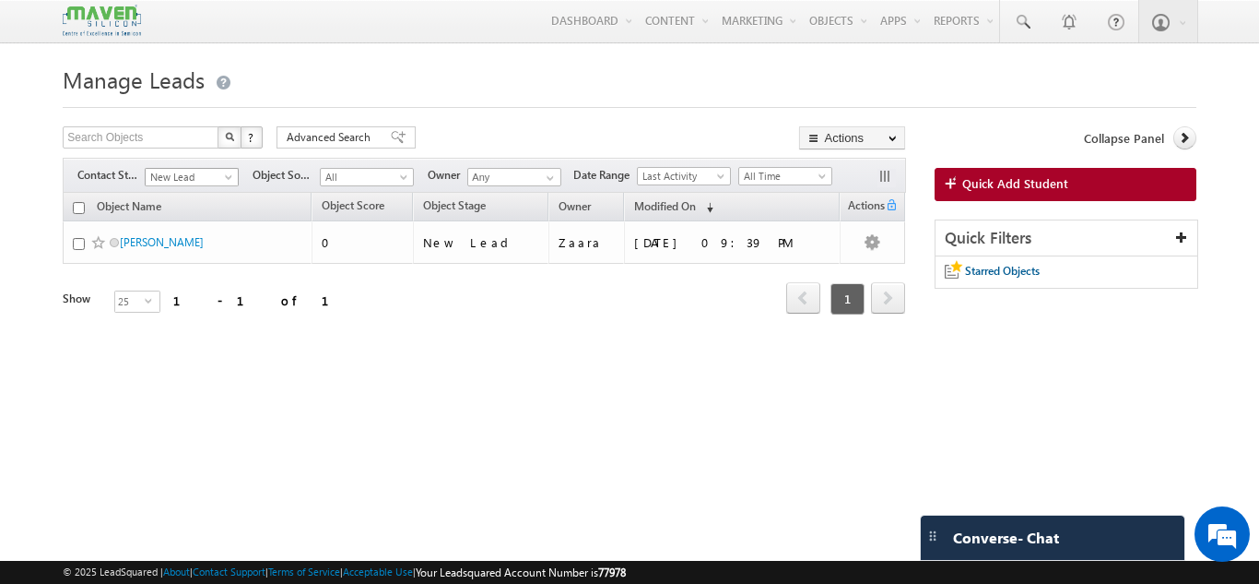
click at [223, 173] on span at bounding box center [230, 180] width 15 height 15
click at [297, 316] on div "Refresh first prev 1 next last 1 - 1 of 1" at bounding box center [484, 290] width 843 height 53
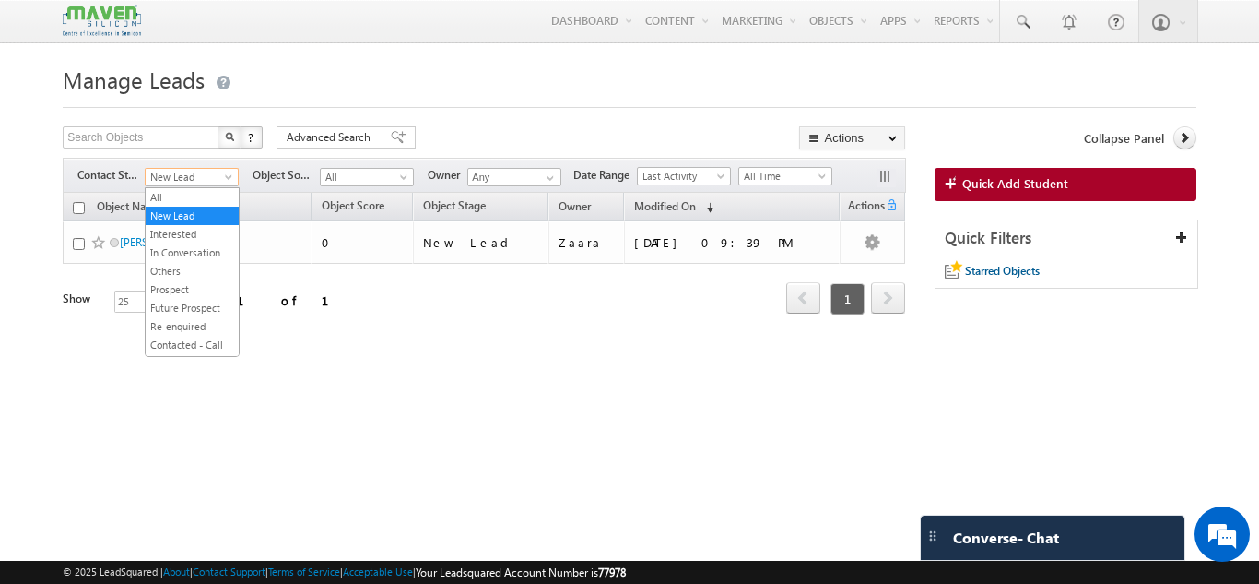
click at [195, 183] on span "New Lead" at bounding box center [190, 177] width 88 height 17
click at [191, 197] on link "All" at bounding box center [192, 197] width 93 height 17
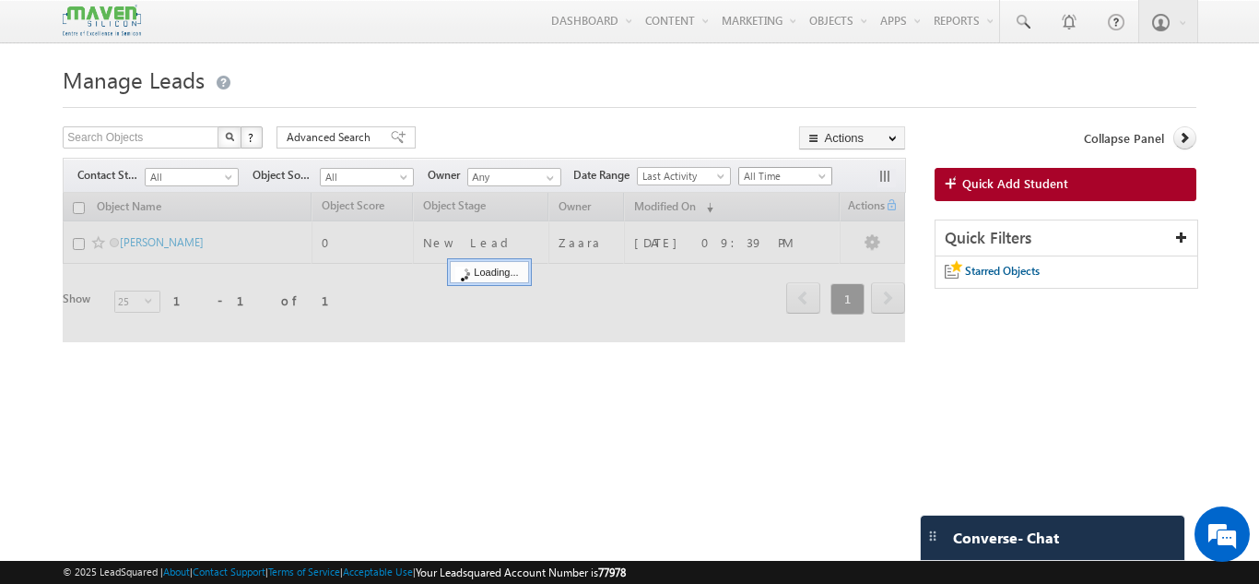
click at [778, 183] on span "All Time" at bounding box center [783, 176] width 88 height 17
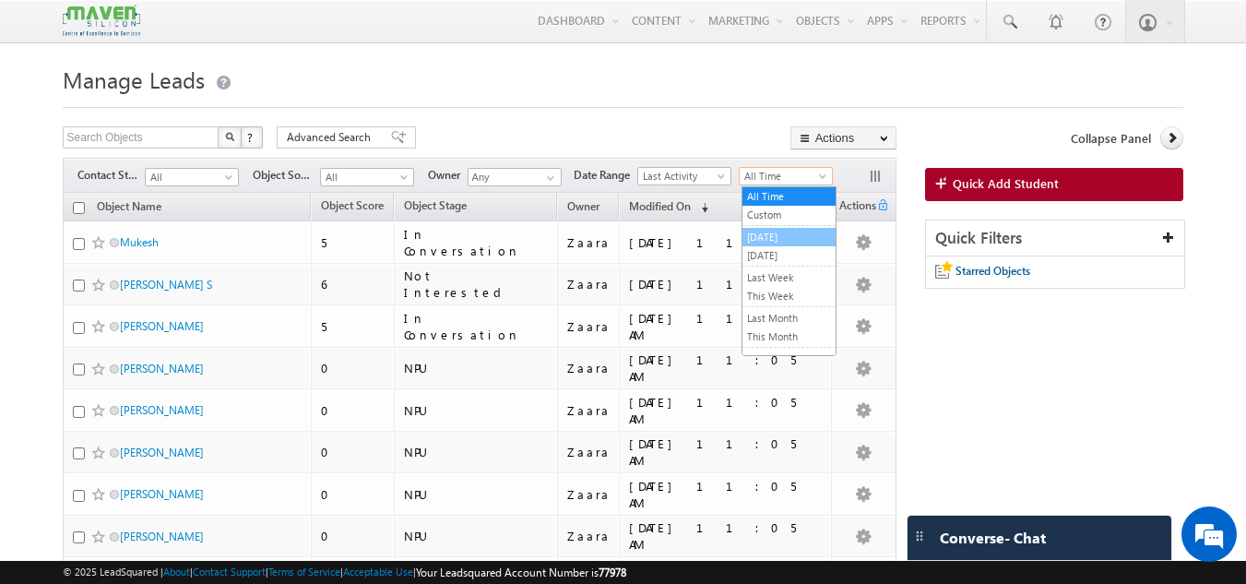
click at [767, 237] on link "[DATE]" at bounding box center [788, 237] width 93 height 17
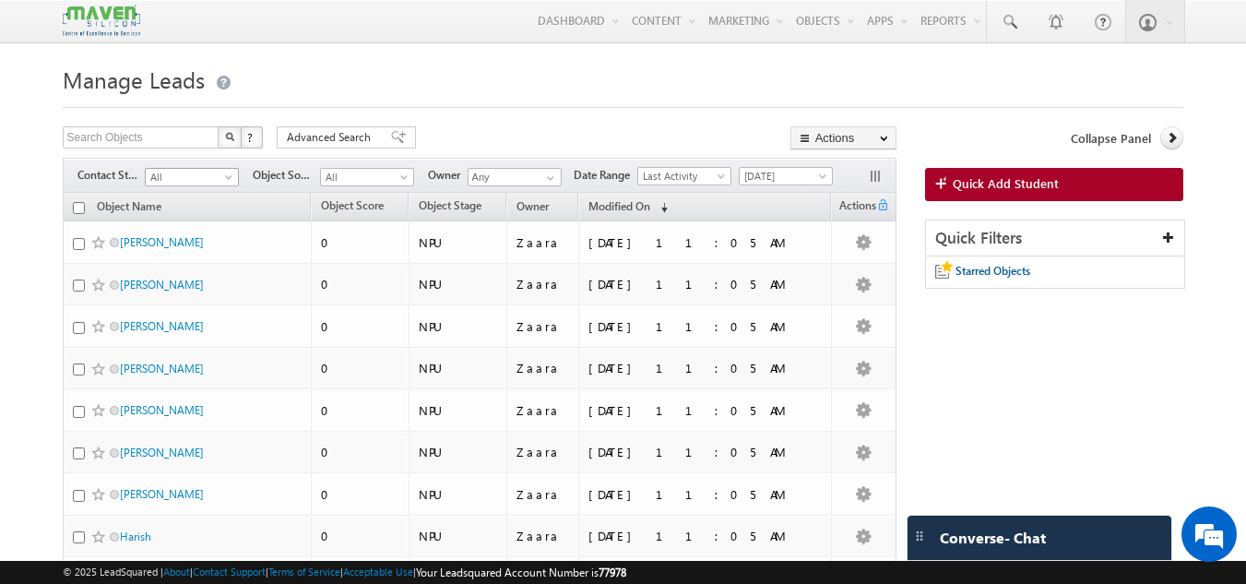
click at [182, 183] on span "All" at bounding box center [190, 177] width 88 height 17
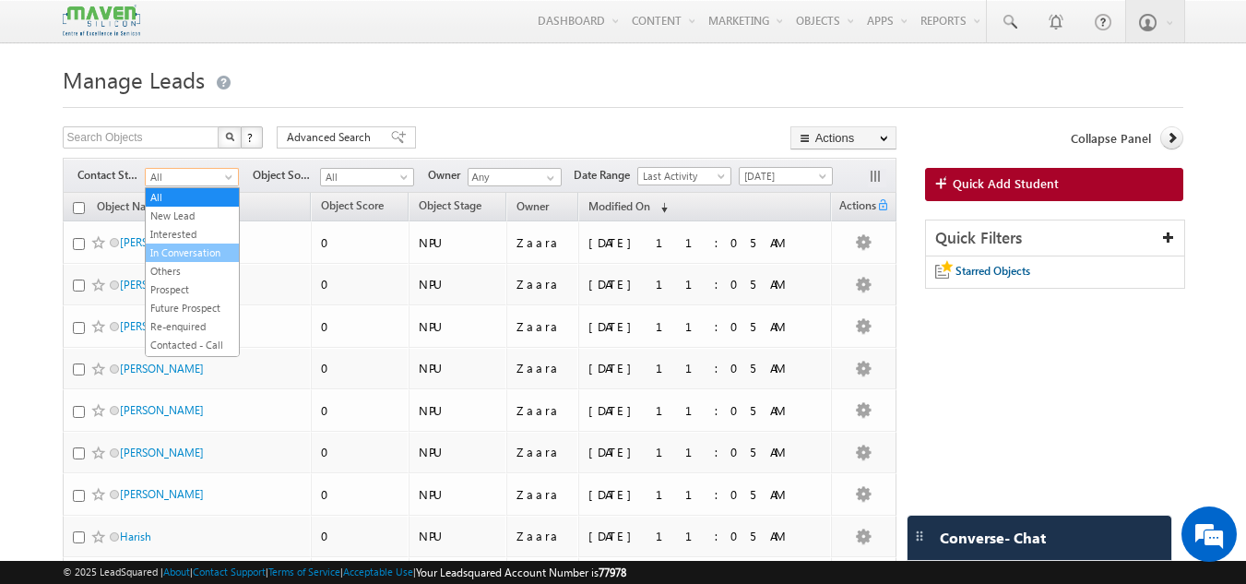
click at [187, 249] on link "In Conversation" at bounding box center [192, 252] width 93 height 17
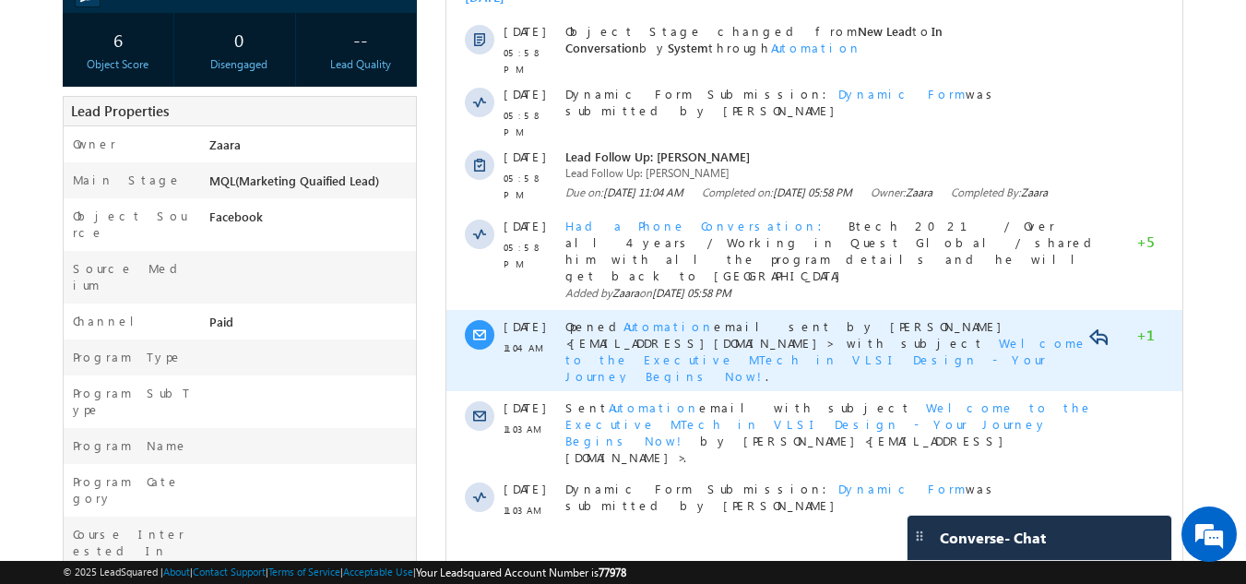
scroll to position [369, 0]
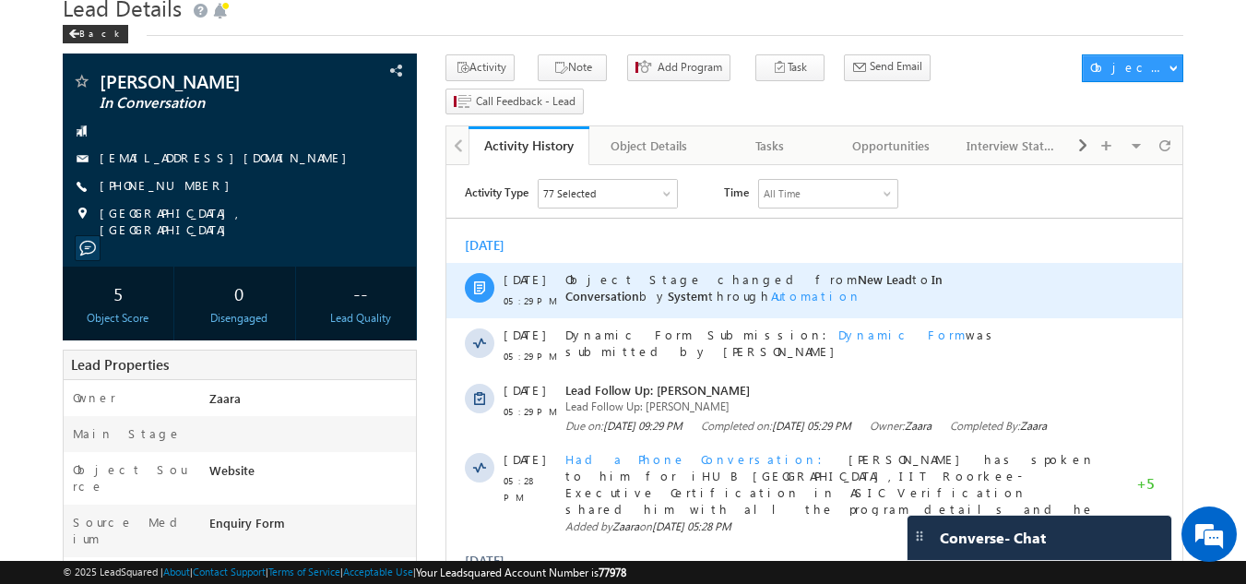
scroll to position [8, 0]
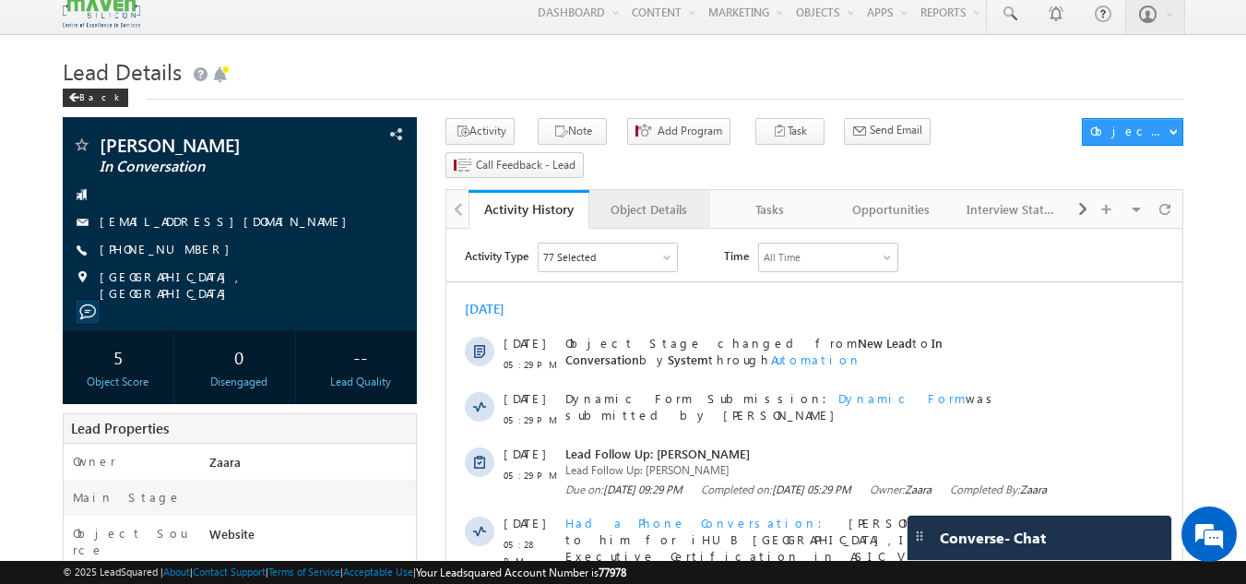
click at [687, 198] on div "Object Details" at bounding box center [648, 209] width 89 height 22
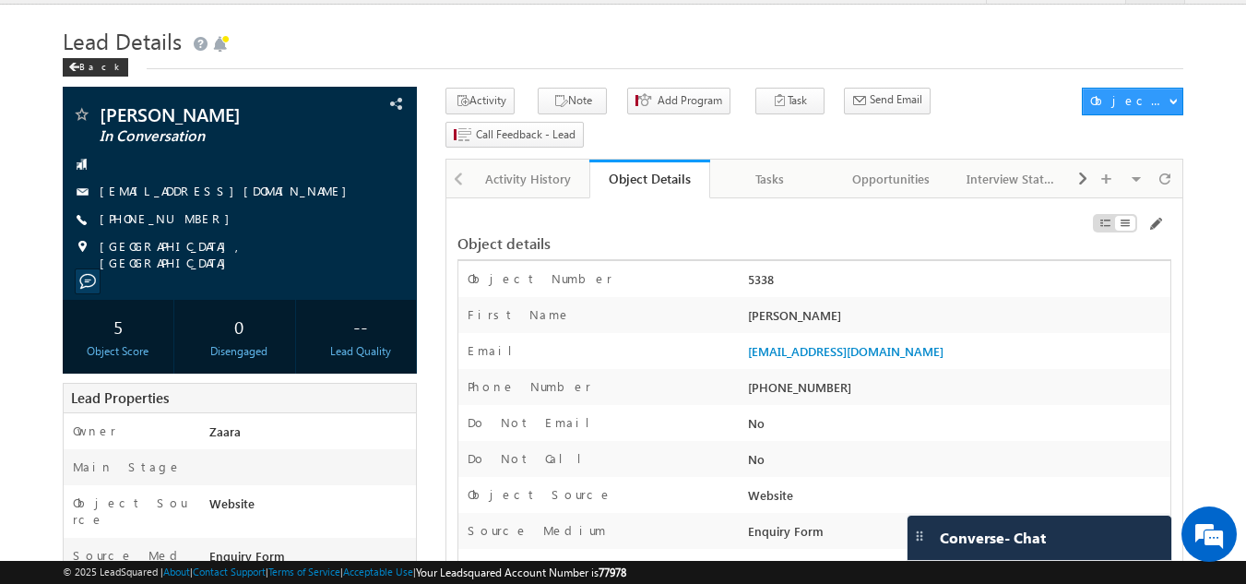
scroll to position [0, 0]
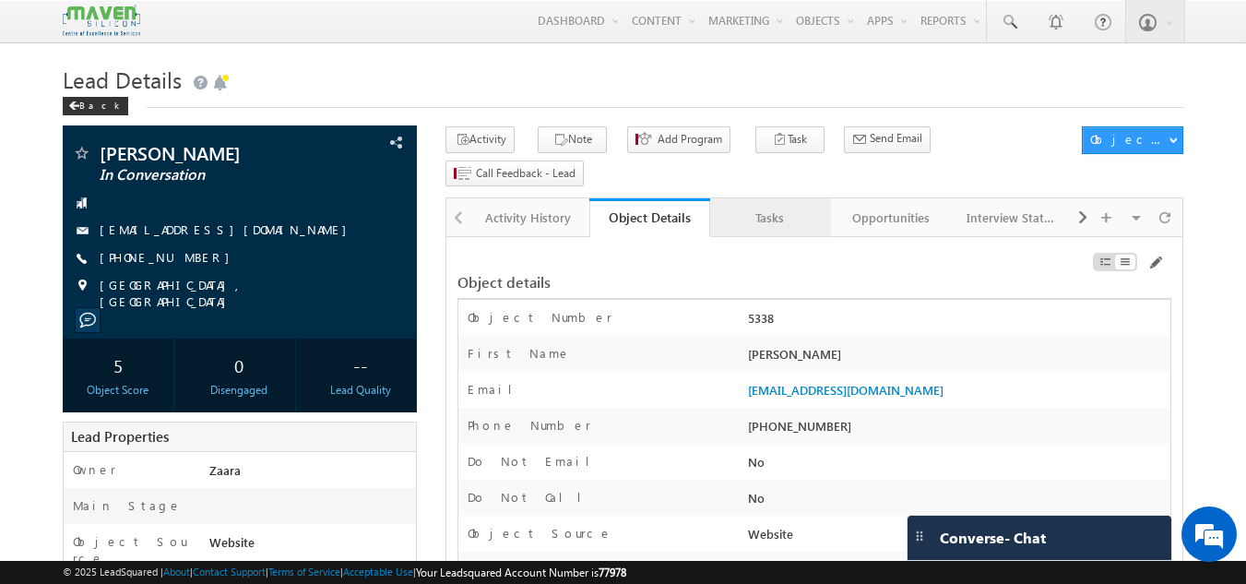
click at [792, 207] on div "Tasks" at bounding box center [769, 218] width 89 height 22
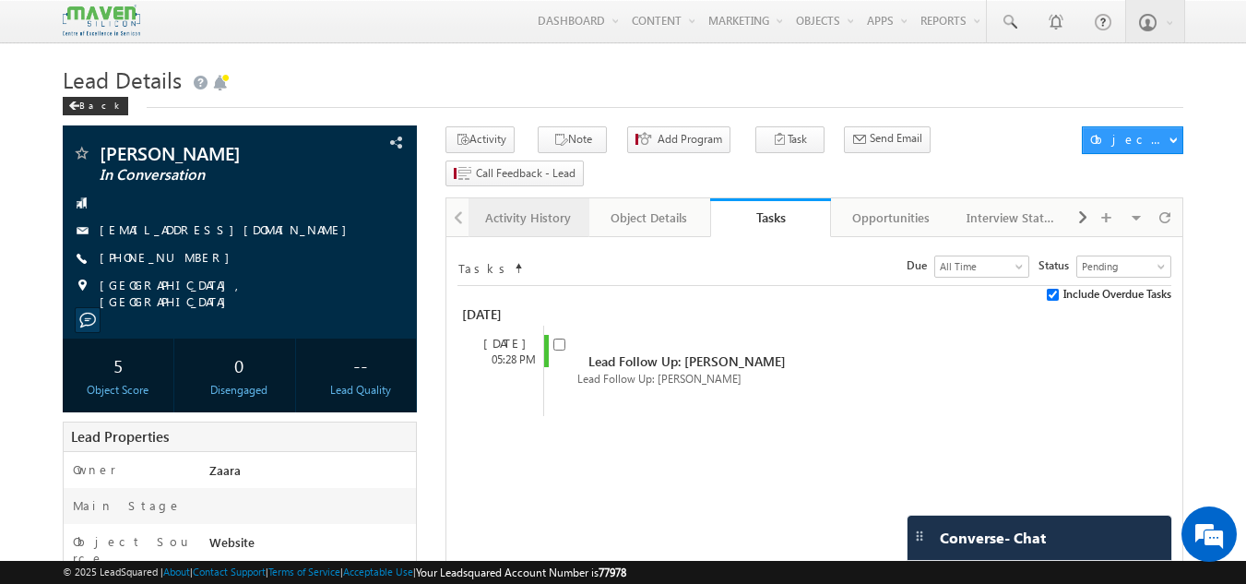
click at [499, 207] on div "Activity History" at bounding box center [527, 218] width 89 height 22
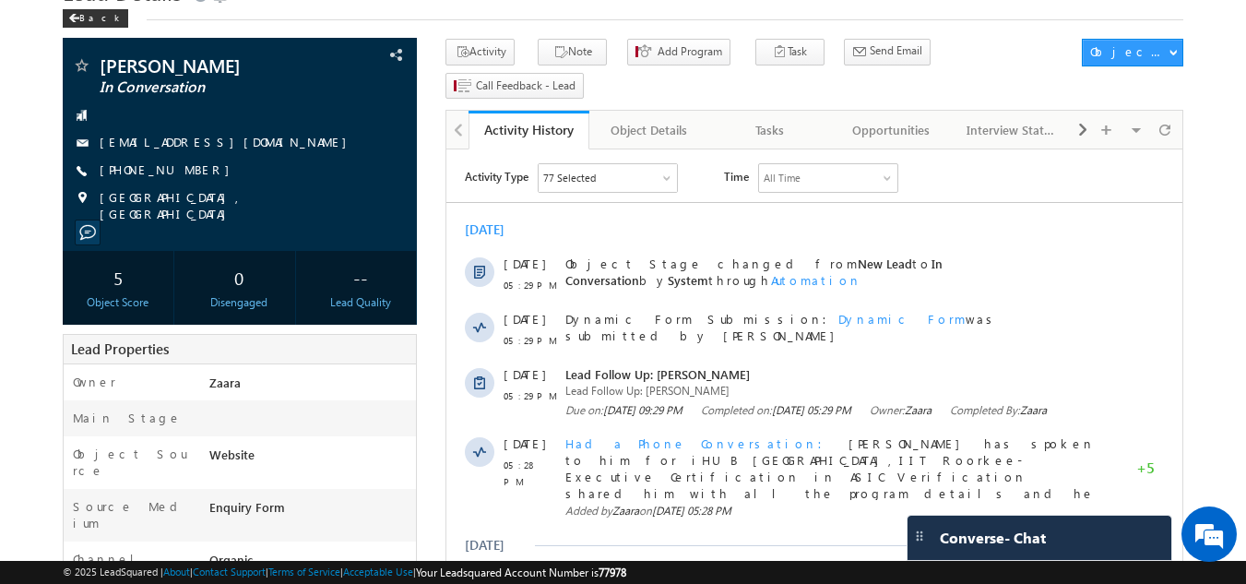
scroll to position [89, 0]
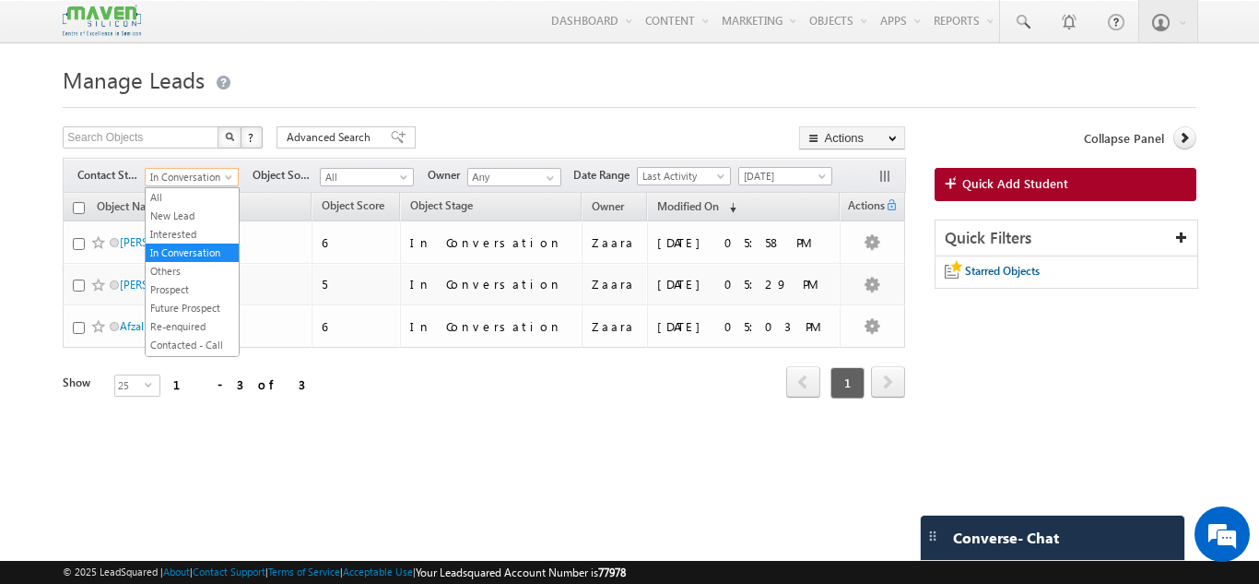
click at [214, 184] on span "In Conversation" at bounding box center [190, 177] width 88 height 17
click at [198, 214] on link "New Lead" at bounding box center [192, 215] width 93 height 17
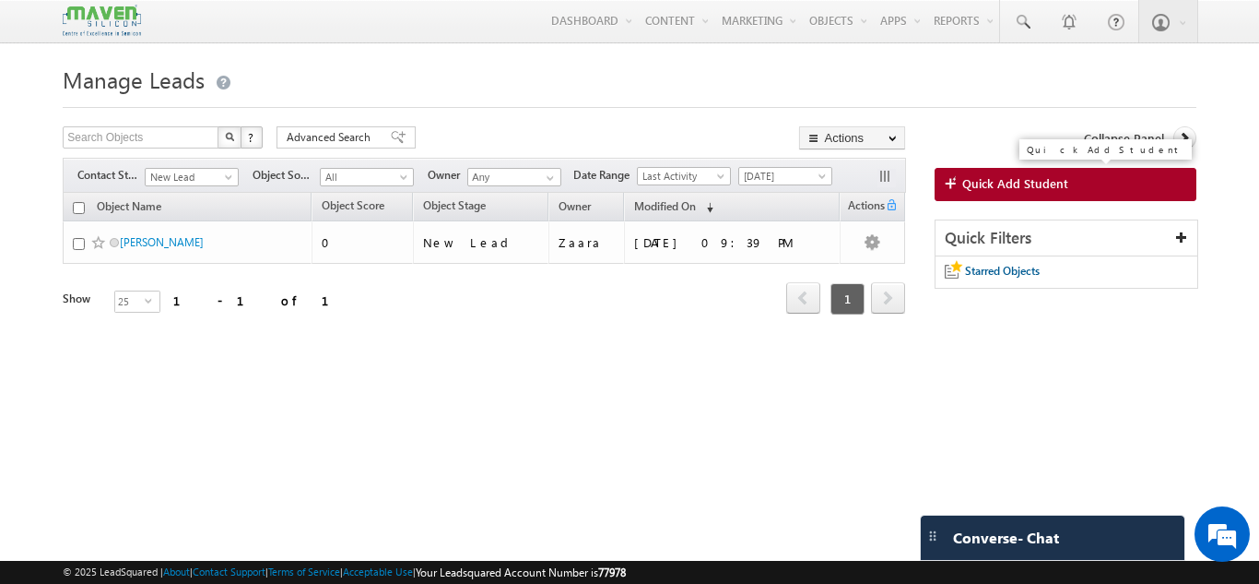
click at [988, 171] on link "Quick Add Student" at bounding box center [1066, 184] width 262 height 33
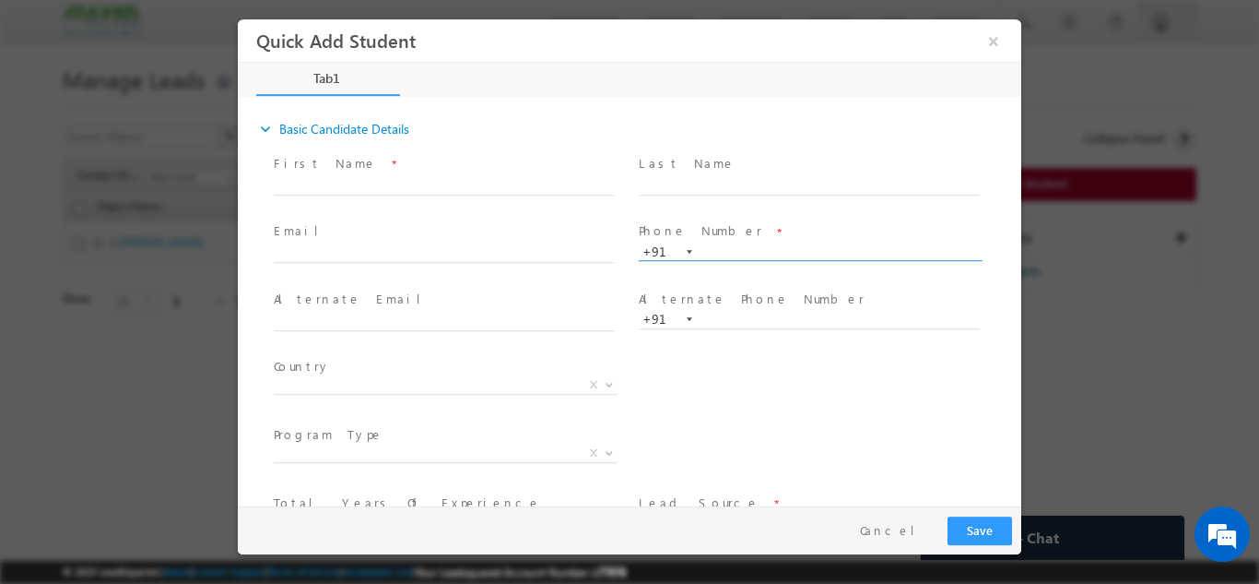
click at [726, 257] on input "text" at bounding box center [809, 251] width 341 height 18
type input "9353364307"
click at [748, 218] on div "Phone Number * [PHONE_NUMBER] 9353364307 +91" at bounding box center [817, 250] width 365 height 65
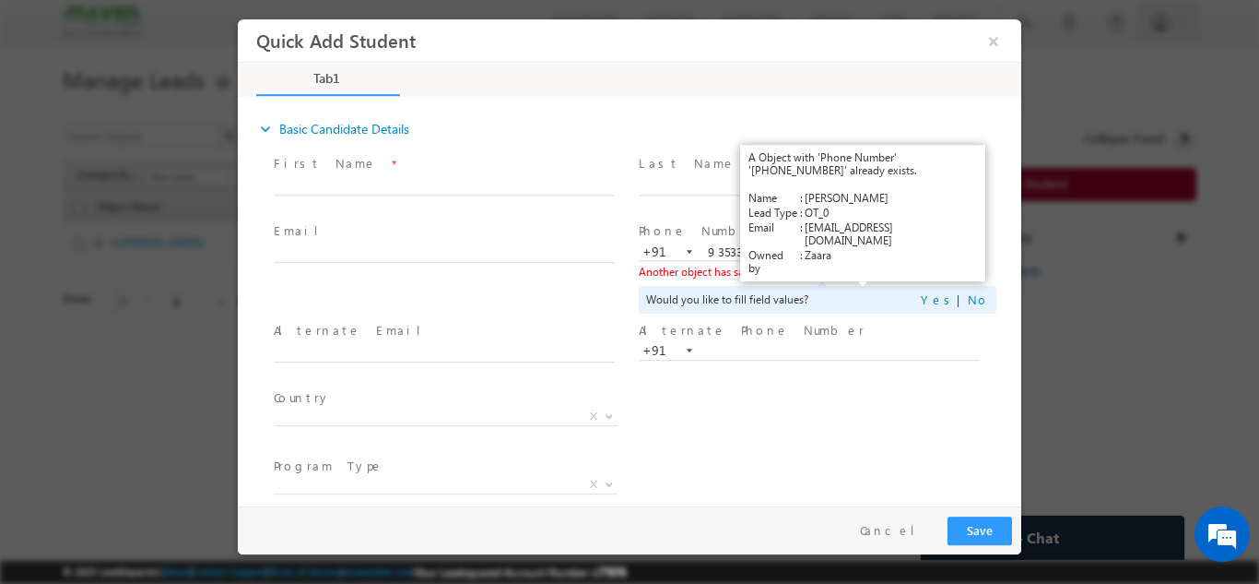
click at [852, 271] on link "View Details" at bounding box center [863, 271] width 57 height 12
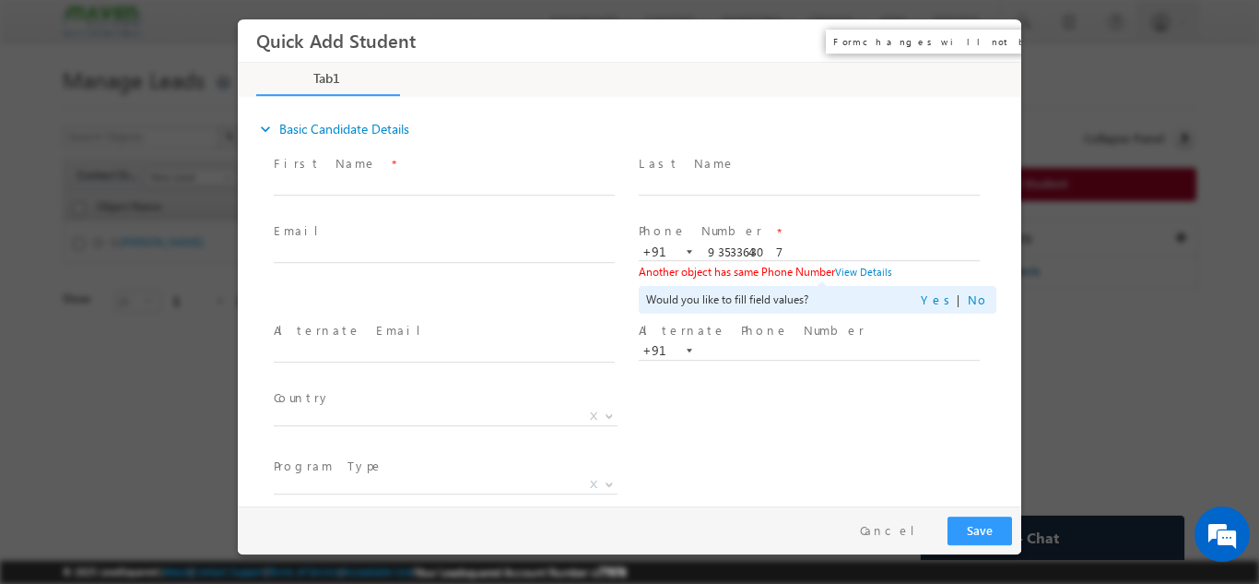
click at [991, 42] on button "×" at bounding box center [993, 40] width 31 height 34
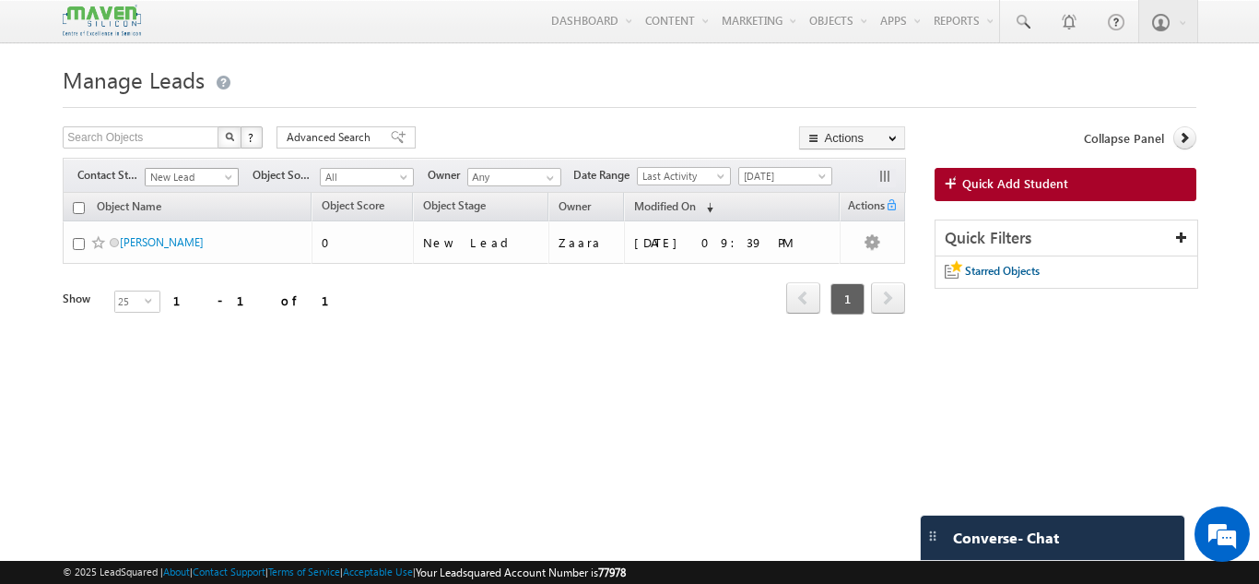
click at [192, 184] on span "New Lead" at bounding box center [190, 177] width 88 height 17
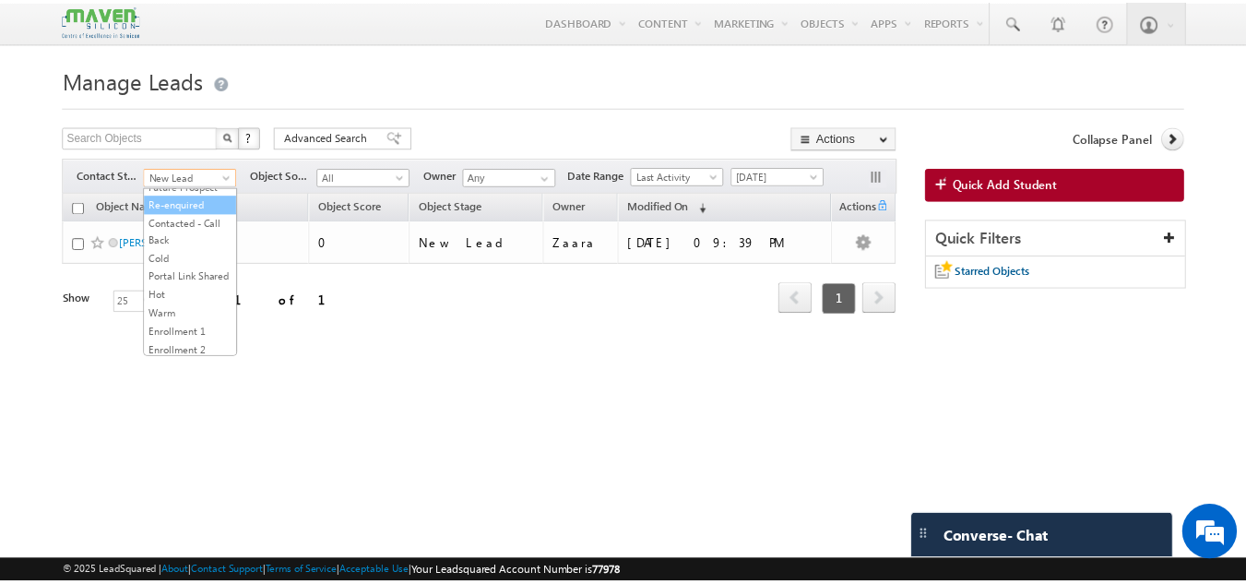
scroll to position [400, 0]
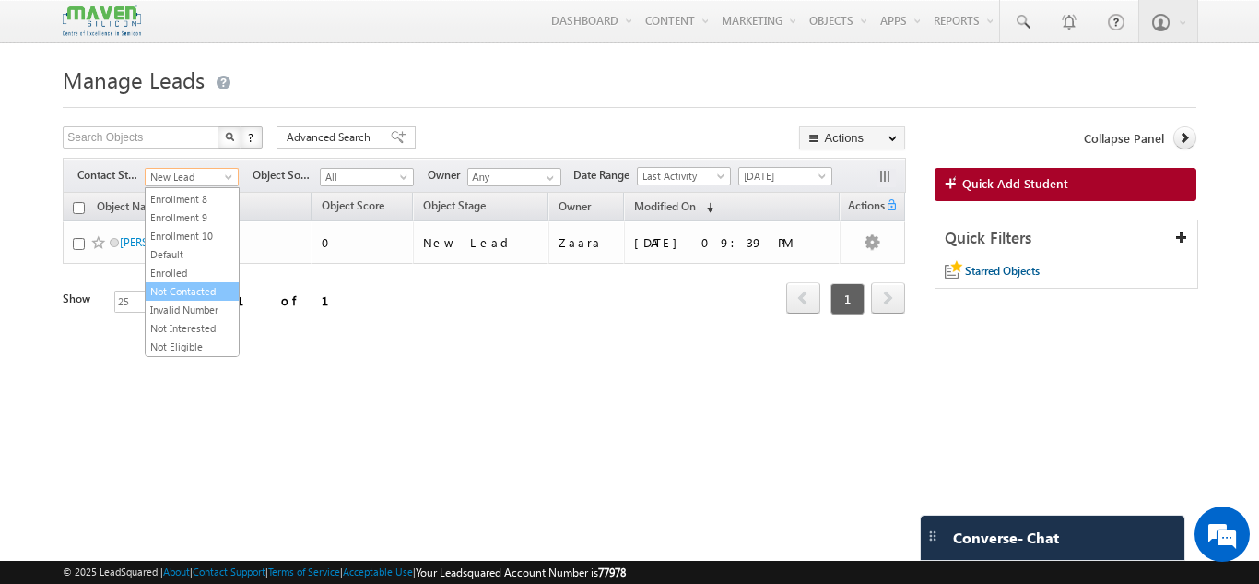
click at [204, 288] on link "Not Contacted" at bounding box center [192, 291] width 93 height 17
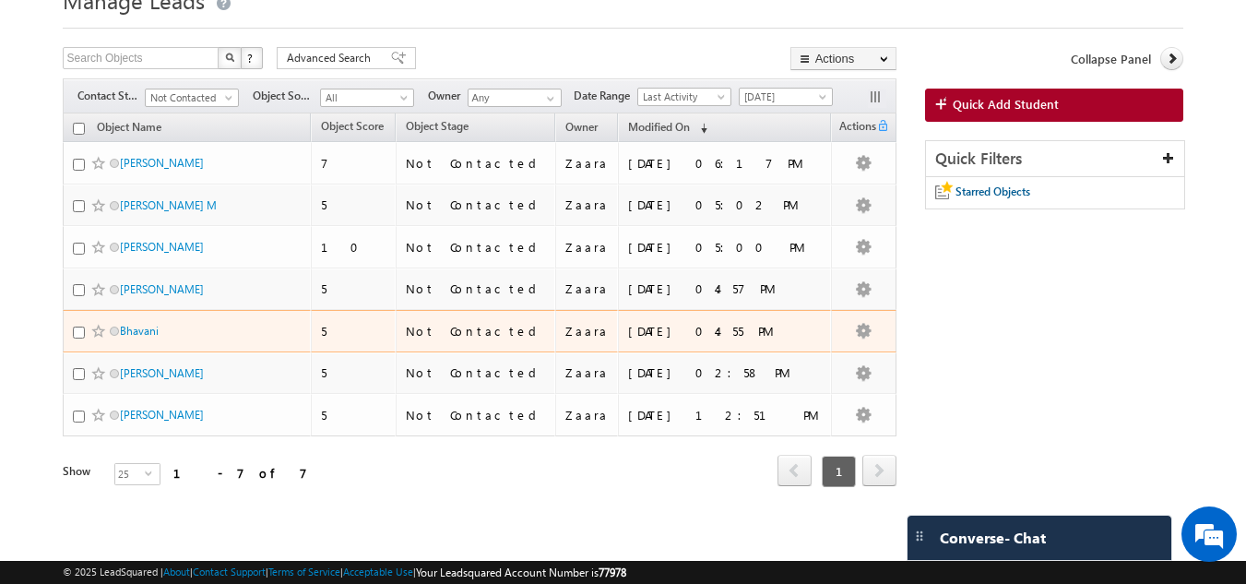
scroll to position [0, 0]
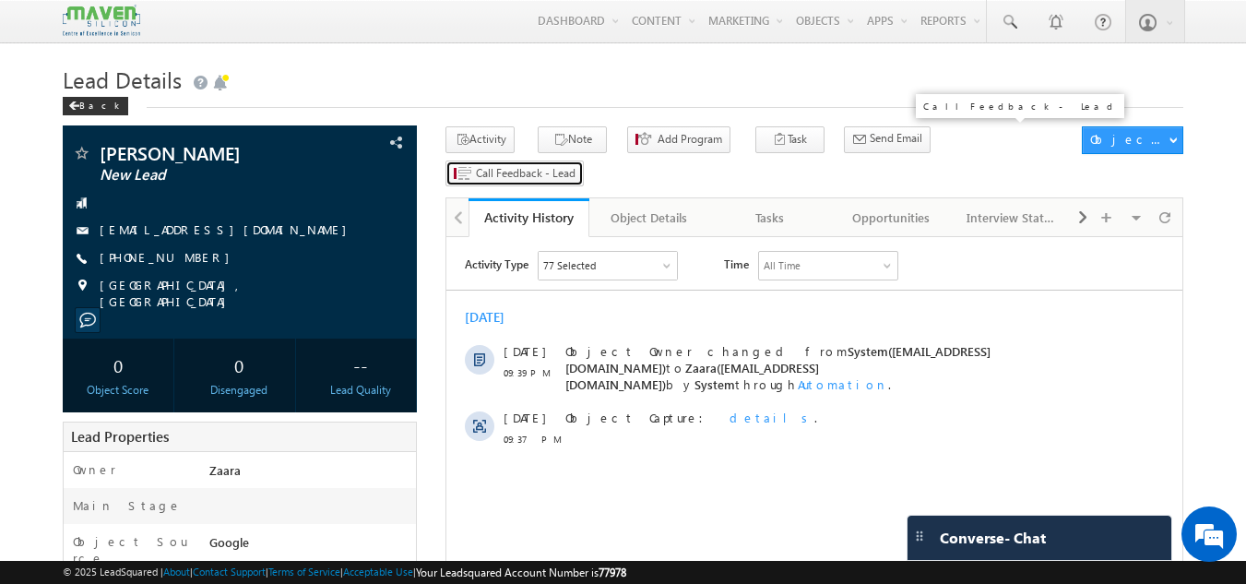
click at [575, 165] on span "Call Feedback - Lead" at bounding box center [526, 173] width 100 height 17
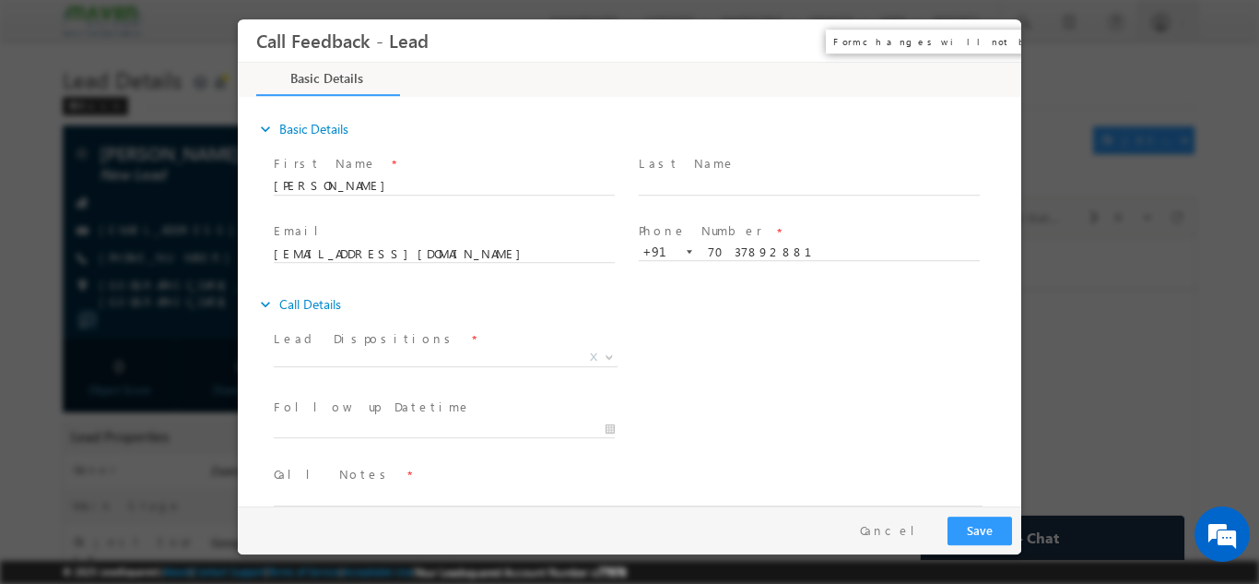
click at [1000, 38] on button "×" at bounding box center [993, 40] width 31 height 34
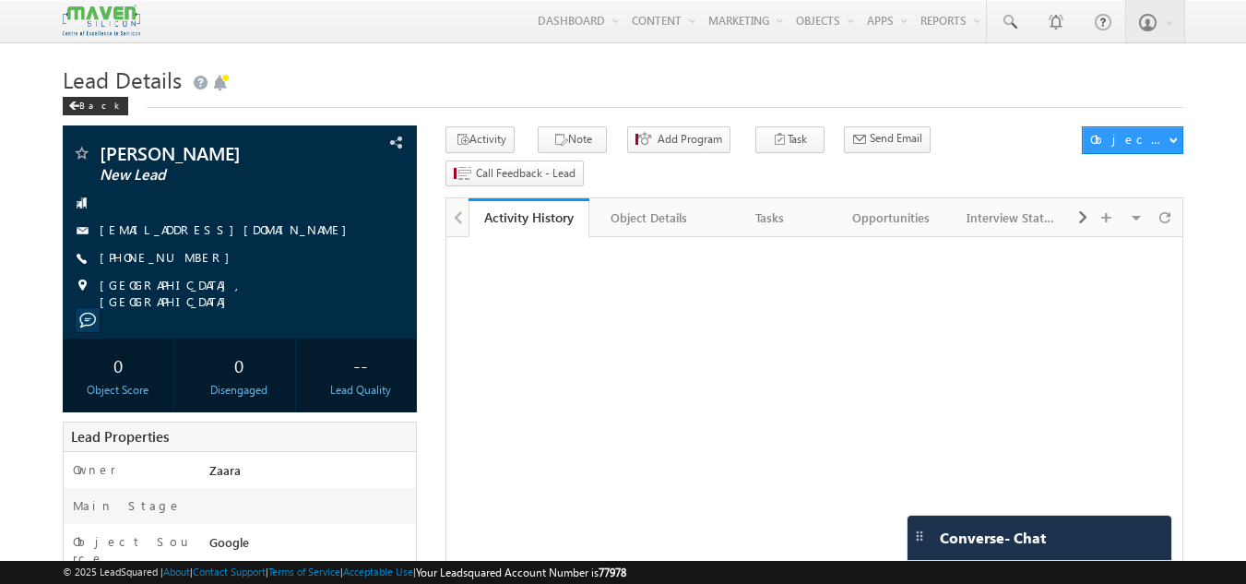
click at [131, 230] on link "[EMAIL_ADDRESS][DOMAIN_NAME]" at bounding box center [228, 229] width 256 height 16
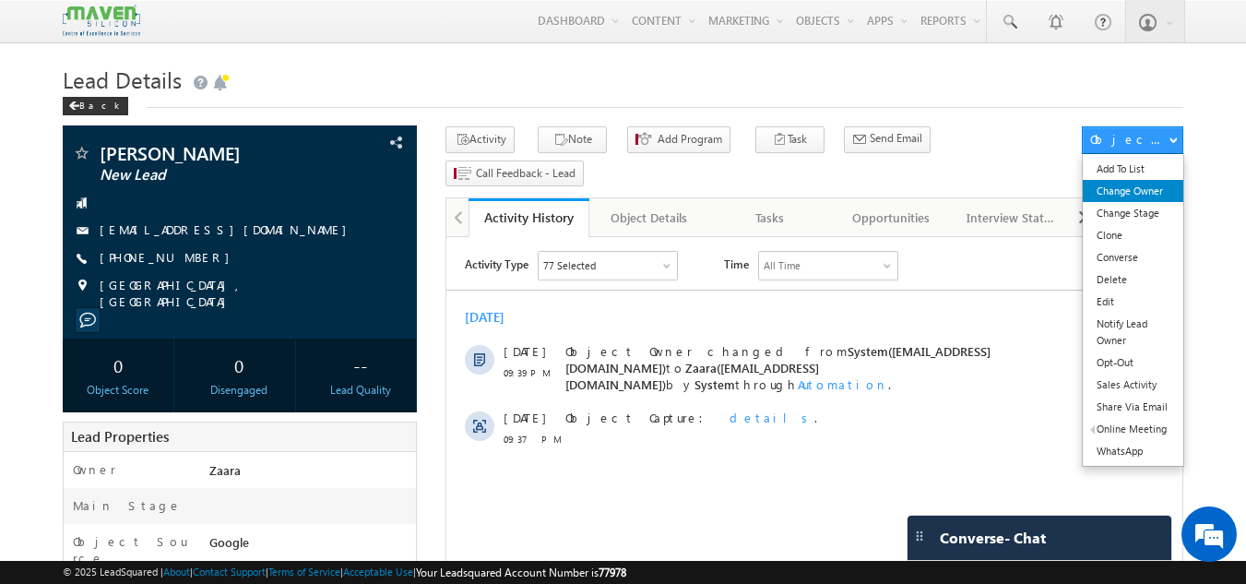
click at [1157, 194] on link "Change Owner" at bounding box center [1132, 191] width 100 height 22
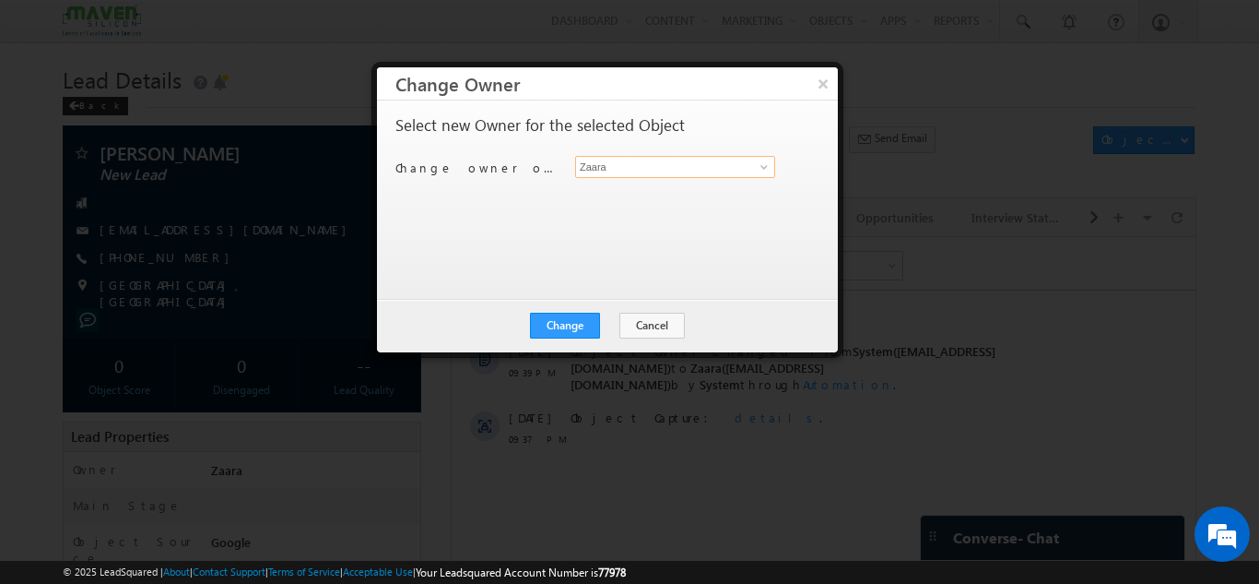
click at [606, 177] on input "Zaara" at bounding box center [675, 167] width 200 height 22
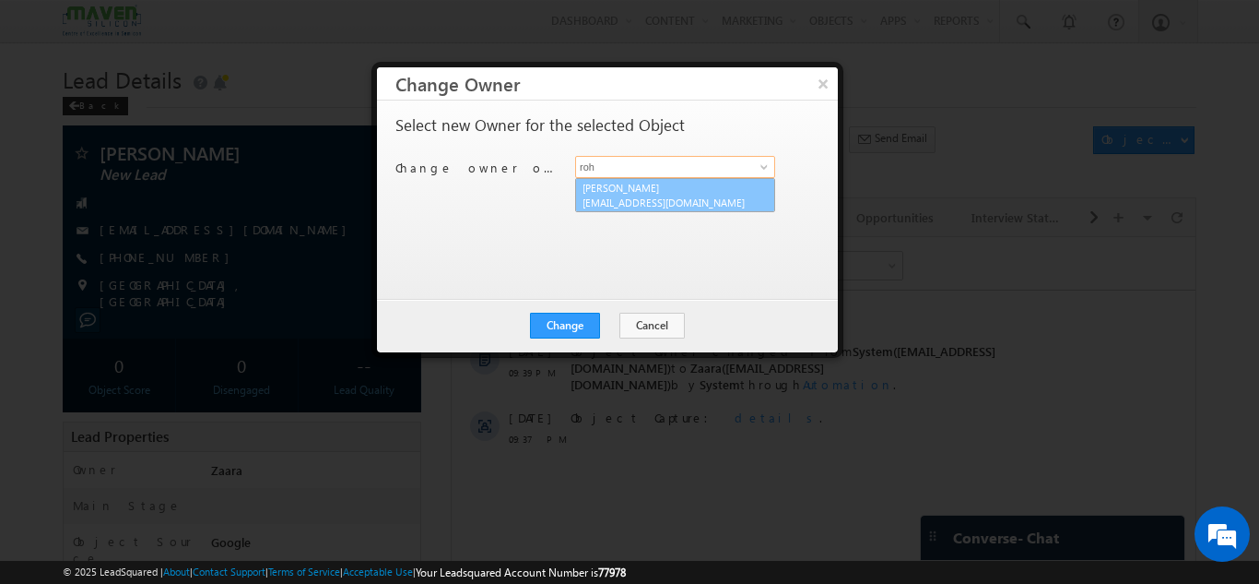
click at [616, 194] on link "Rohan lsq7@maven-silicon.com" at bounding box center [675, 195] width 200 height 35
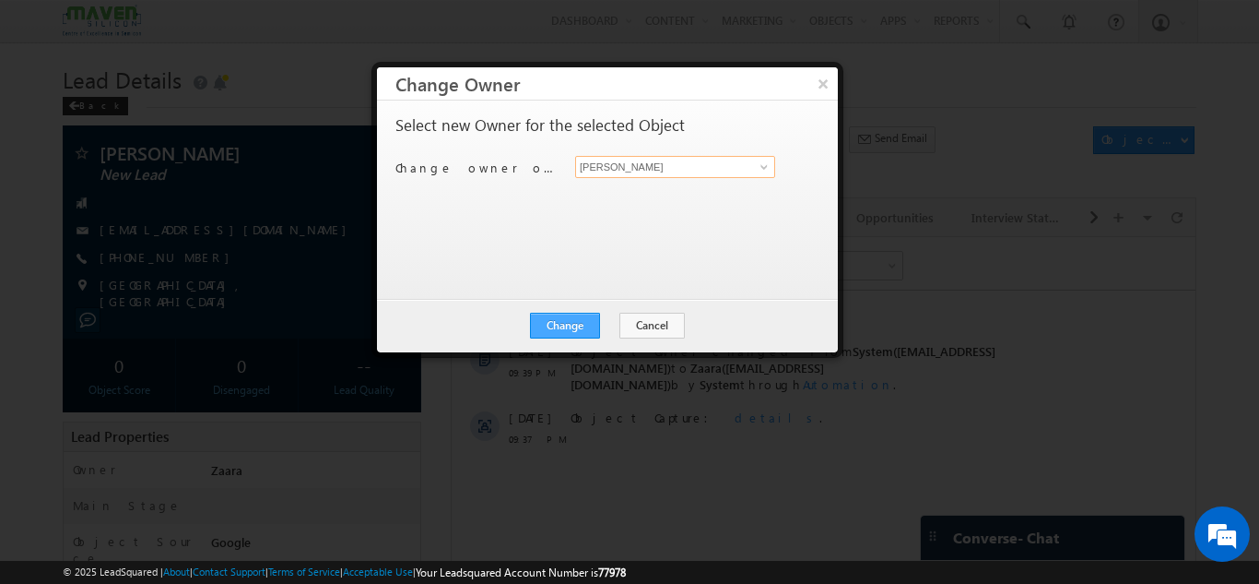
type input "[PERSON_NAME]"
click at [582, 327] on button "Change" at bounding box center [565, 326] width 70 height 26
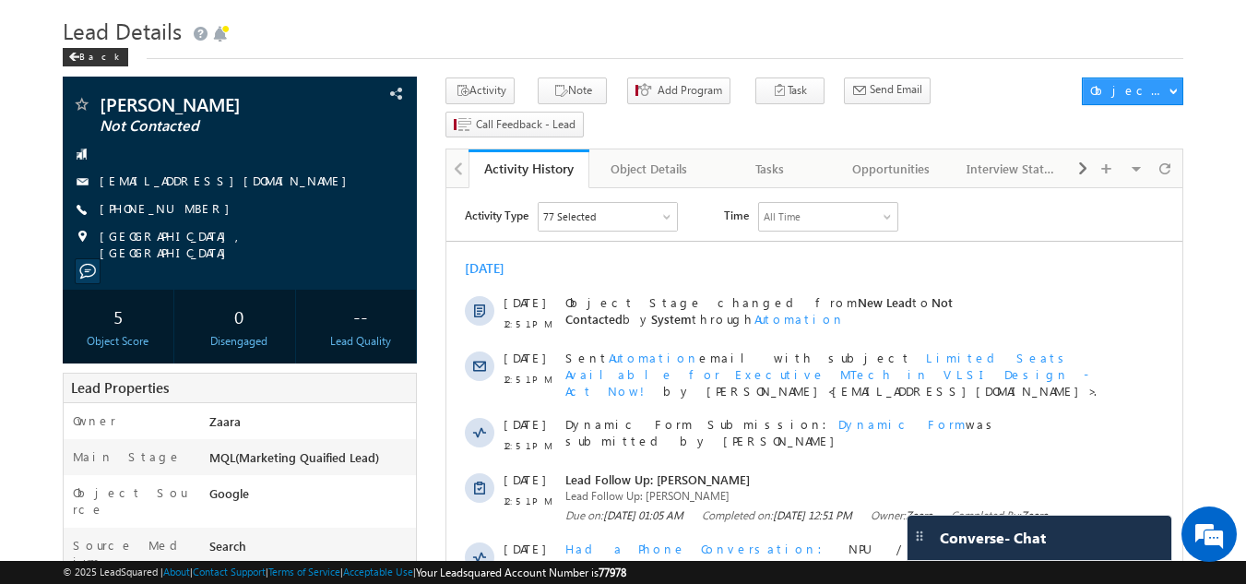
scroll to position [92, 0]
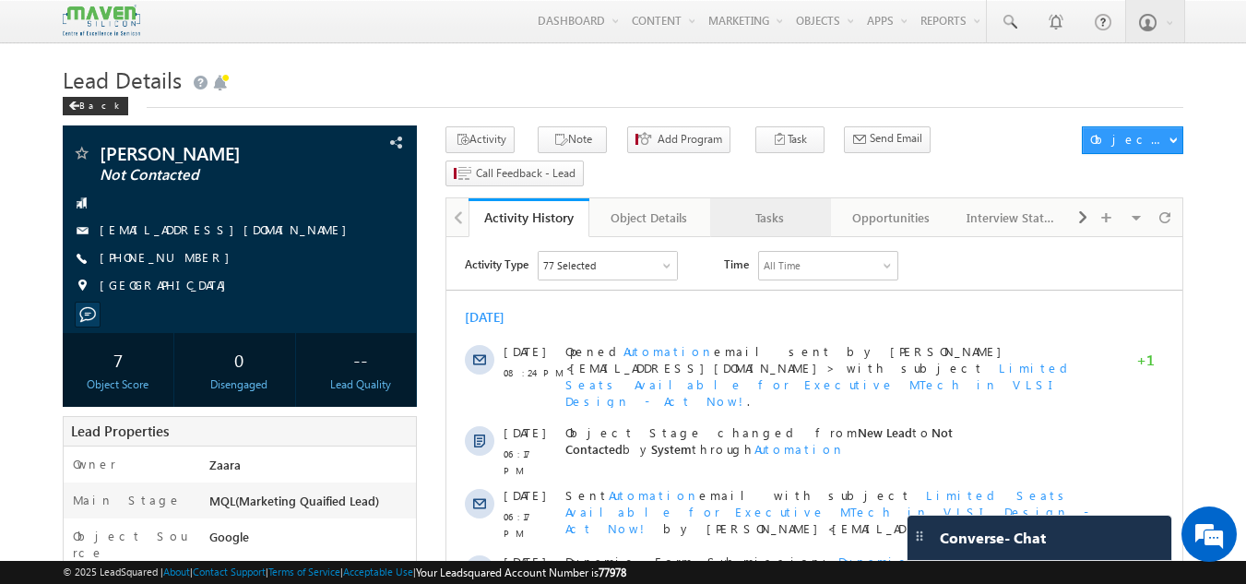
click at [788, 207] on div "Tasks" at bounding box center [769, 218] width 89 height 22
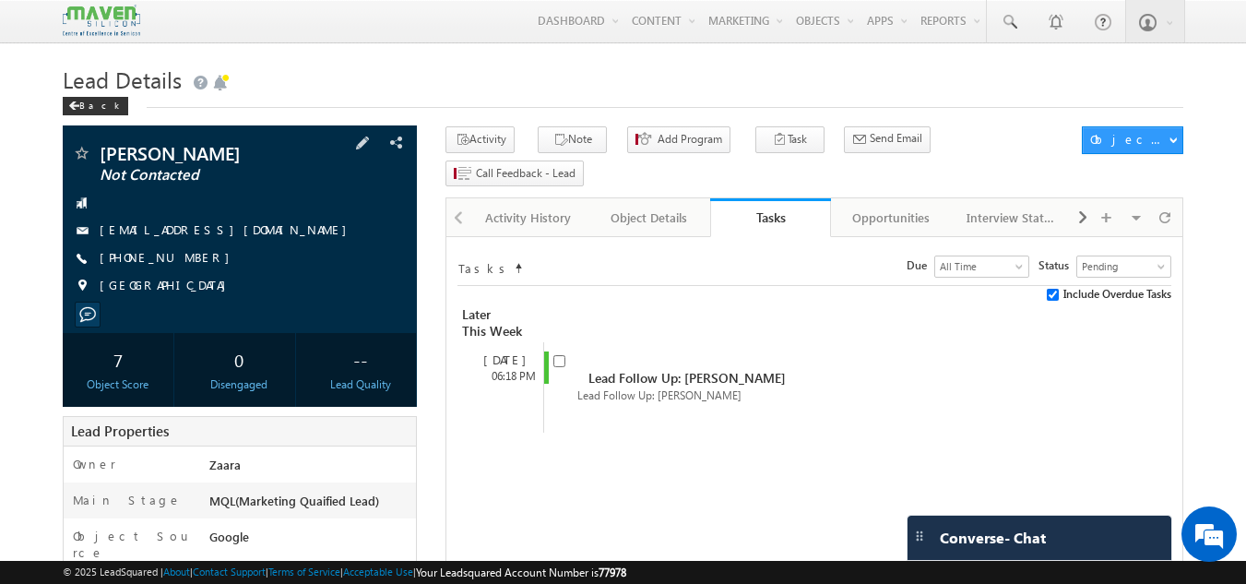
drag, startPoint x: 295, startPoint y: 225, endPoint x: 270, endPoint y: 235, distance: 26.9
click at [270, 235] on div "[EMAIL_ADDRESS][DOMAIN_NAME]" at bounding box center [240, 230] width 337 height 18
copy div "[EMAIL_ADDRESS][DOMAIN_NAME]"
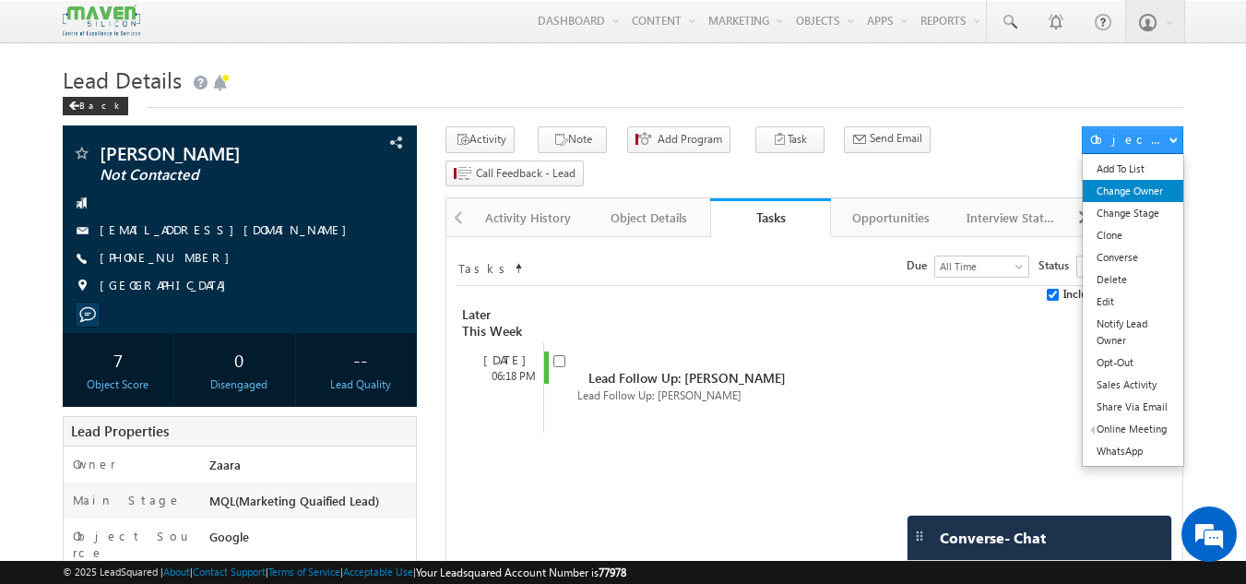
click at [1149, 195] on link "Change Owner" at bounding box center [1132, 191] width 100 height 22
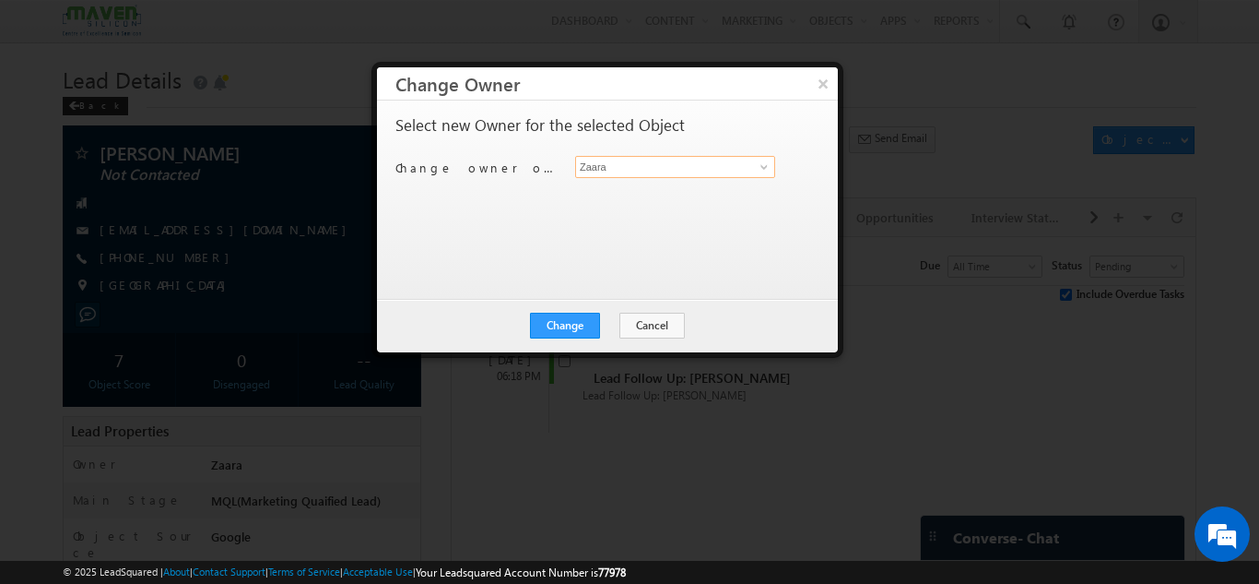
click at [615, 170] on input "Zaara" at bounding box center [675, 167] width 200 height 22
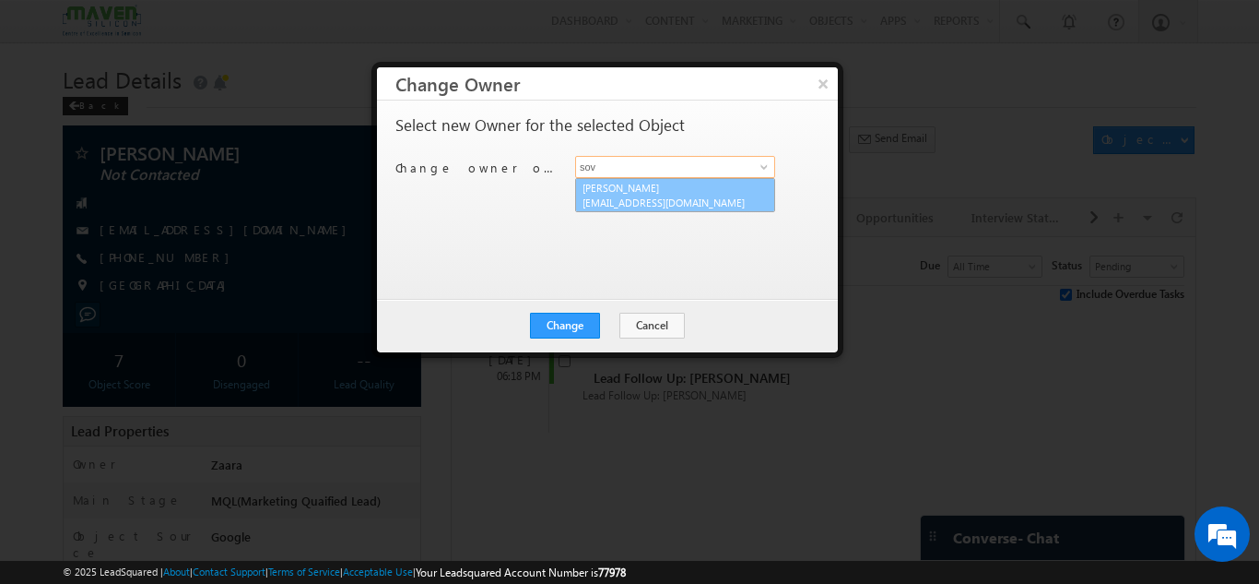
click at [611, 195] on span "lsq3@maven-silicon.com" at bounding box center [666, 202] width 166 height 14
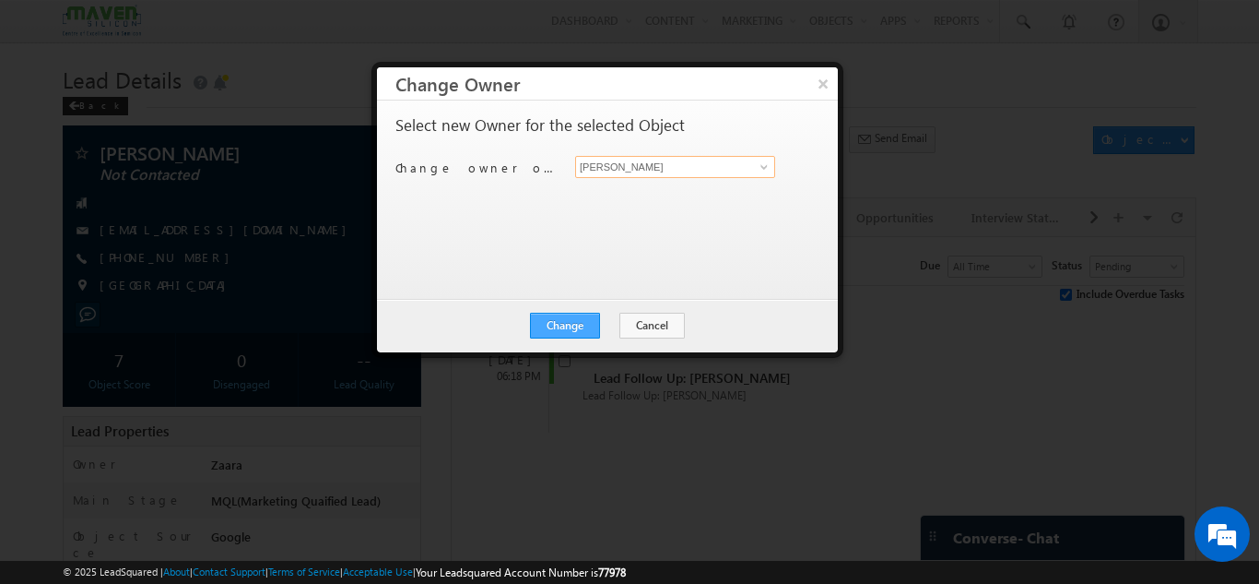
type input "Sovan"
click at [575, 319] on button "Change" at bounding box center [565, 326] width 70 height 26
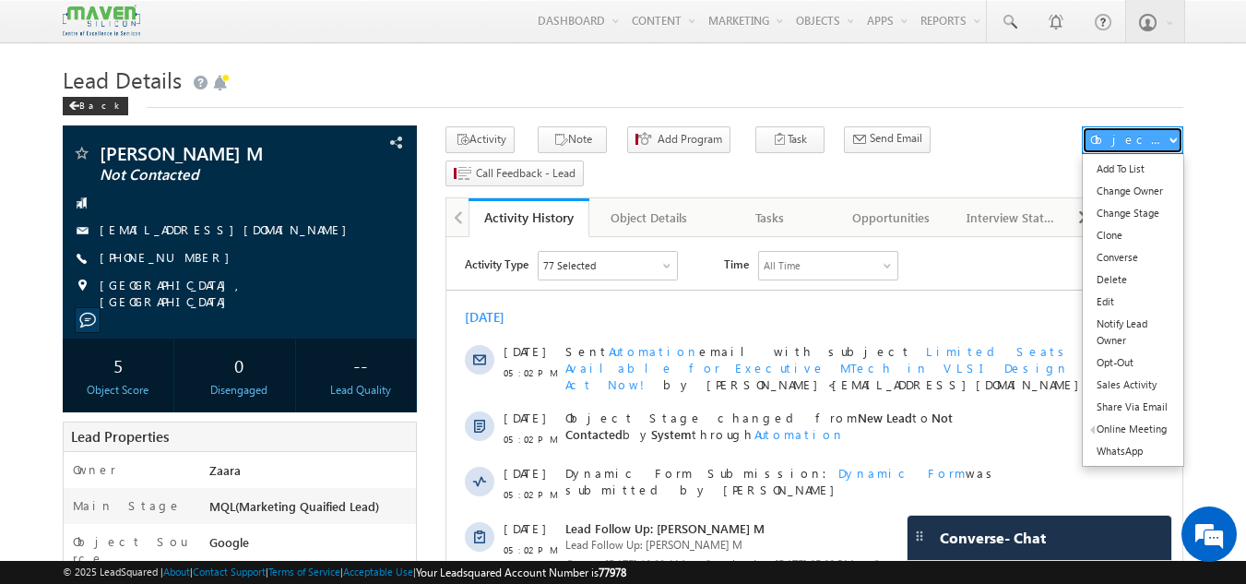
click at [1173, 136] on button "Object Actions" at bounding box center [1131, 140] width 101 height 28
click at [1151, 194] on link "Change Owner" at bounding box center [1132, 191] width 100 height 22
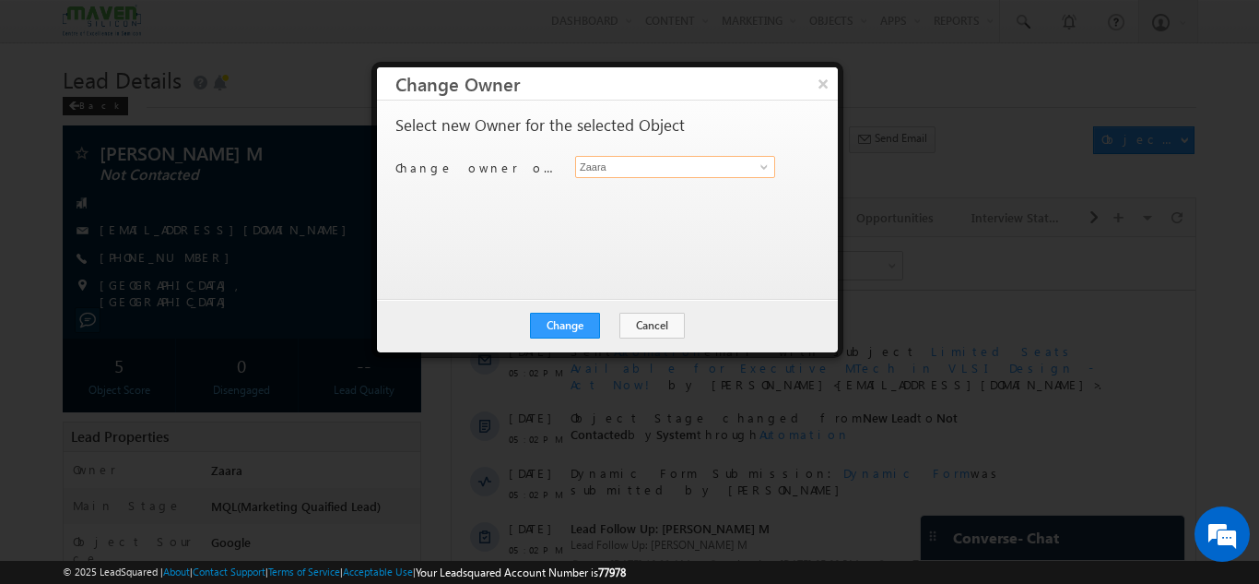
click at [676, 165] on input "Zaara" at bounding box center [675, 167] width 200 height 22
type input "so"
click at [645, 320] on button "Cancel" at bounding box center [652, 326] width 65 height 26
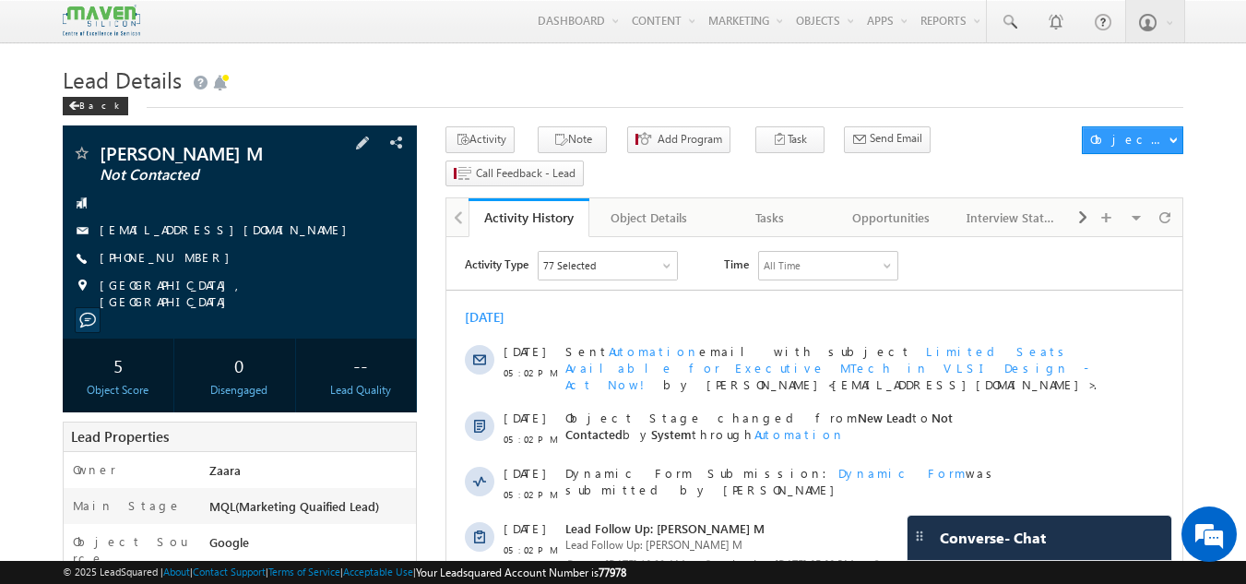
drag, startPoint x: 189, startPoint y: 261, endPoint x: 124, endPoint y: 266, distance: 64.8
click at [124, 266] on span "+91-7200746794" at bounding box center [169, 258] width 139 height 18
copy span "7200746794"
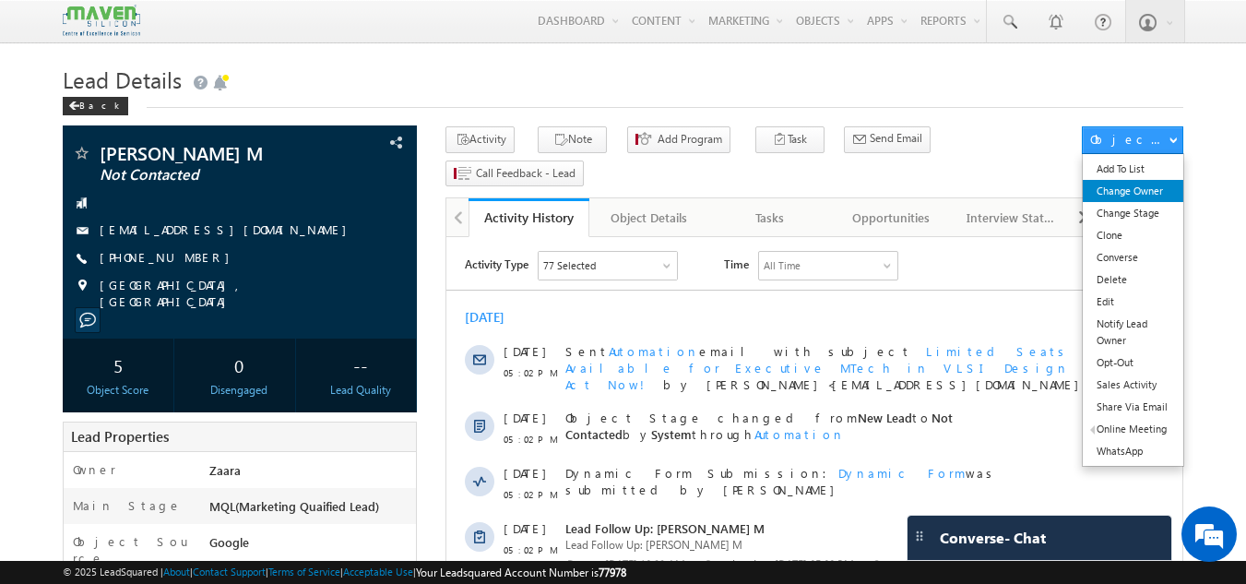
click at [1135, 194] on link "Change Owner" at bounding box center [1132, 191] width 100 height 22
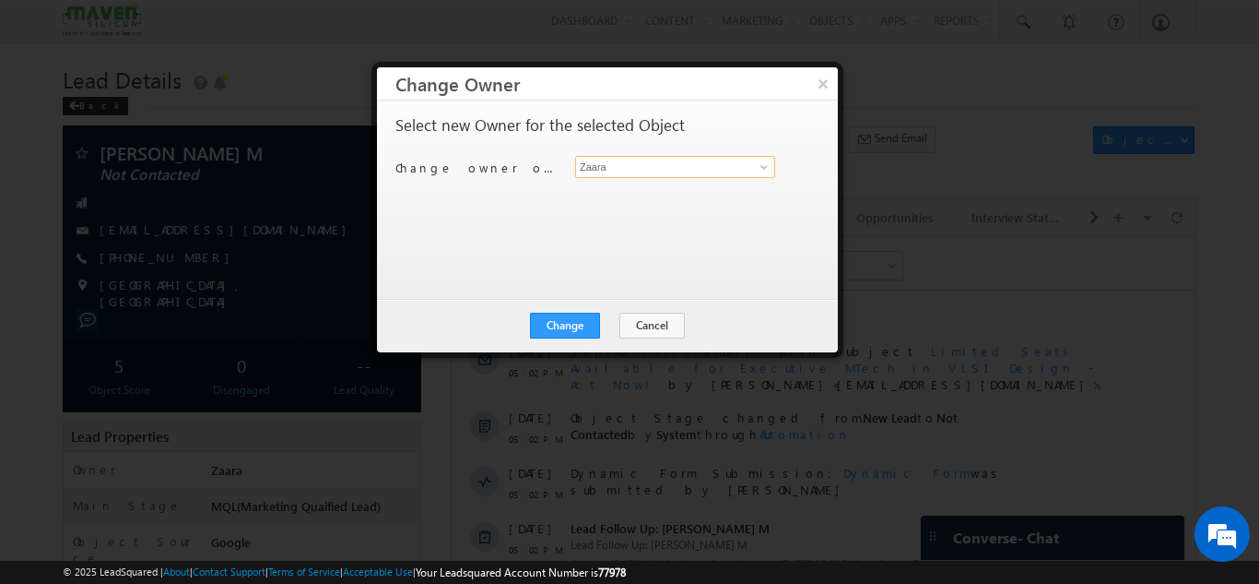
click at [589, 166] on input "Zaara" at bounding box center [675, 167] width 200 height 22
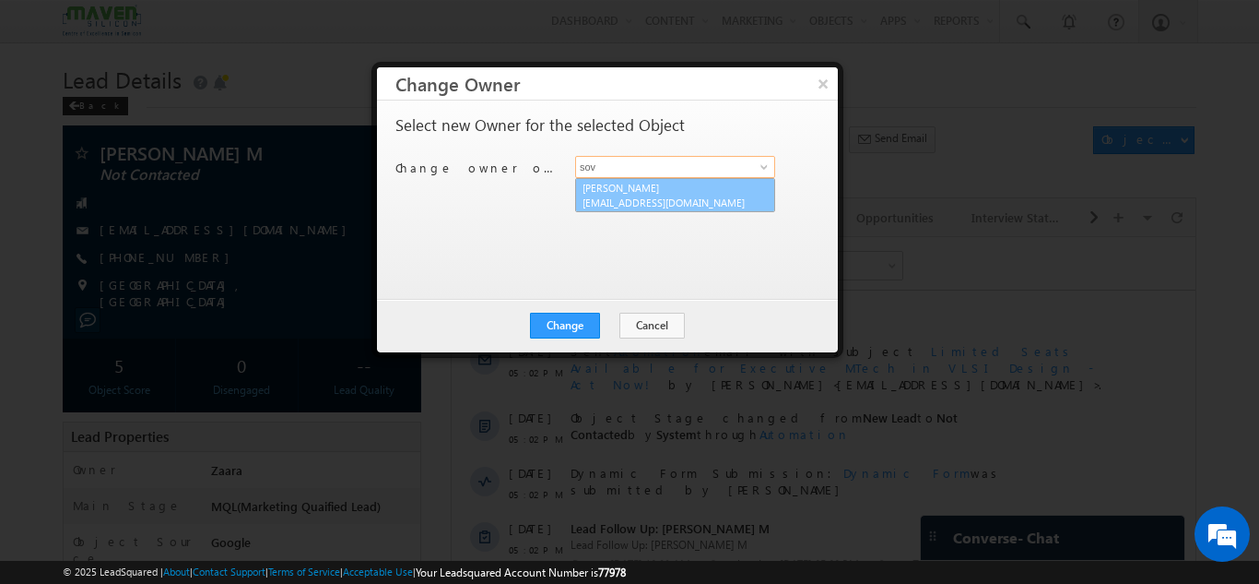
click at [622, 189] on link "Sovan lsq3@maven-silicon.com" at bounding box center [675, 195] width 200 height 35
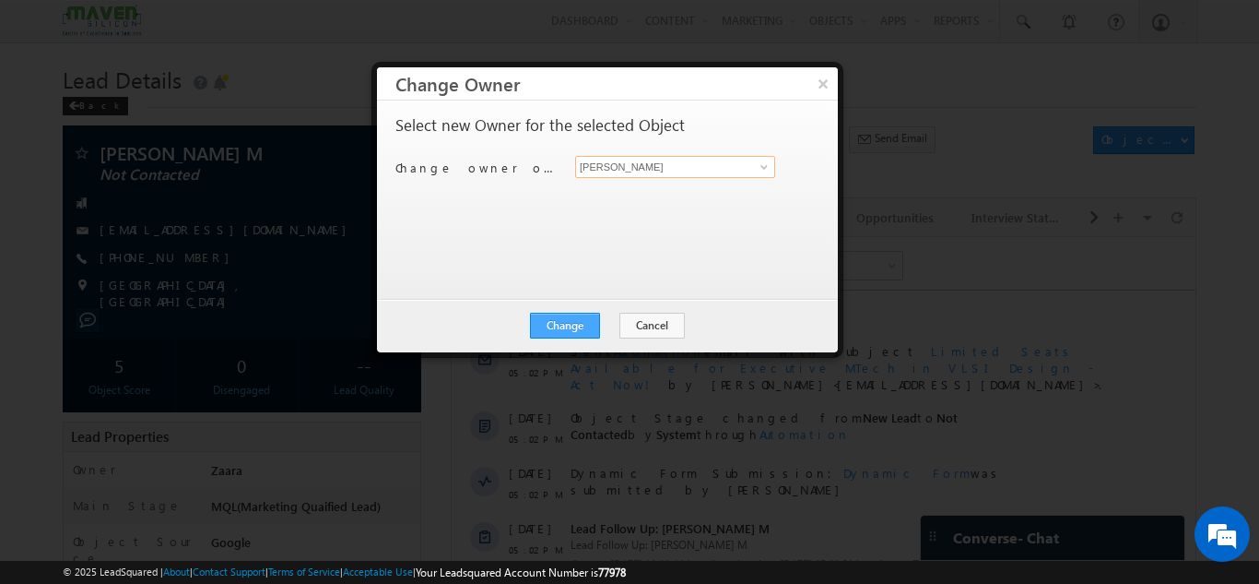
type input "Sovan"
click at [559, 329] on button "Change" at bounding box center [565, 326] width 70 height 26
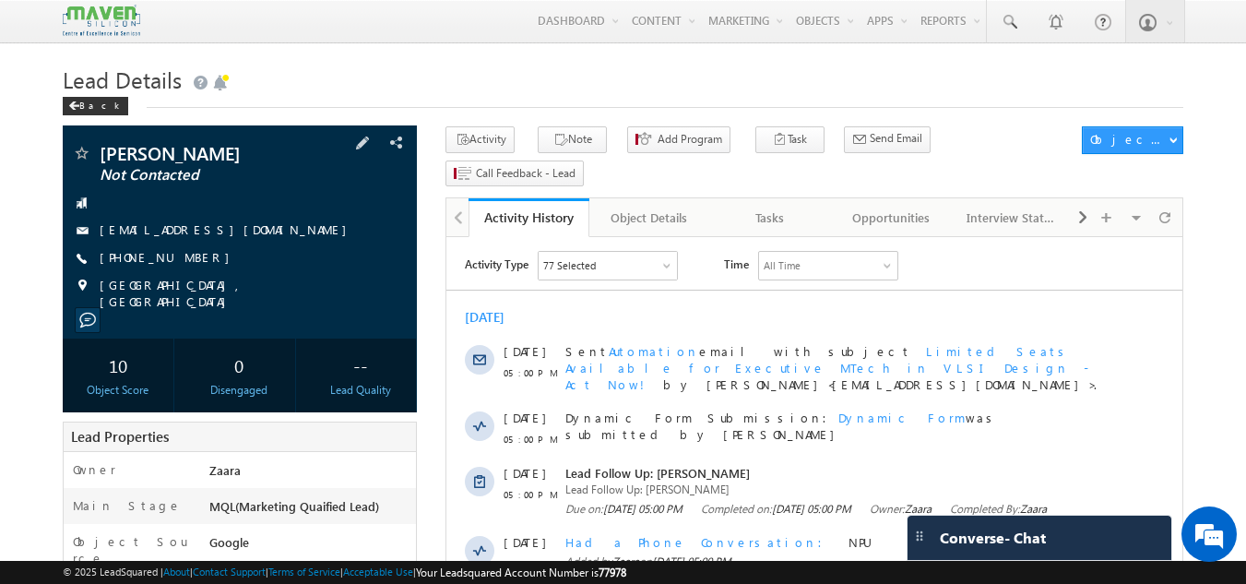
click at [268, 236] on div "[EMAIL_ADDRESS][DOMAIN_NAME]" at bounding box center [240, 230] width 337 height 18
copy div "[EMAIL_ADDRESS][DOMAIN_NAME]"
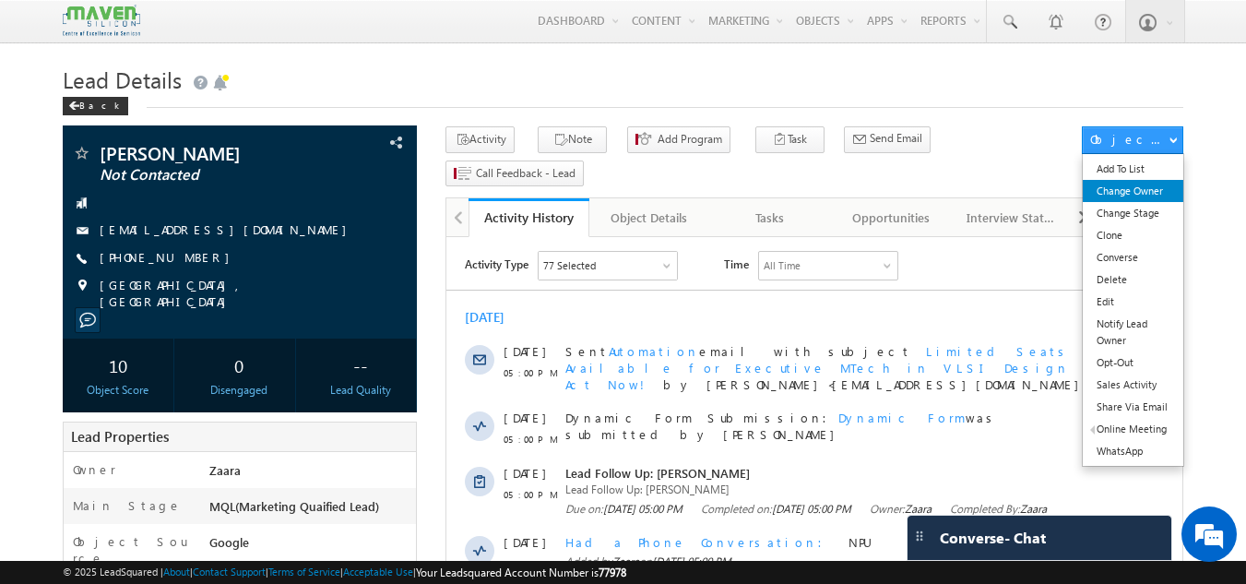
click at [1143, 194] on link "Change Owner" at bounding box center [1132, 191] width 100 height 22
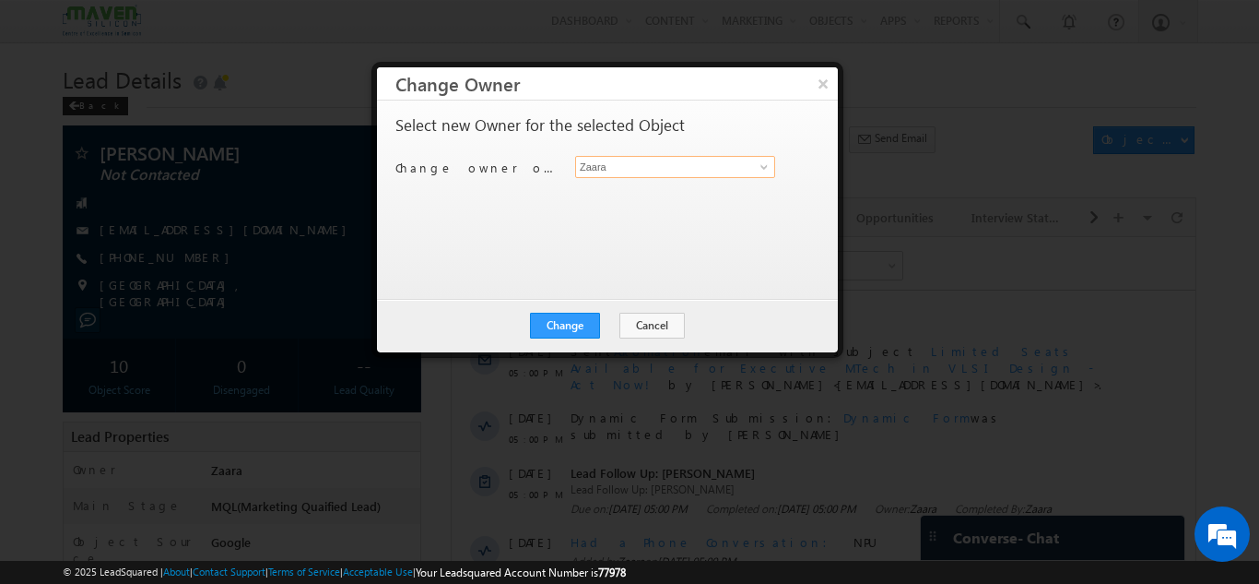
click at [597, 171] on input "Zaara" at bounding box center [675, 167] width 200 height 22
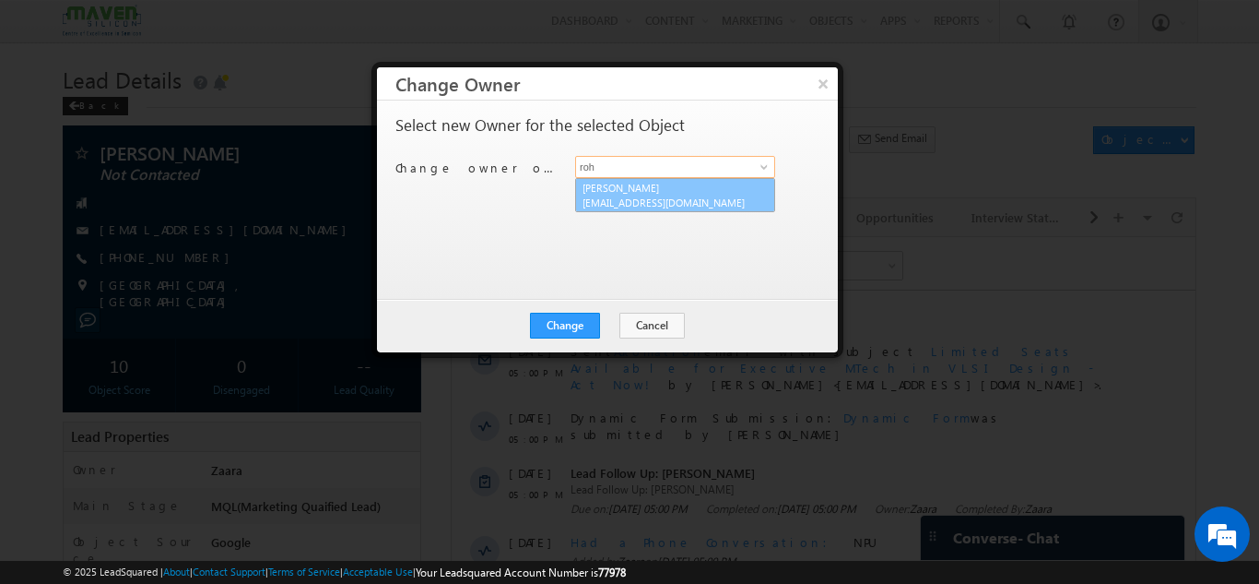
click at [607, 193] on link "Rohan [EMAIL_ADDRESS][DOMAIN_NAME]" at bounding box center [675, 195] width 200 height 35
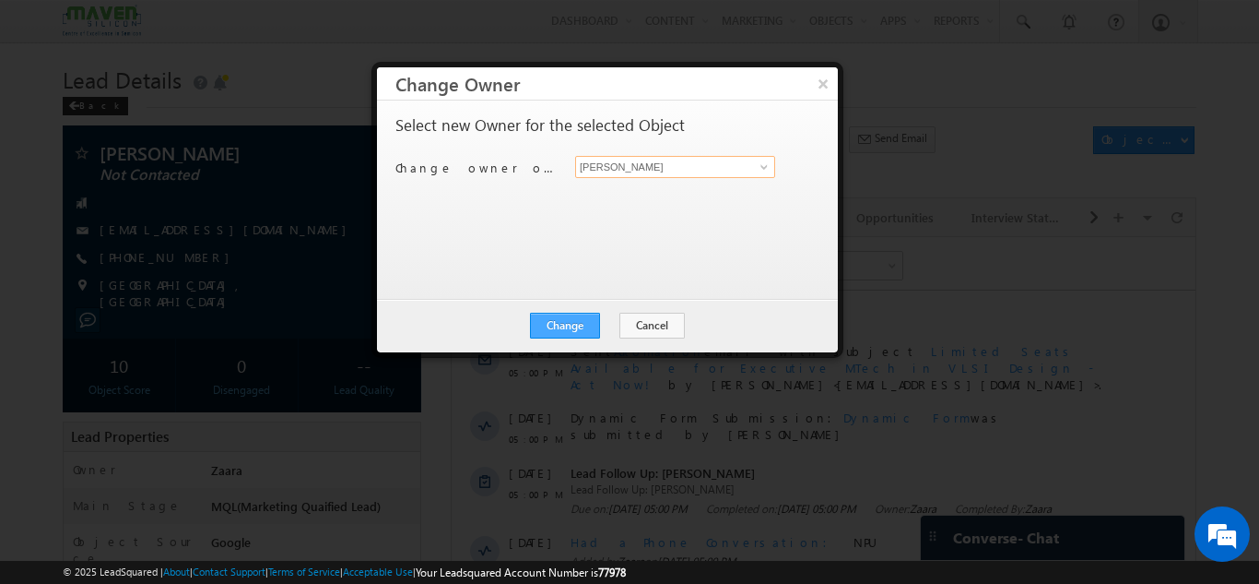
type input "[PERSON_NAME]"
click at [579, 322] on button "Change" at bounding box center [565, 326] width 70 height 26
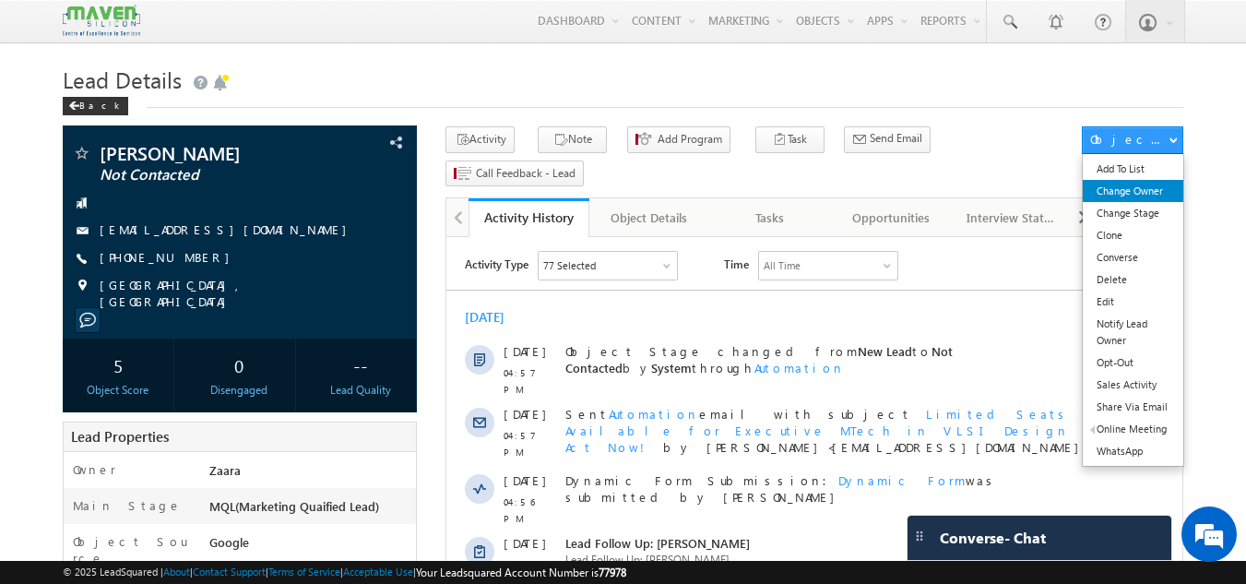
click at [1164, 195] on link "Change Owner" at bounding box center [1132, 191] width 100 height 22
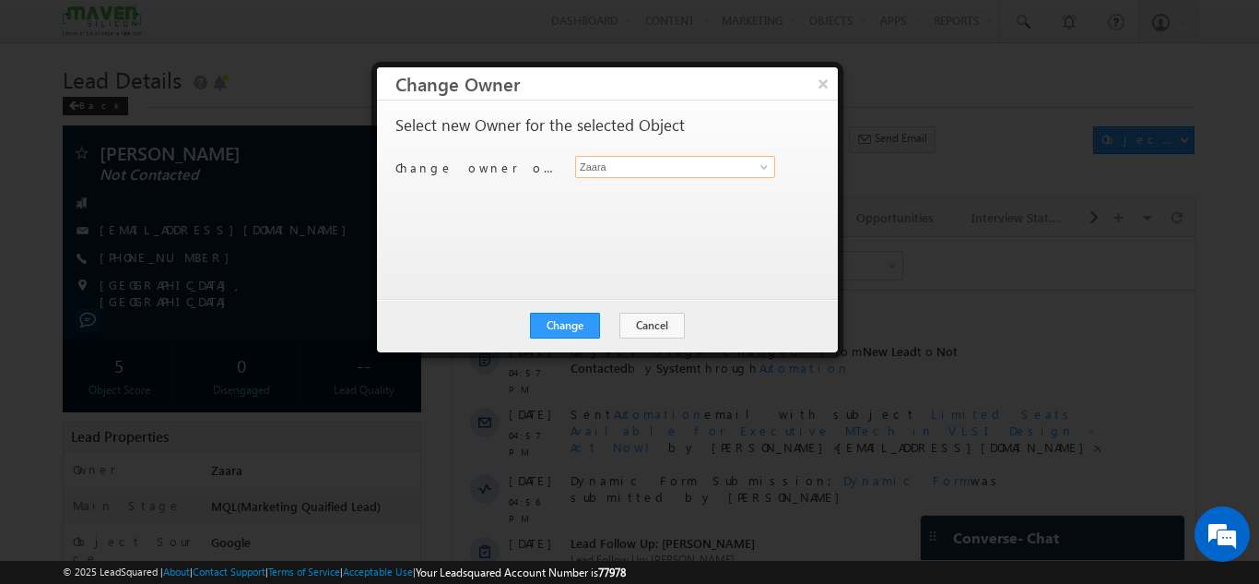
click at [596, 162] on input "Zaara" at bounding box center [675, 167] width 200 height 22
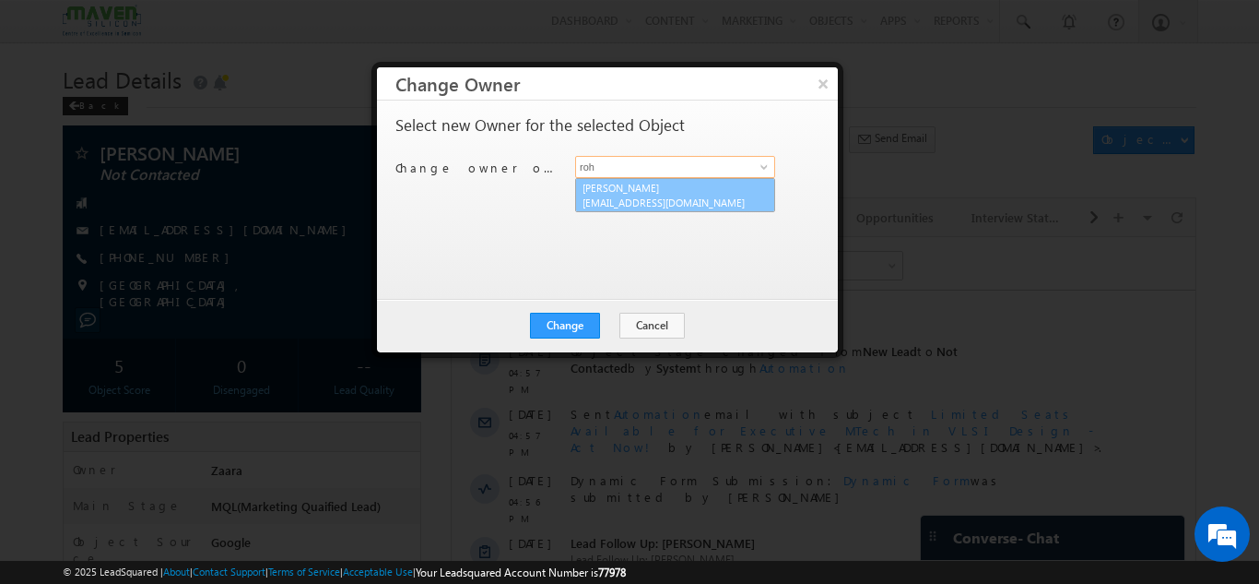
click at [601, 195] on span "lsq7@maven-silicon.com" at bounding box center [666, 202] width 166 height 14
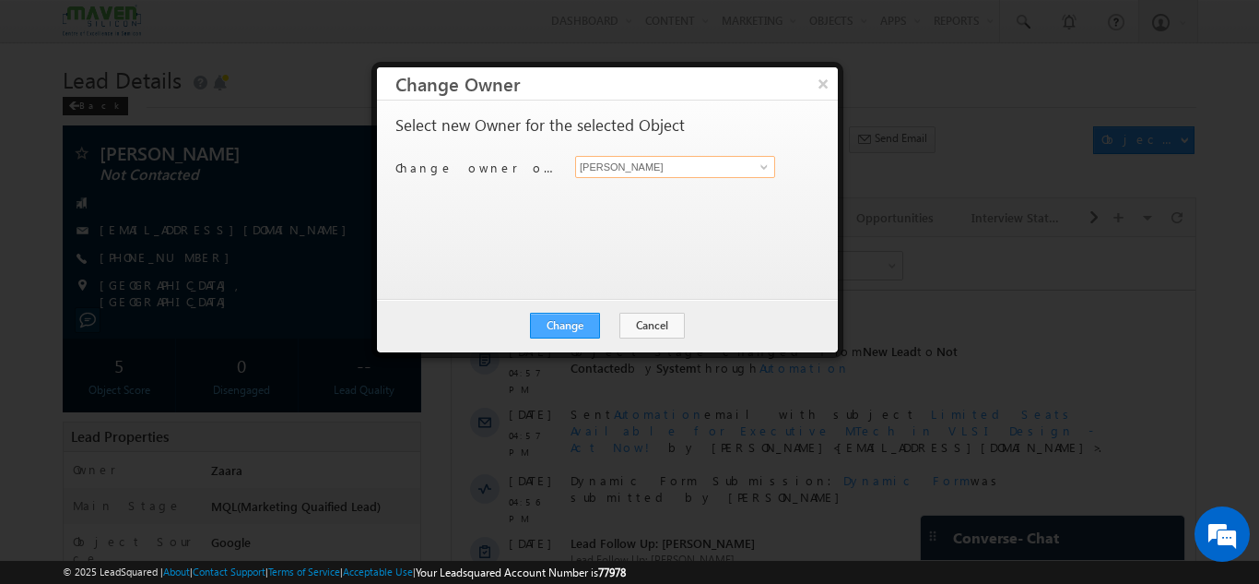
type input "Rohan"
click at [577, 325] on button "Change" at bounding box center [565, 326] width 70 height 26
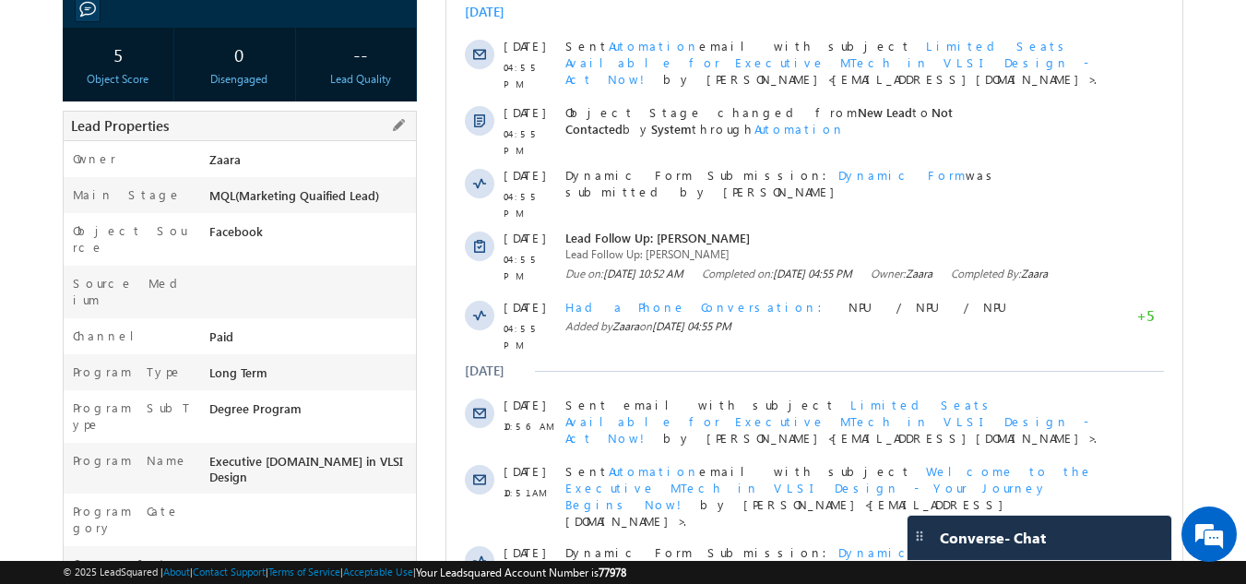
scroll to position [639, 0]
